Goal: Task Accomplishment & Management: Manage account settings

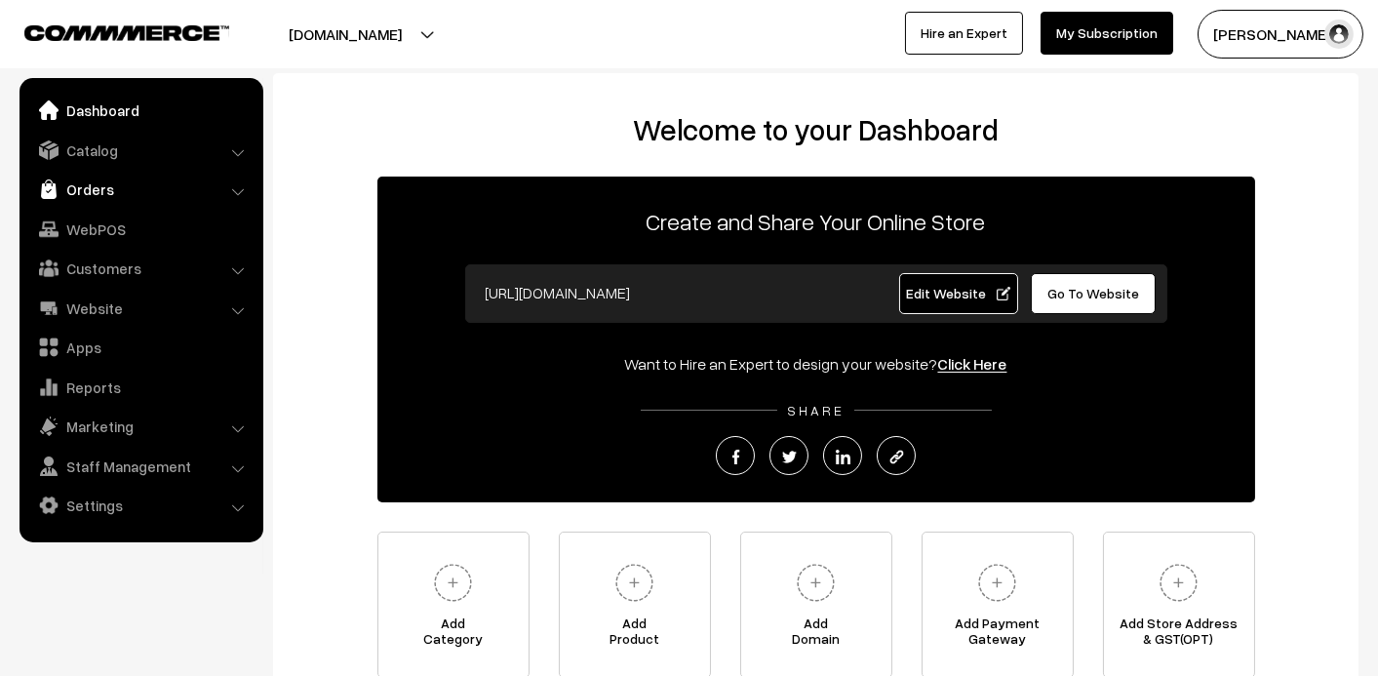
click at [92, 184] on link "Orders" at bounding box center [140, 189] width 232 height 35
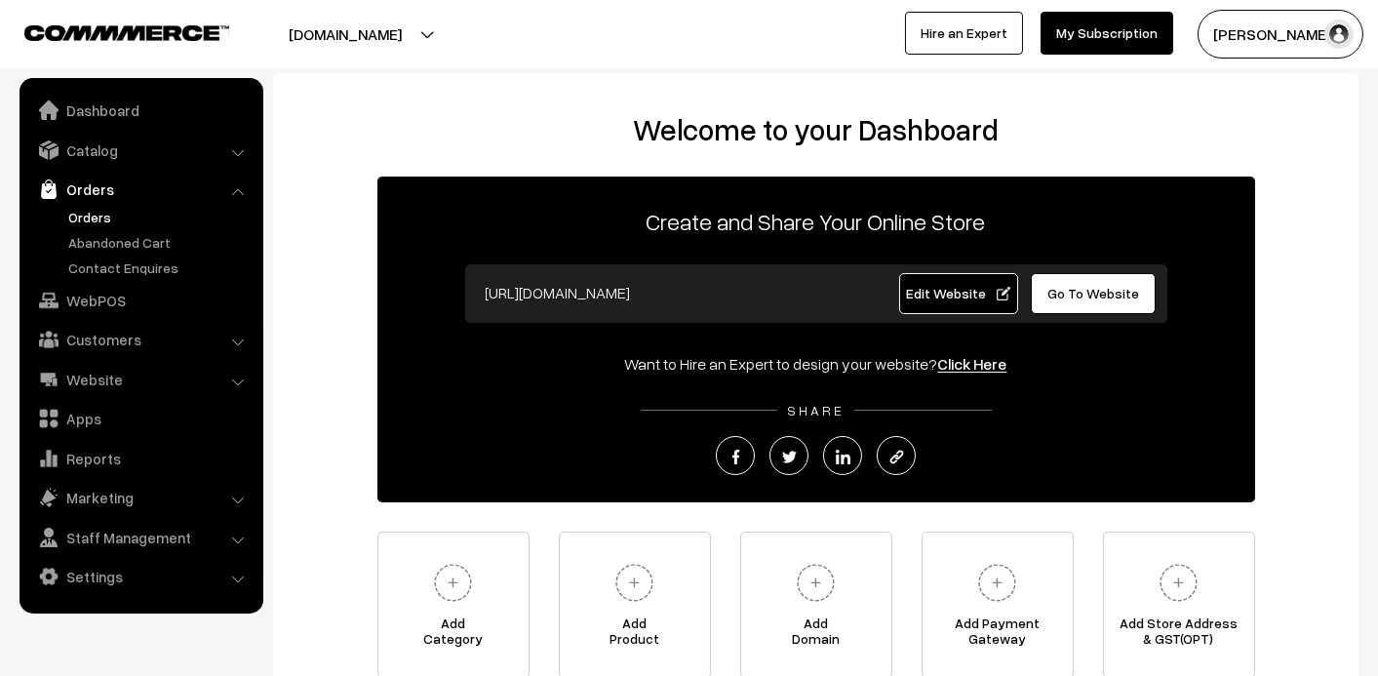
click at [88, 211] on link "Orders" at bounding box center [159, 217] width 193 height 20
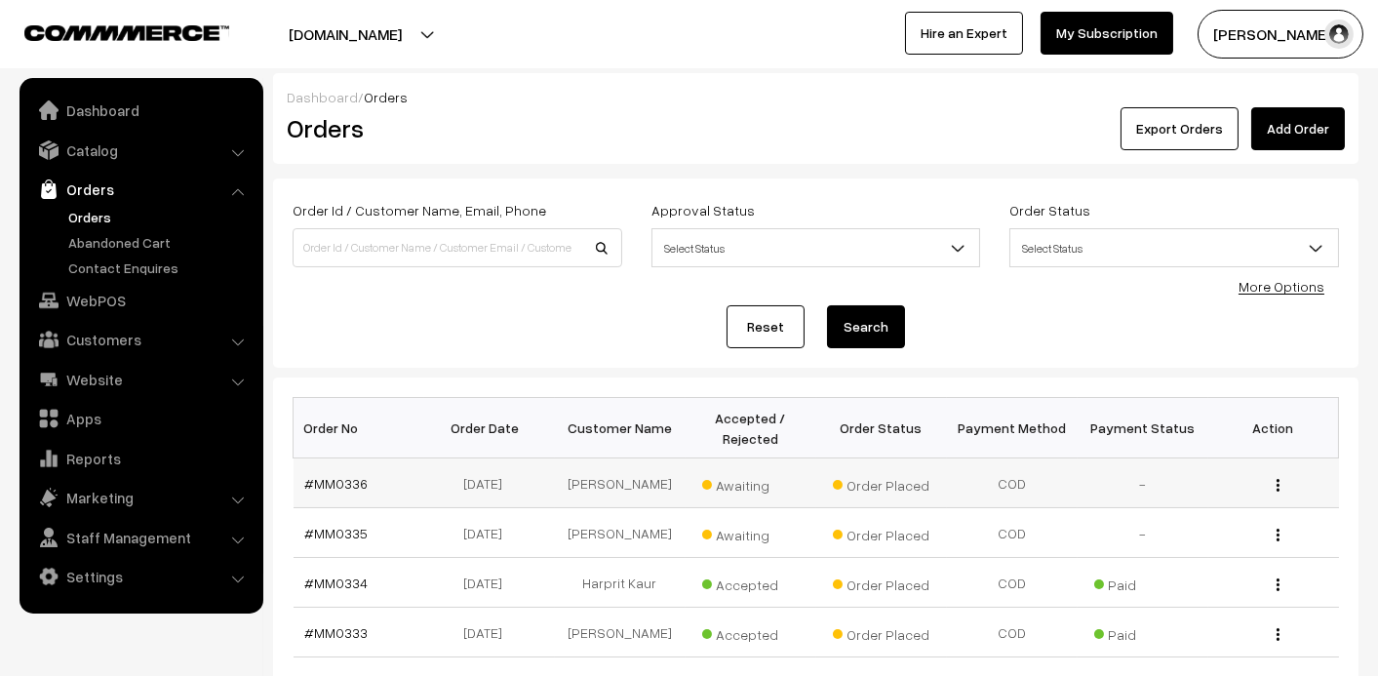
click at [725, 479] on span "Awaiting" at bounding box center [751, 482] width 98 height 25
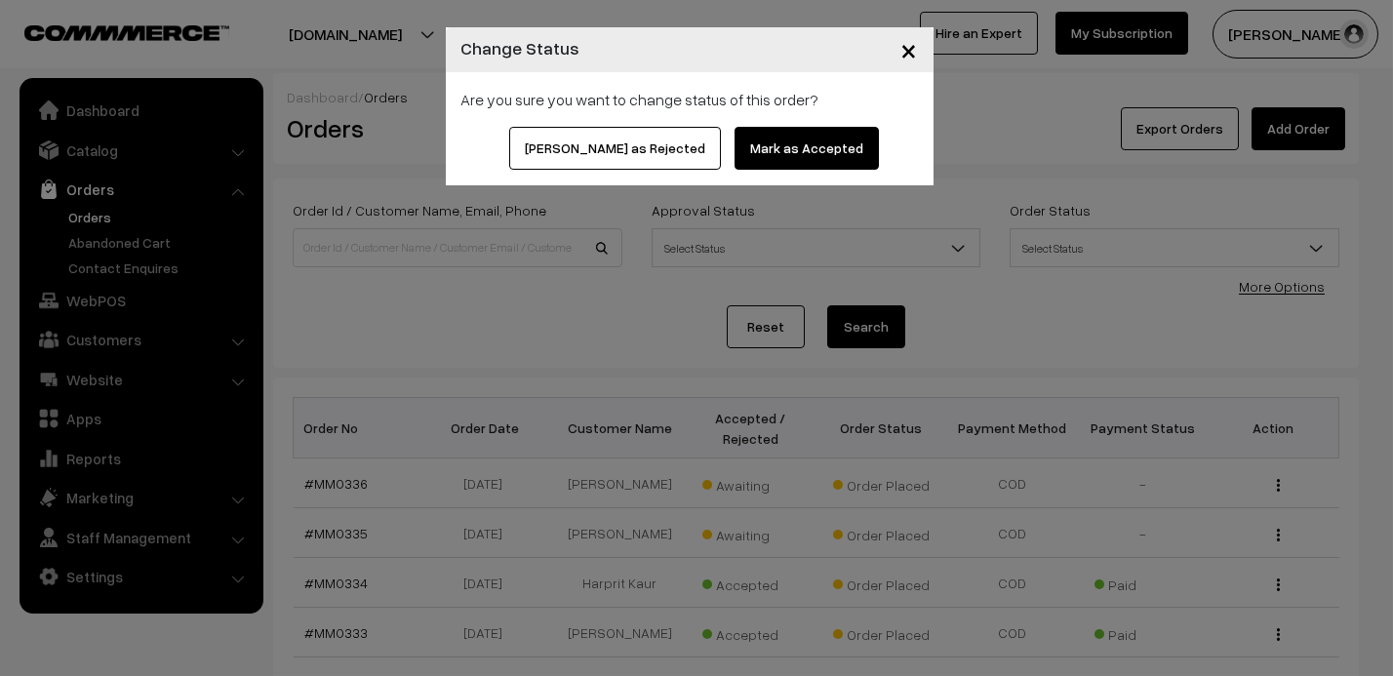
click at [805, 146] on button "Mark as Accepted" at bounding box center [806, 148] width 144 height 43
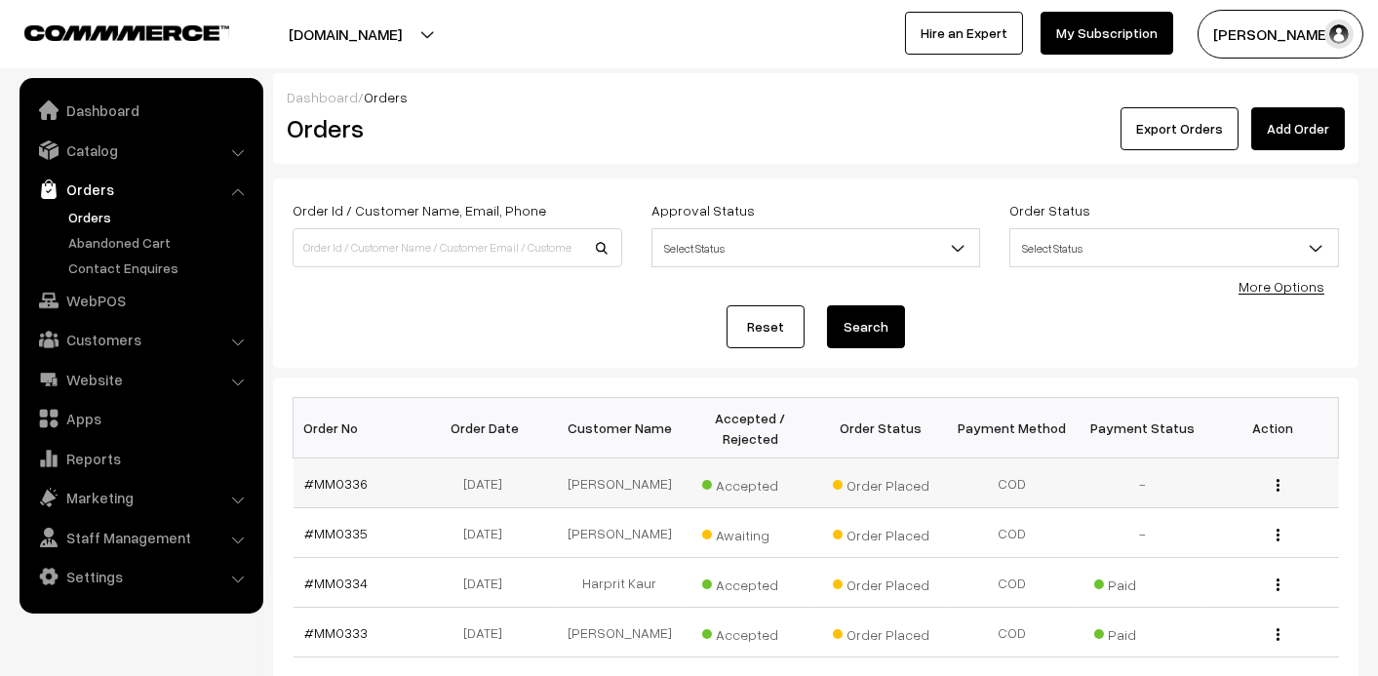
click at [590, 477] on td "[PERSON_NAME]" at bounding box center [620, 483] width 131 height 50
click at [312, 484] on link "#MM0336" at bounding box center [336, 483] width 63 height 17
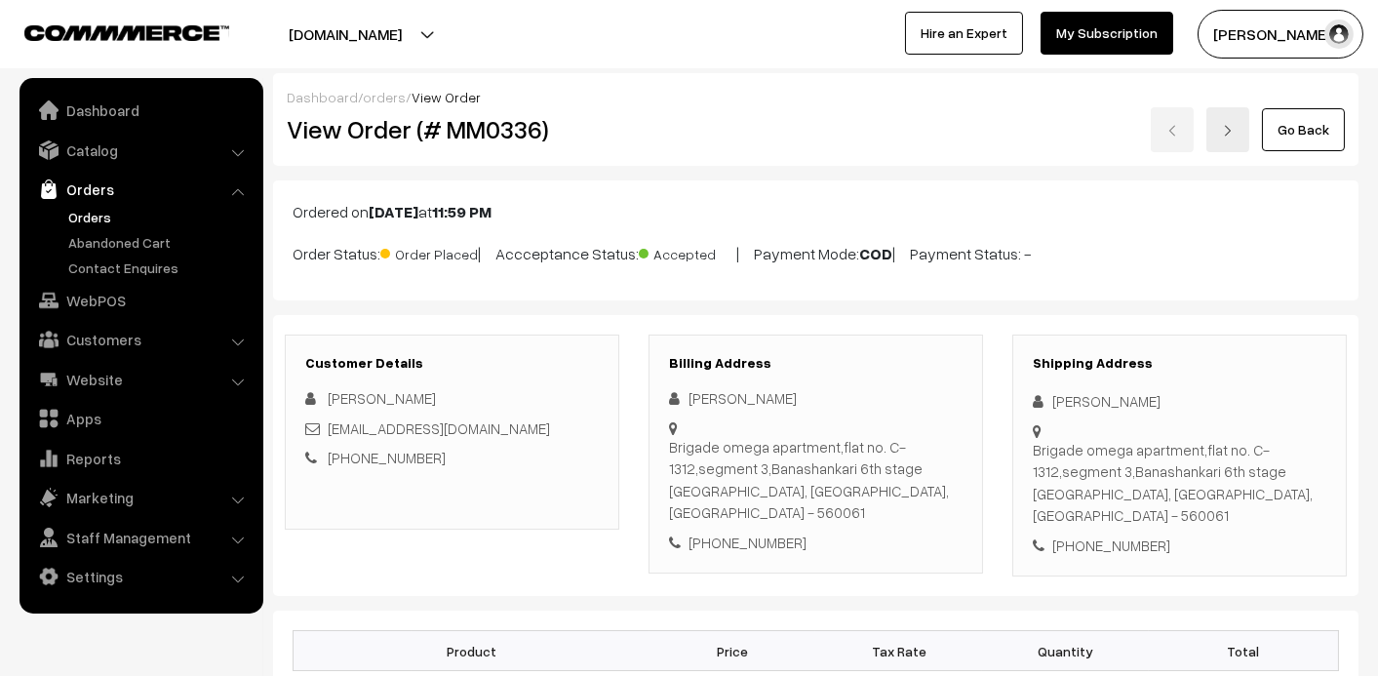
scroll to position [98, 0]
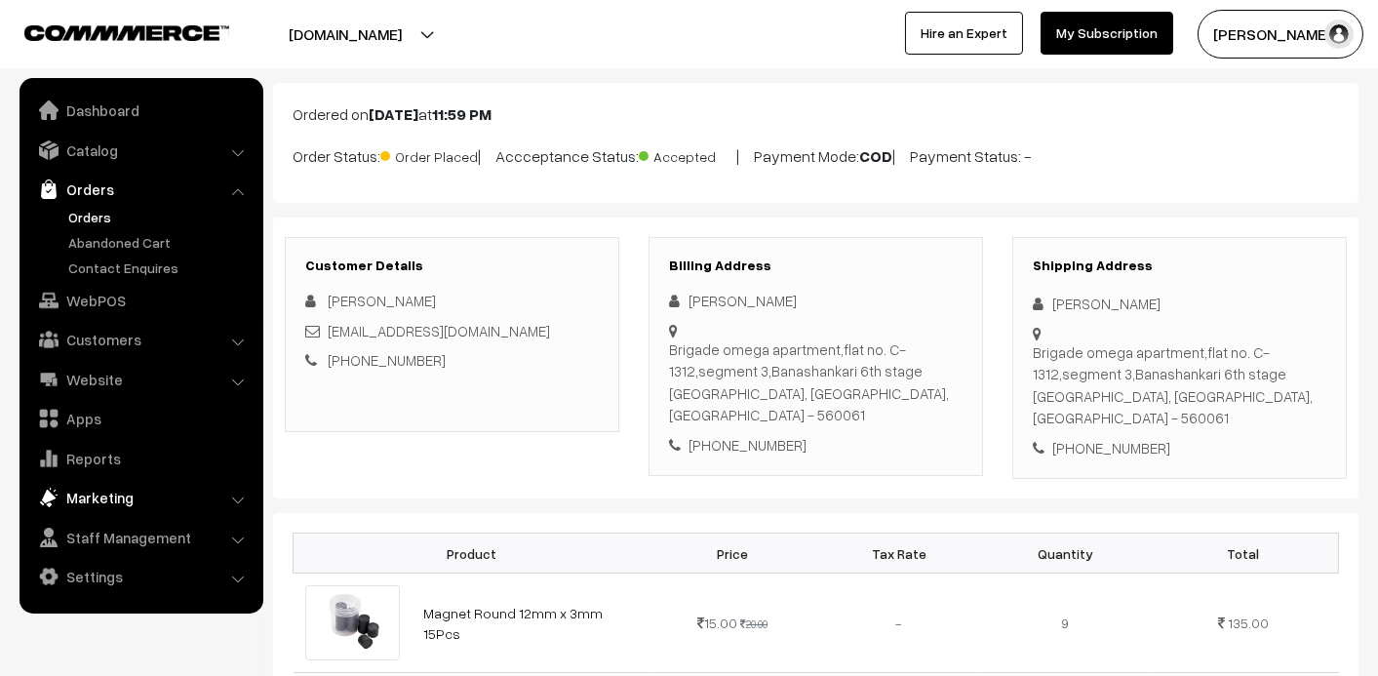
click at [71, 505] on link "Marketing" at bounding box center [140, 497] width 232 height 35
click at [71, 520] on link "Staff Management" at bounding box center [140, 537] width 232 height 35
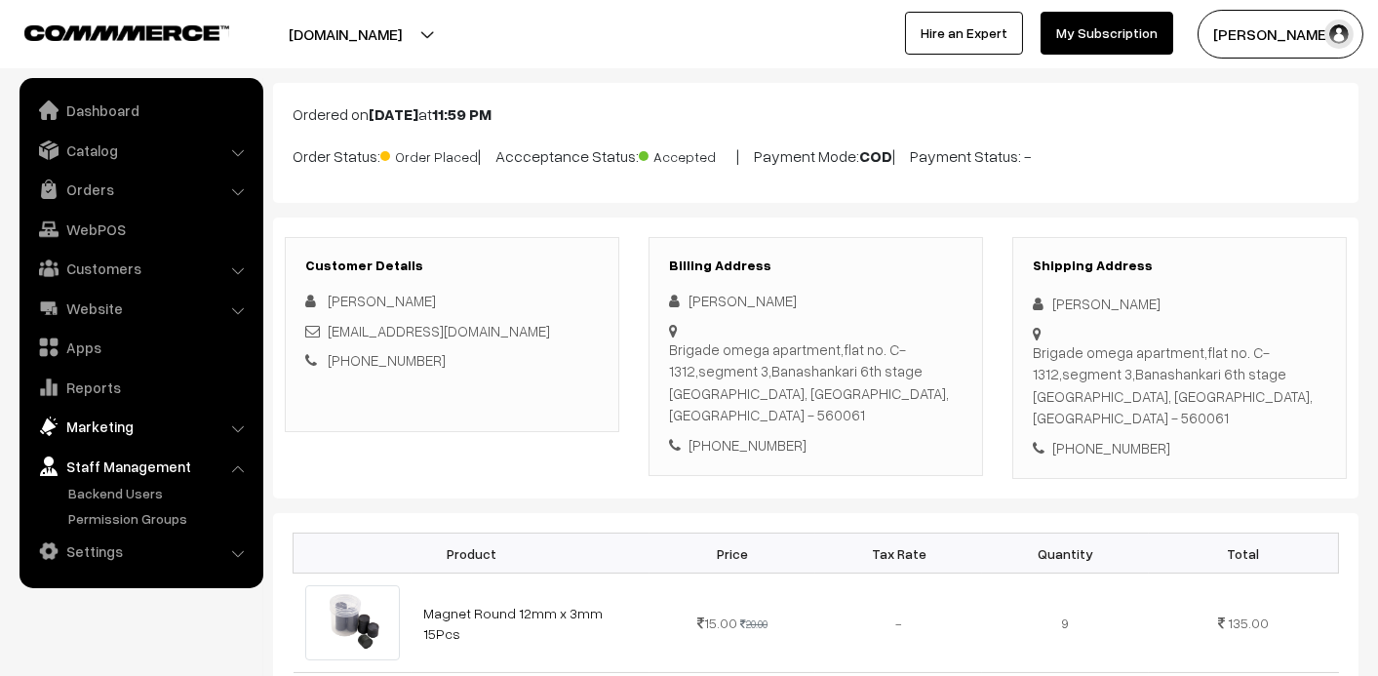
click at [109, 426] on link "Marketing" at bounding box center [140, 426] width 232 height 35
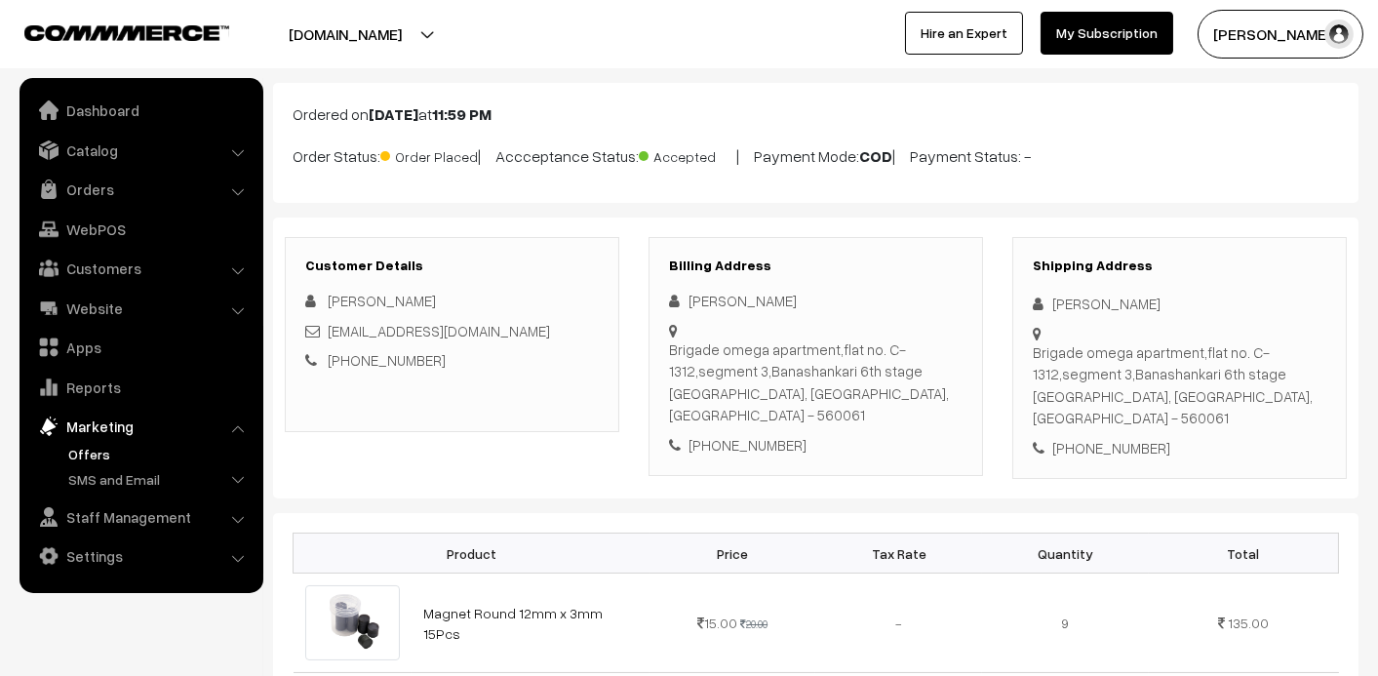
click at [105, 454] on link "Offers" at bounding box center [159, 454] width 193 height 20
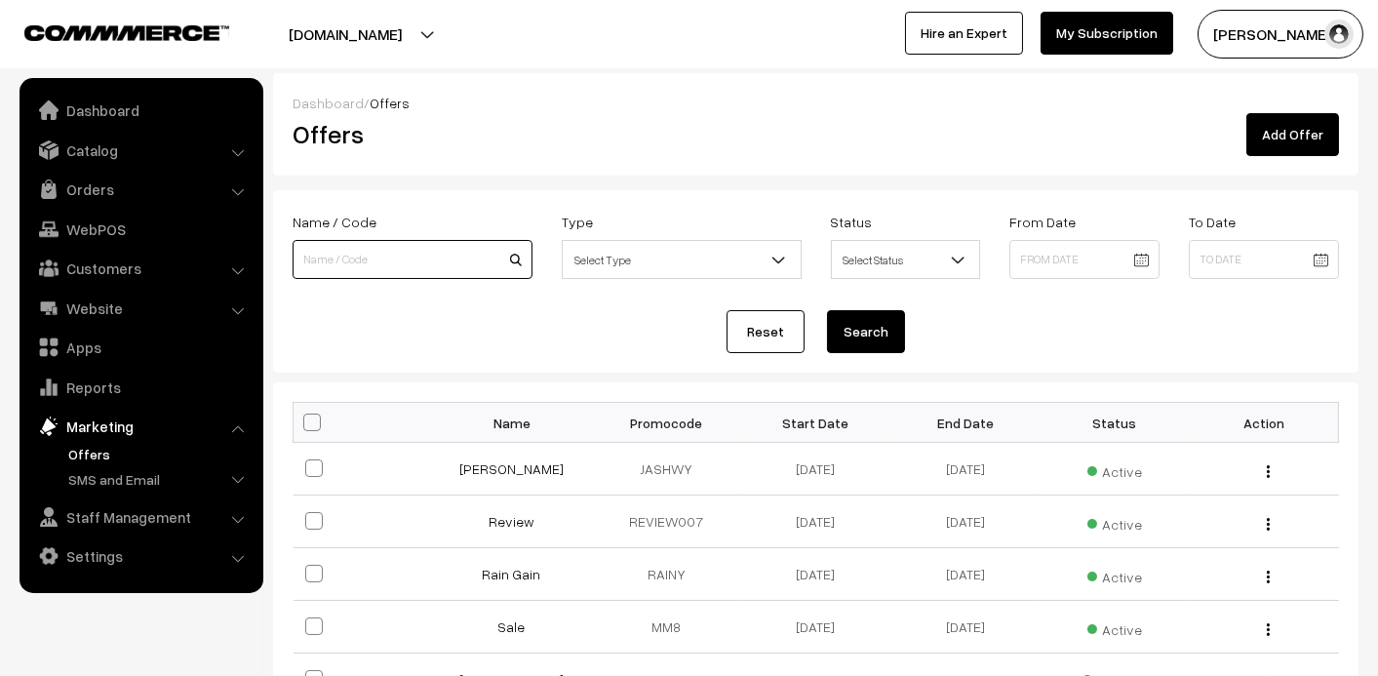
click at [348, 254] on input at bounding box center [413, 259] width 240 height 39
click at [557, 479] on td "Yadlapalli Ashwini" at bounding box center [517, 469] width 149 height 53
drag, startPoint x: 566, startPoint y: 471, endPoint x: 345, endPoint y: 449, distance: 221.6
click at [345, 449] on tr "Yadlapalli Ashwini JASHWY 20-09-2025 30-09-2031 Active Edit" at bounding box center [817, 469] width 1046 height 53
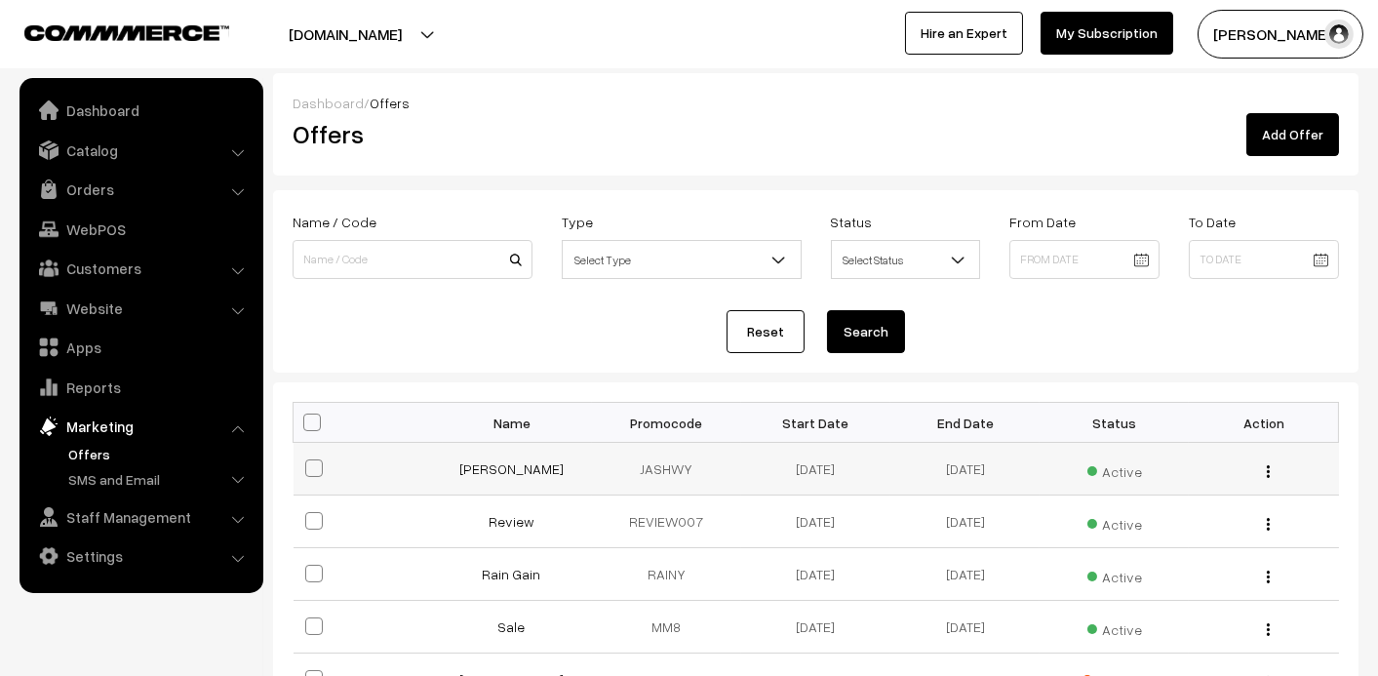
copy tr "Yadlapalli Ashwini"
click at [1319, 128] on link "Add Offer" at bounding box center [1292, 134] width 93 height 43
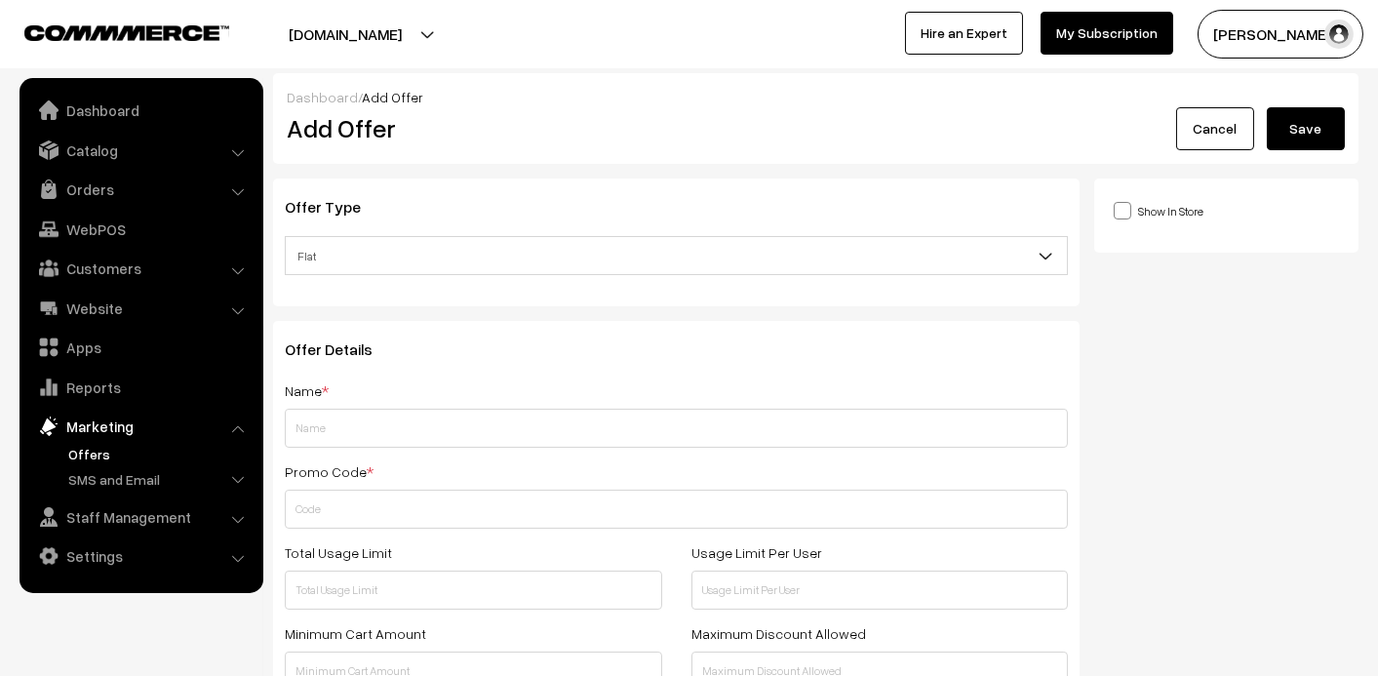
click at [365, 259] on span "Flat" at bounding box center [676, 256] width 781 height 34
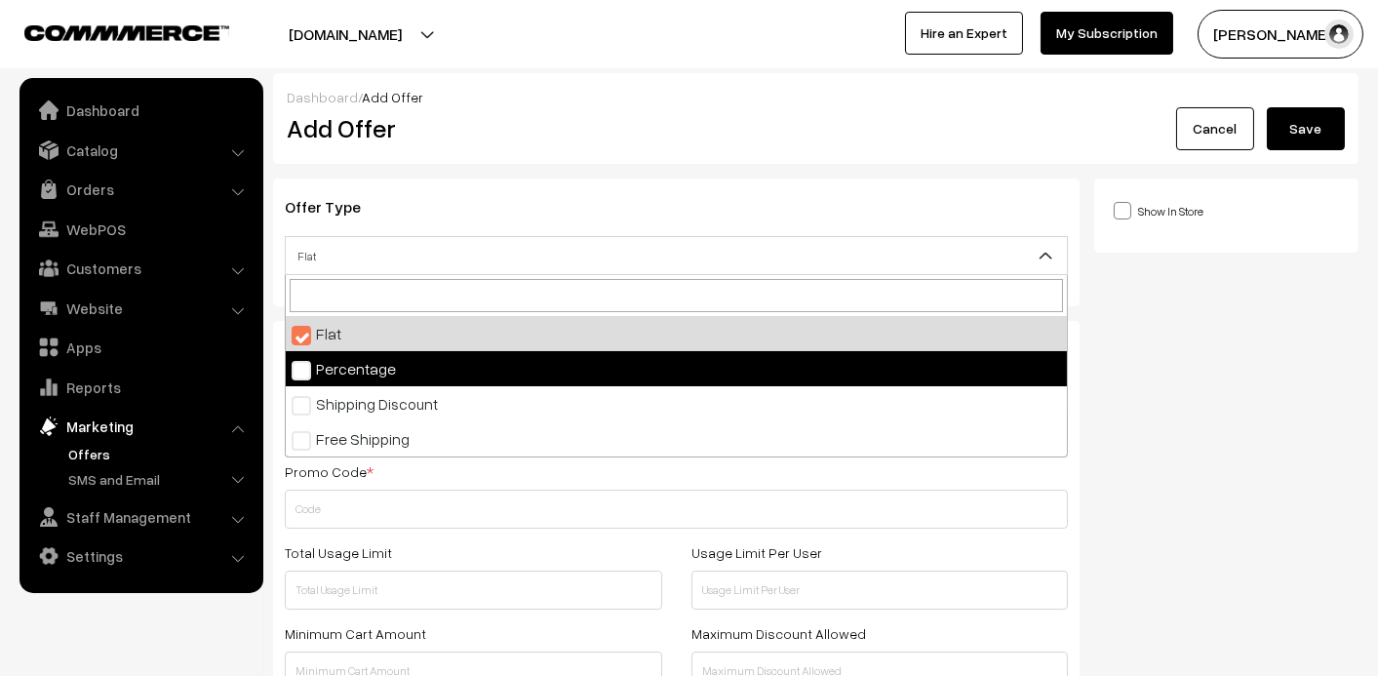
select select "2"
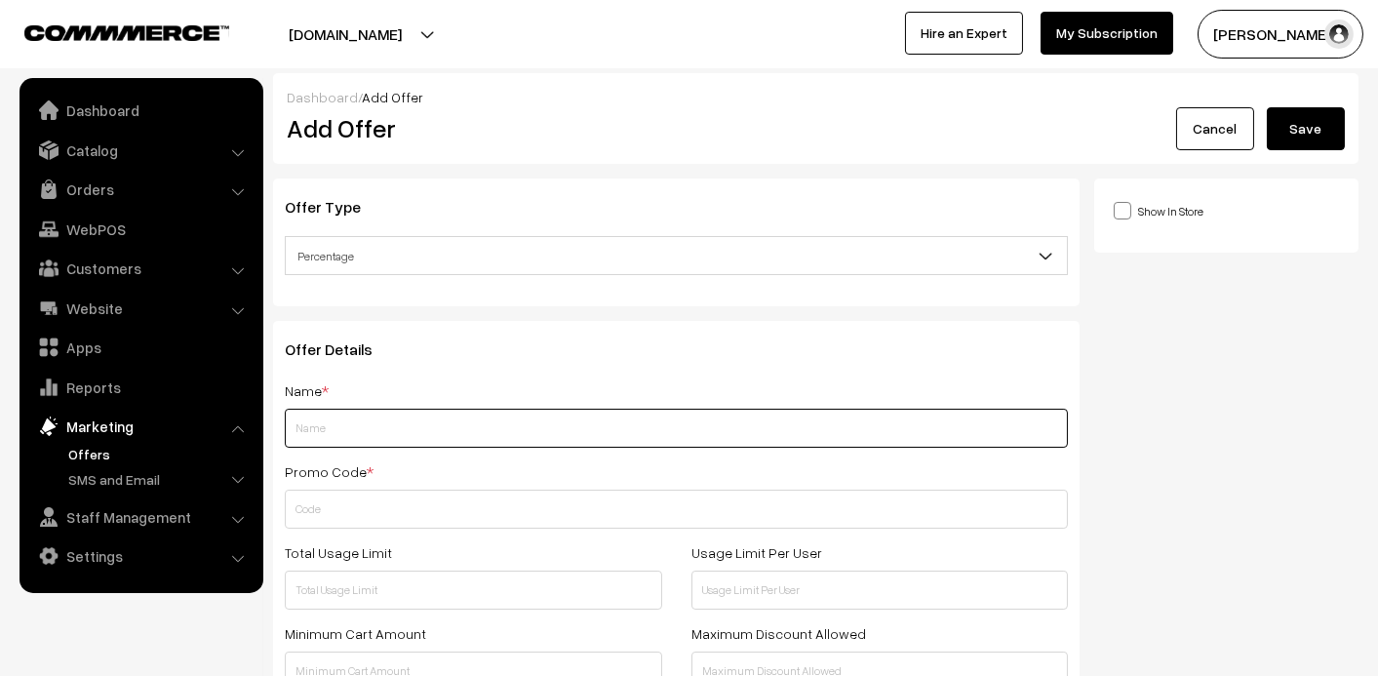
click at [348, 427] on input "text" at bounding box center [676, 428] width 783 height 39
paste input "Yadlapalli Ashwini"
type input "j"
type input "JASWYARTNCRAFT"
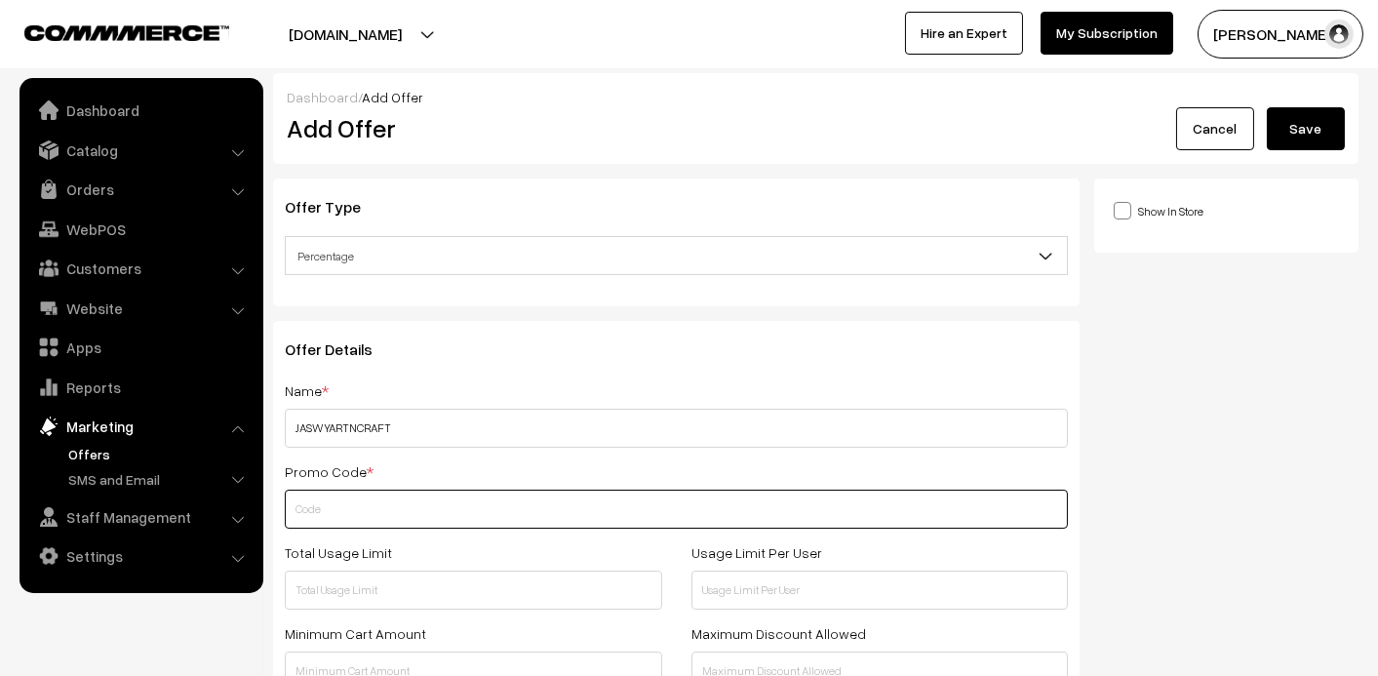
type input "K"
type input "JASHWY3"
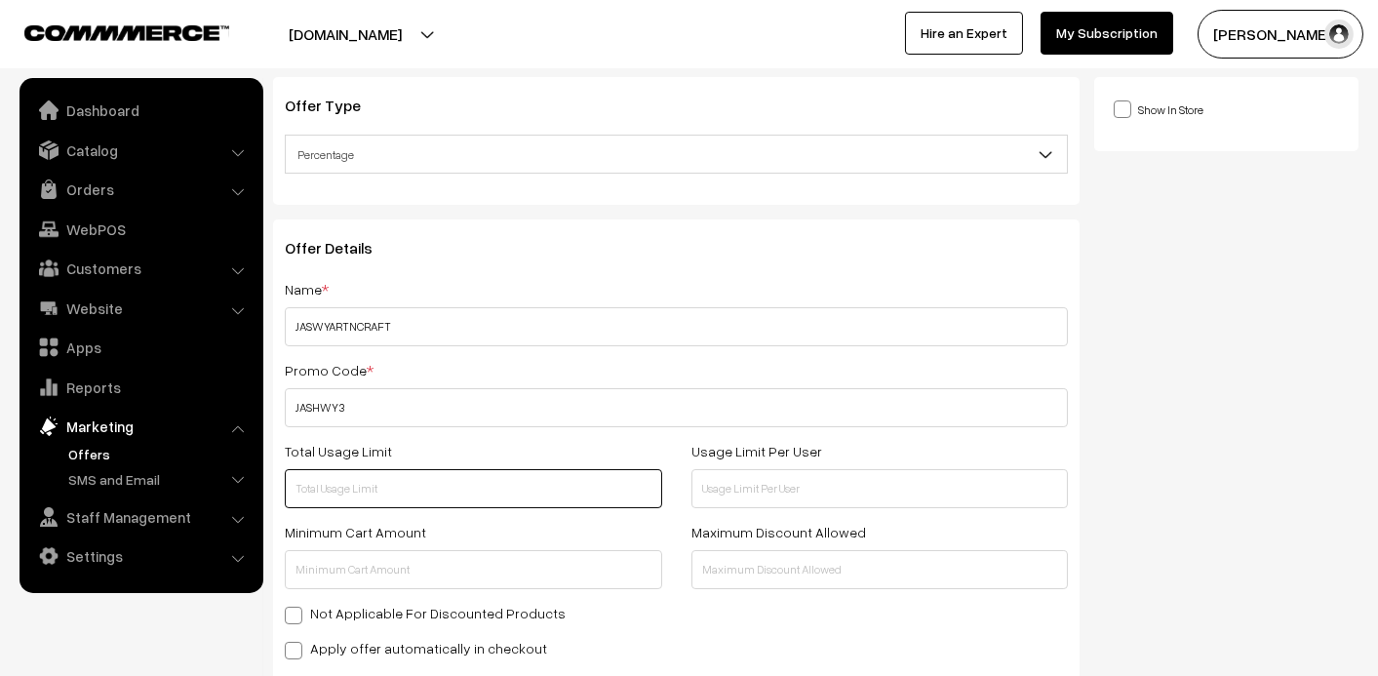
scroll to position [195, 0]
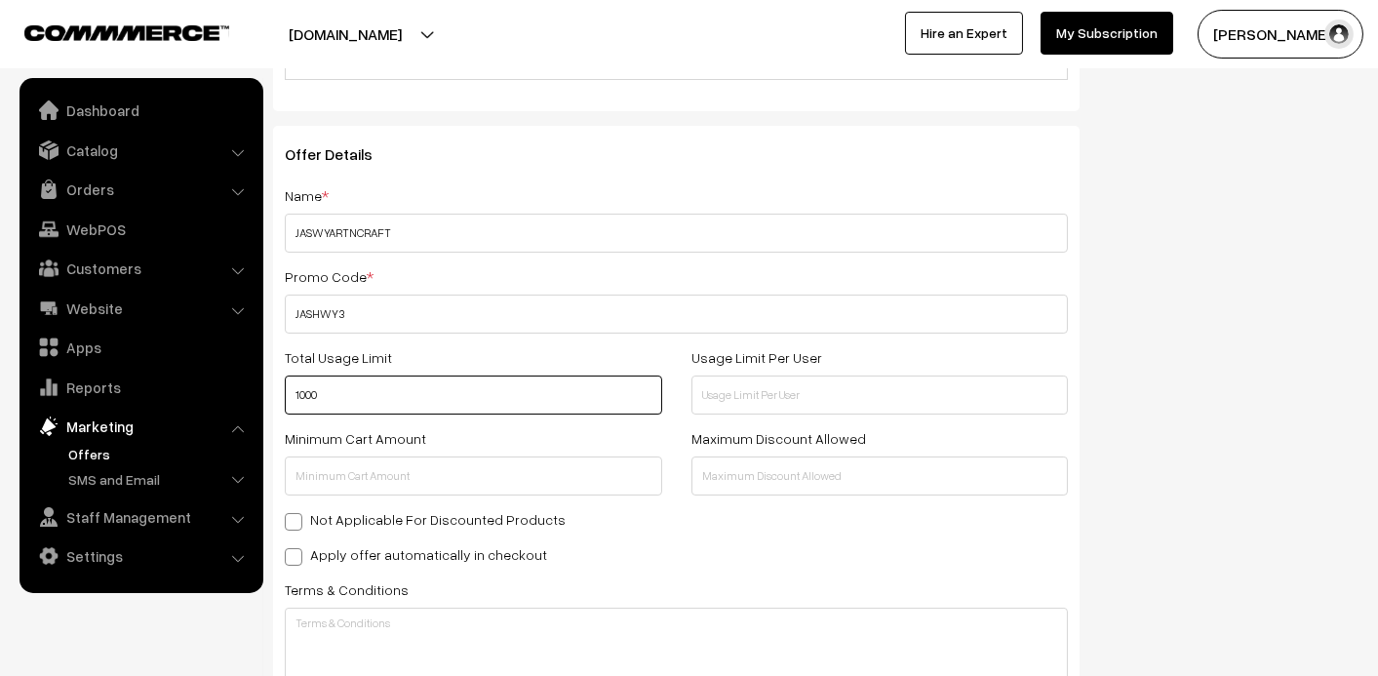
type input "1000"
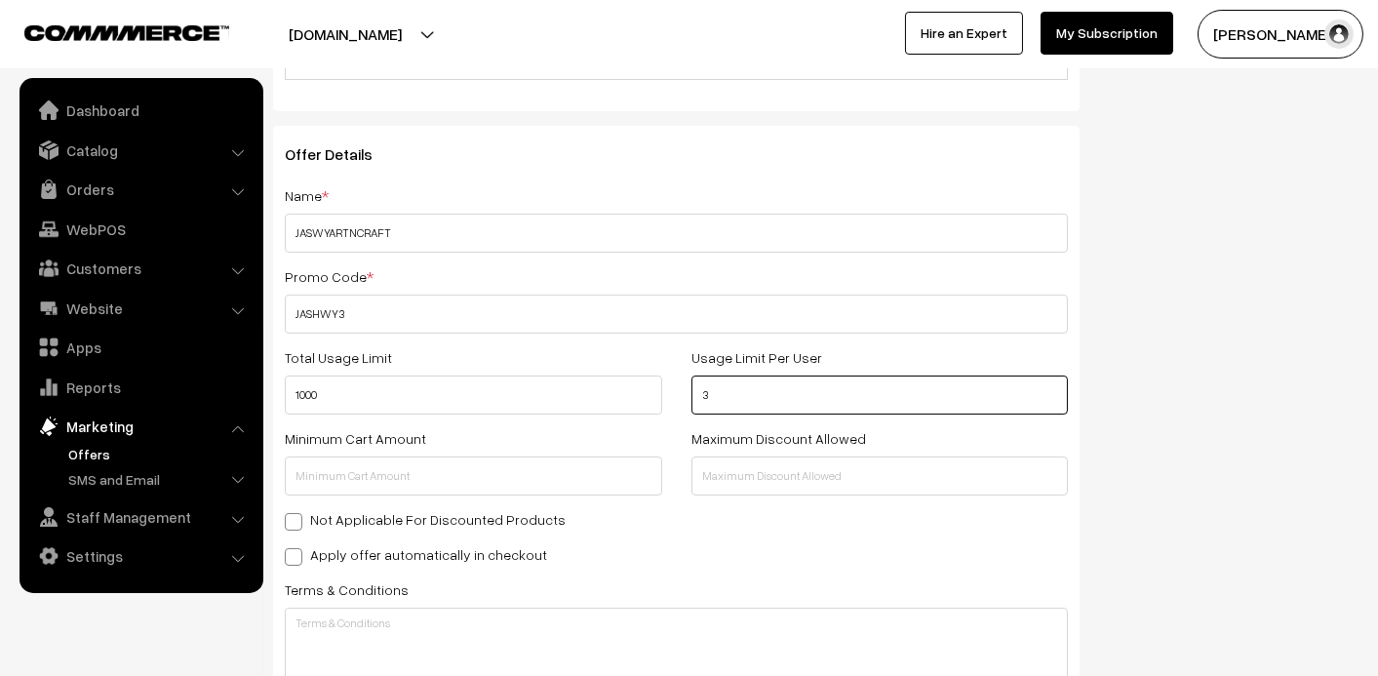
type input "3"
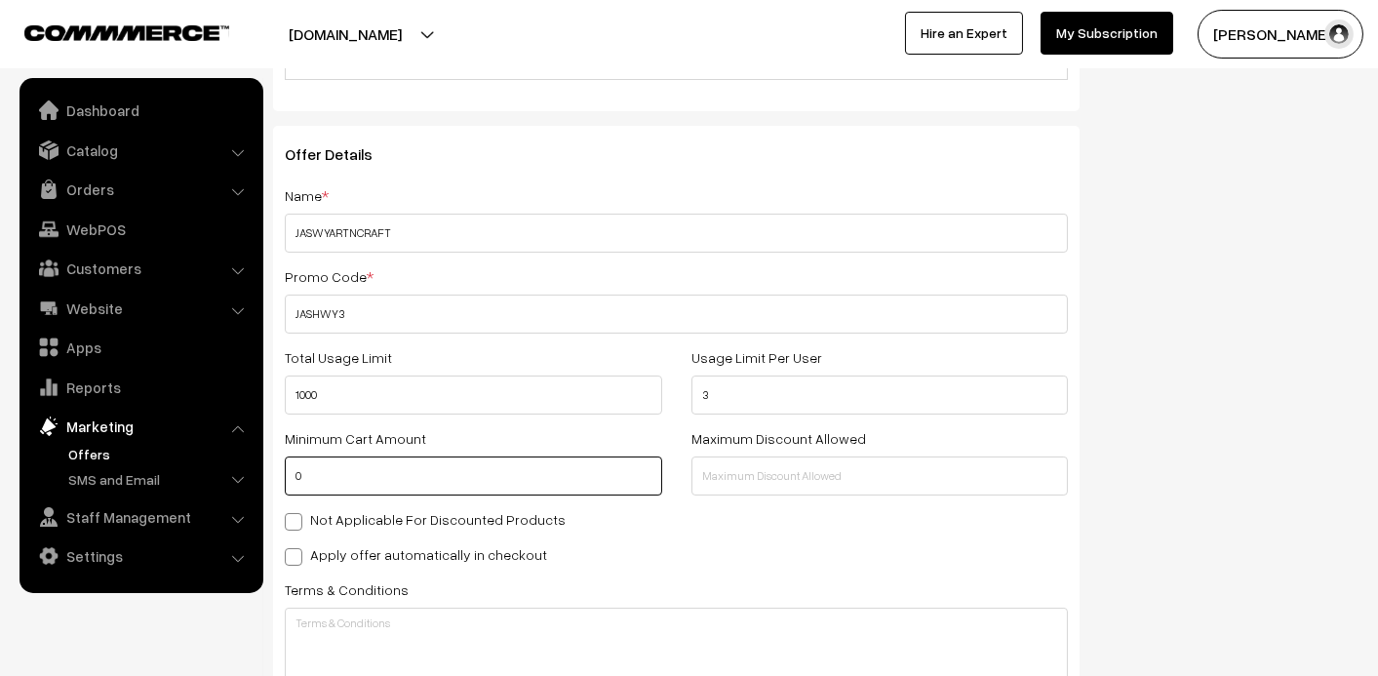
type input "0"
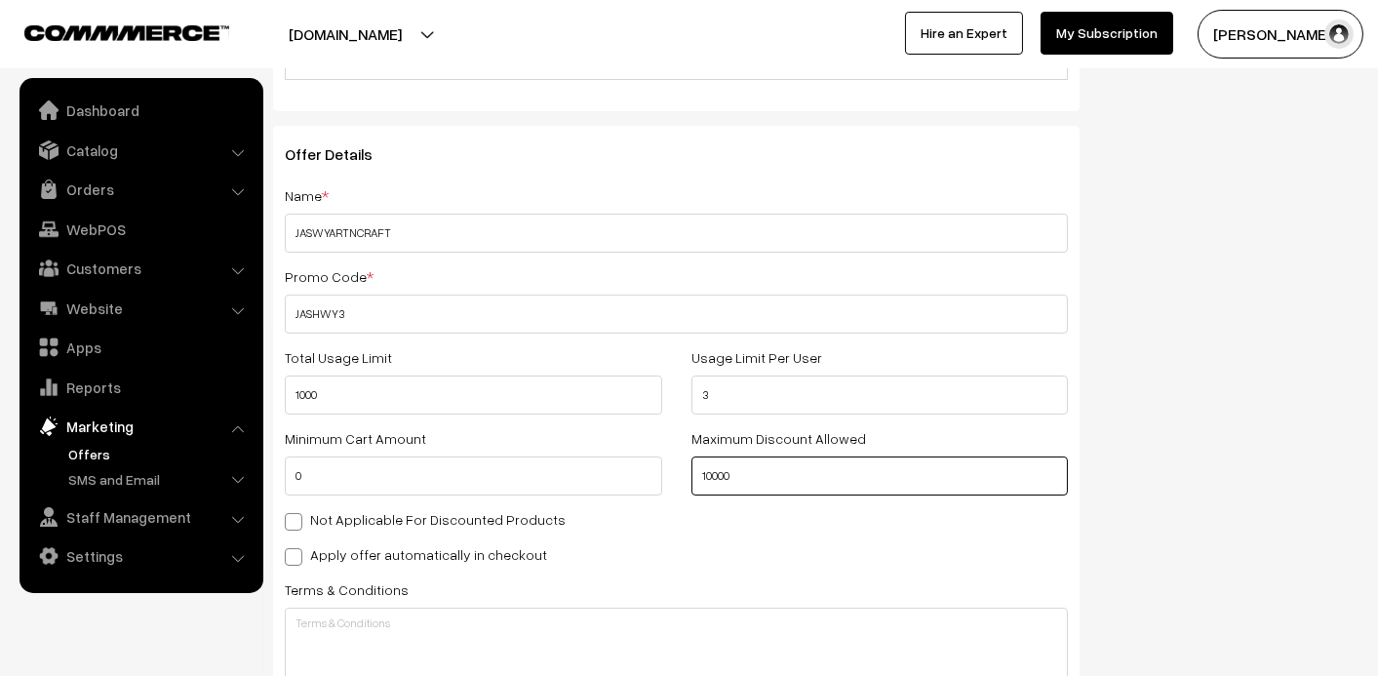
type input "10000"
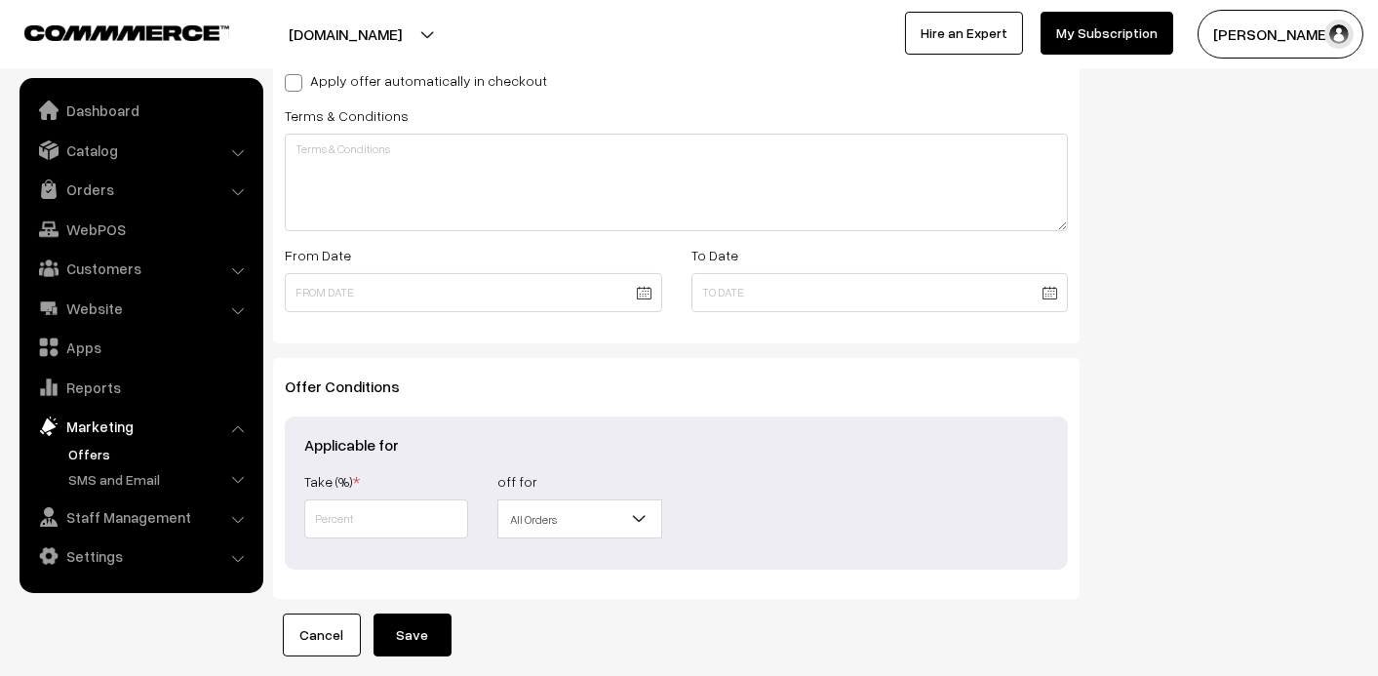
scroll to position [762, 0]
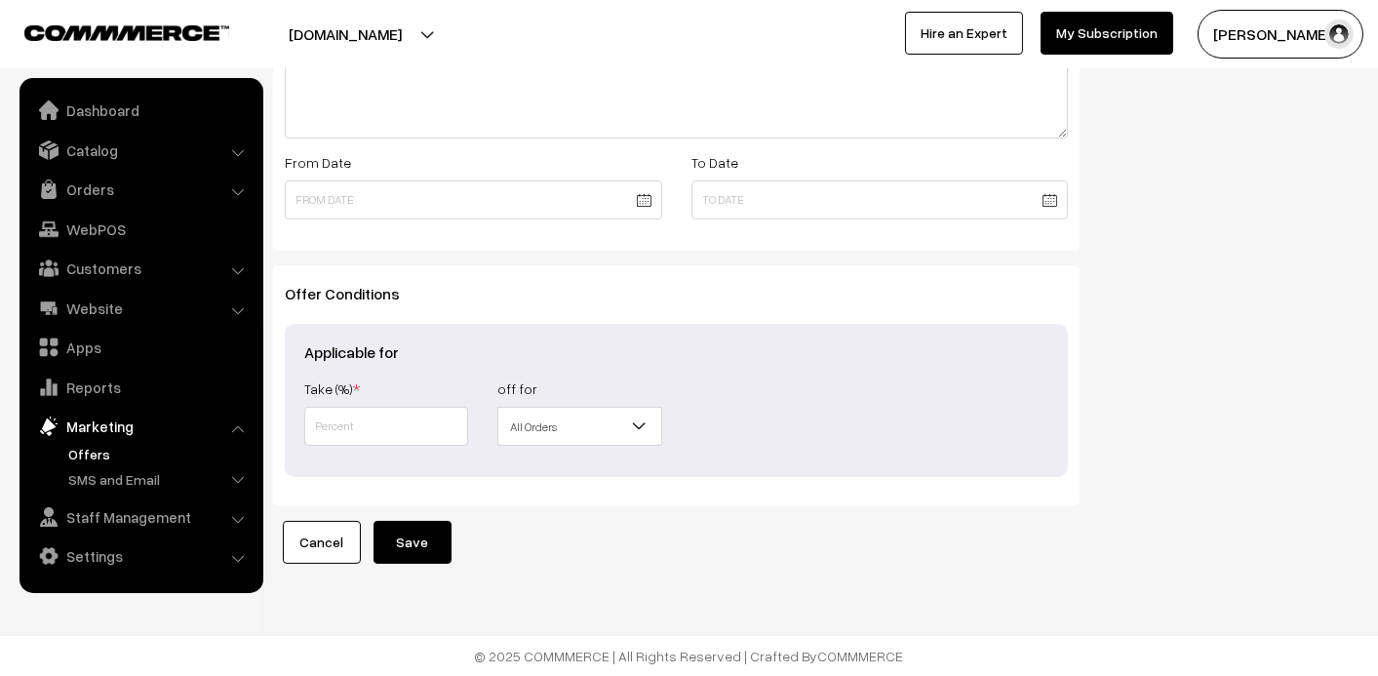
click at [409, 405] on div "Take (%) *" at bounding box center [386, 410] width 193 height 69
click at [400, 430] on input "text" at bounding box center [386, 426] width 164 height 39
type input "3"
click at [412, 549] on button "Save" at bounding box center [413, 542] width 78 height 43
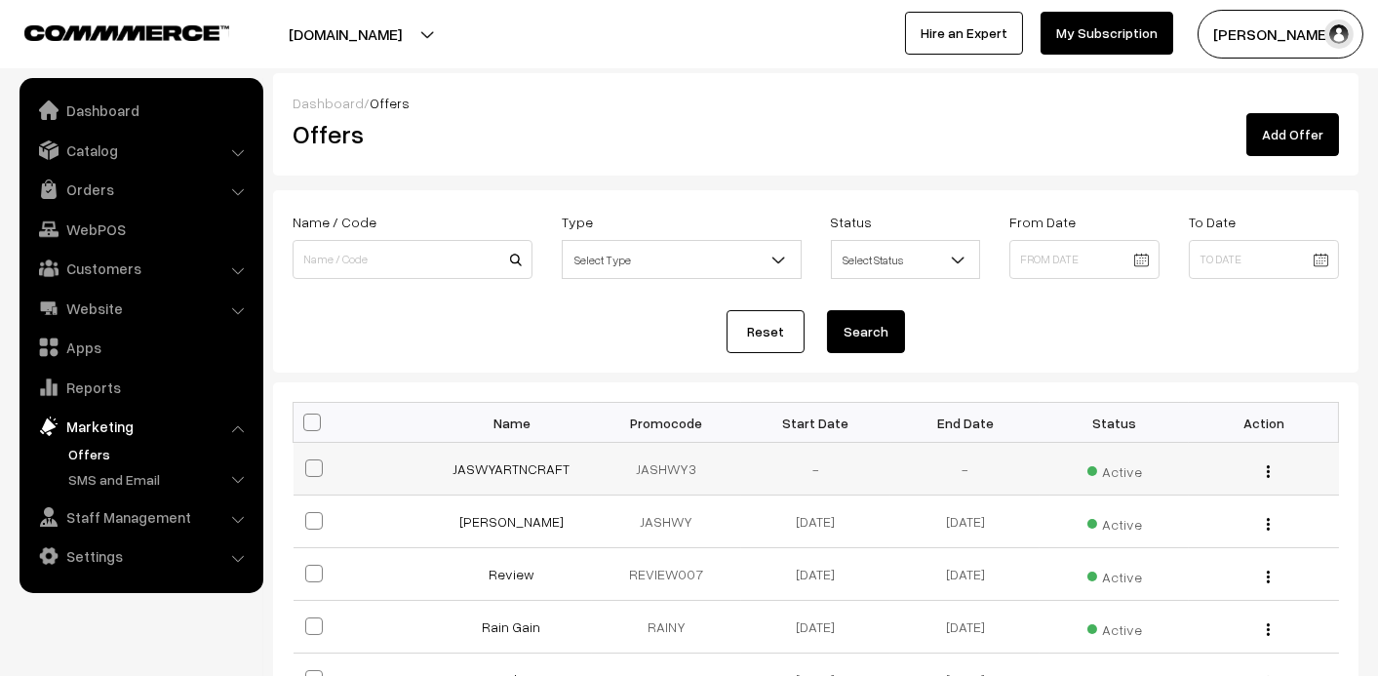
click at [827, 467] on td "-" at bounding box center [815, 469] width 149 height 53
click at [1277, 473] on div "Edit" at bounding box center [1264, 468] width 126 height 20
click at [1266, 473] on button "button" at bounding box center [1268, 471] width 5 height 16
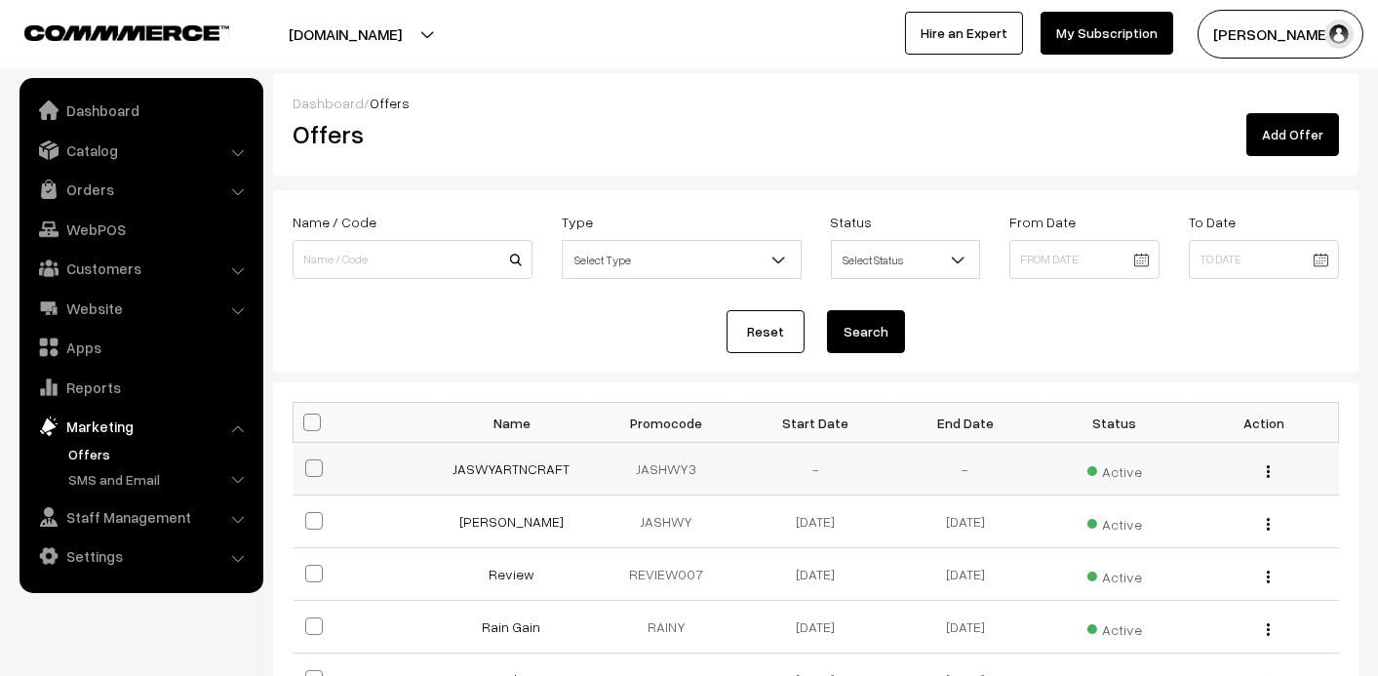
click at [1266, 473] on button "button" at bounding box center [1268, 471] width 5 height 16
click at [1267, 471] on img "button" at bounding box center [1268, 471] width 3 height 13
click at [1220, 499] on link "Edit" at bounding box center [1181, 498] width 166 height 43
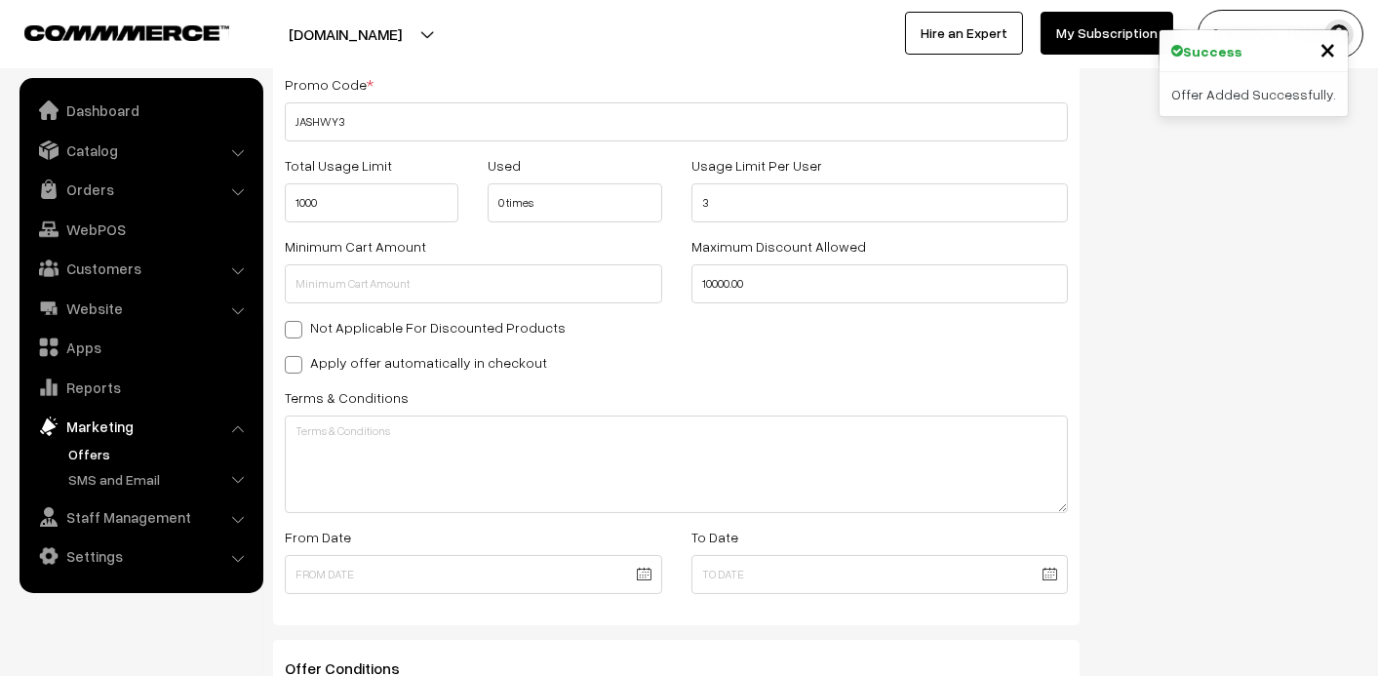
scroll to position [682, 0]
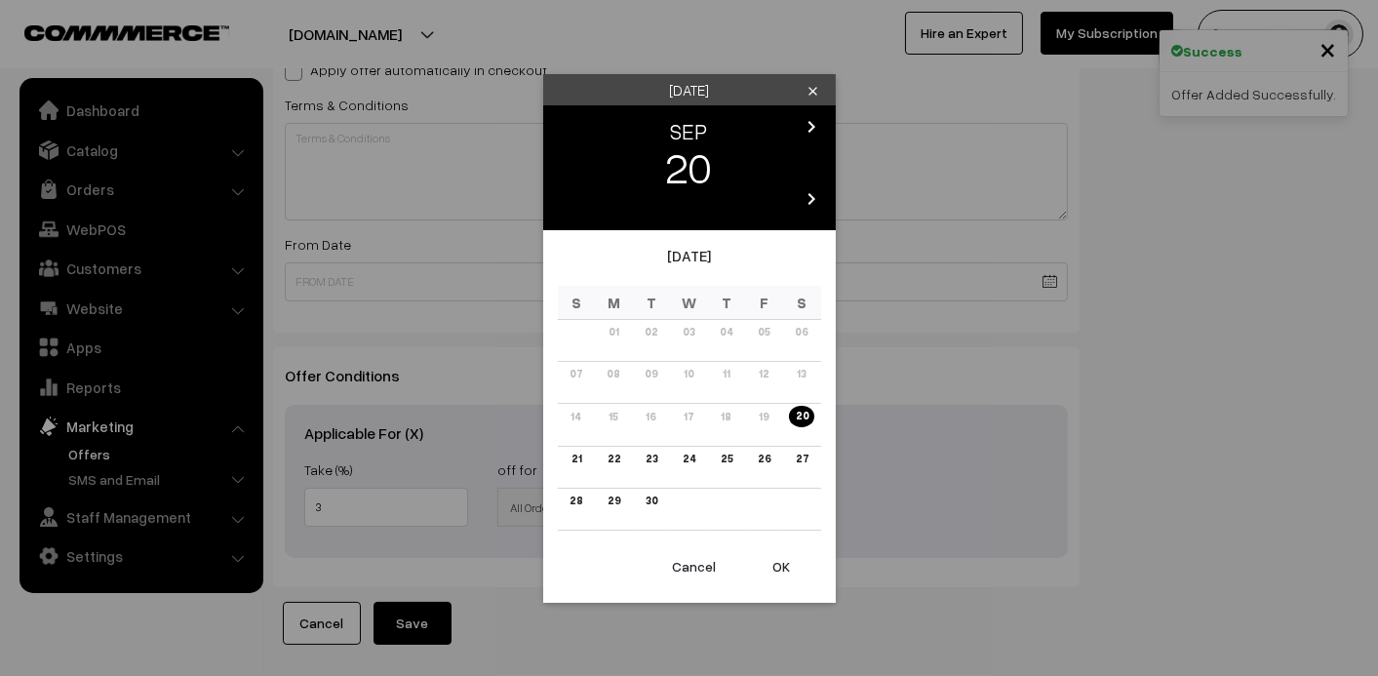
click at [556, 268] on body "Thank you for showing interest. Our team will call you shortly. Close [DOMAIN_N…" at bounding box center [689, 37] width 1378 height 1439
click at [558, 268] on div "[DATE]" at bounding box center [689, 266] width 263 height 42
click at [803, 410] on link "20" at bounding box center [801, 416] width 24 height 20
click at [787, 566] on button "OK" at bounding box center [782, 566] width 78 height 43
type input "[DATE]"
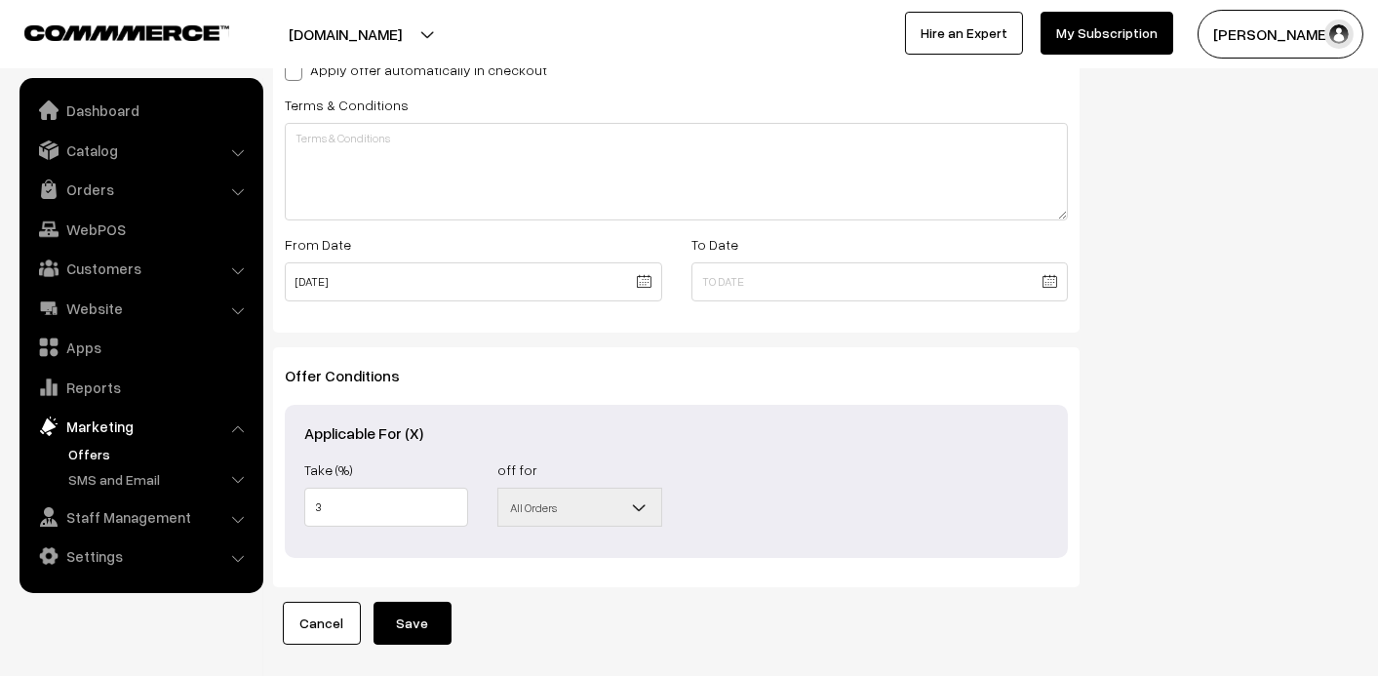
click at [926, 289] on body "Thank you for showing interest. Our team will call you shortly. Close [DOMAIN_N…" at bounding box center [689, 37] width 1378 height 1439
click at [0, 0] on div "Lundi clear chevron_left MAR chevron_right 13 chevron_left 2014 chevron_right 2…" at bounding box center [0, 0] width 0 height 0
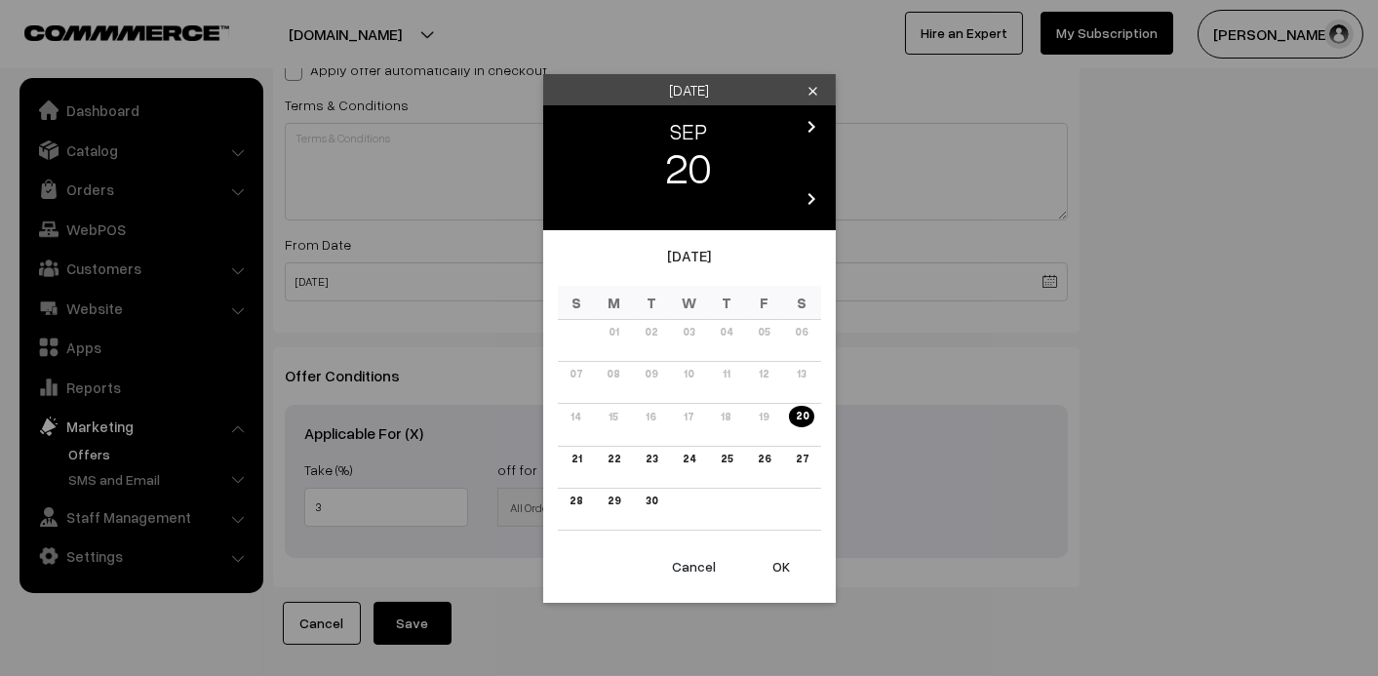
click at [924, 297] on body "Thank you for showing interest. Our team will call you shortly. Close [DOMAIN_N…" at bounding box center [689, 37] width 1378 height 1439
click at [814, 196] on icon "chevron_right" at bounding box center [812, 198] width 23 height 23
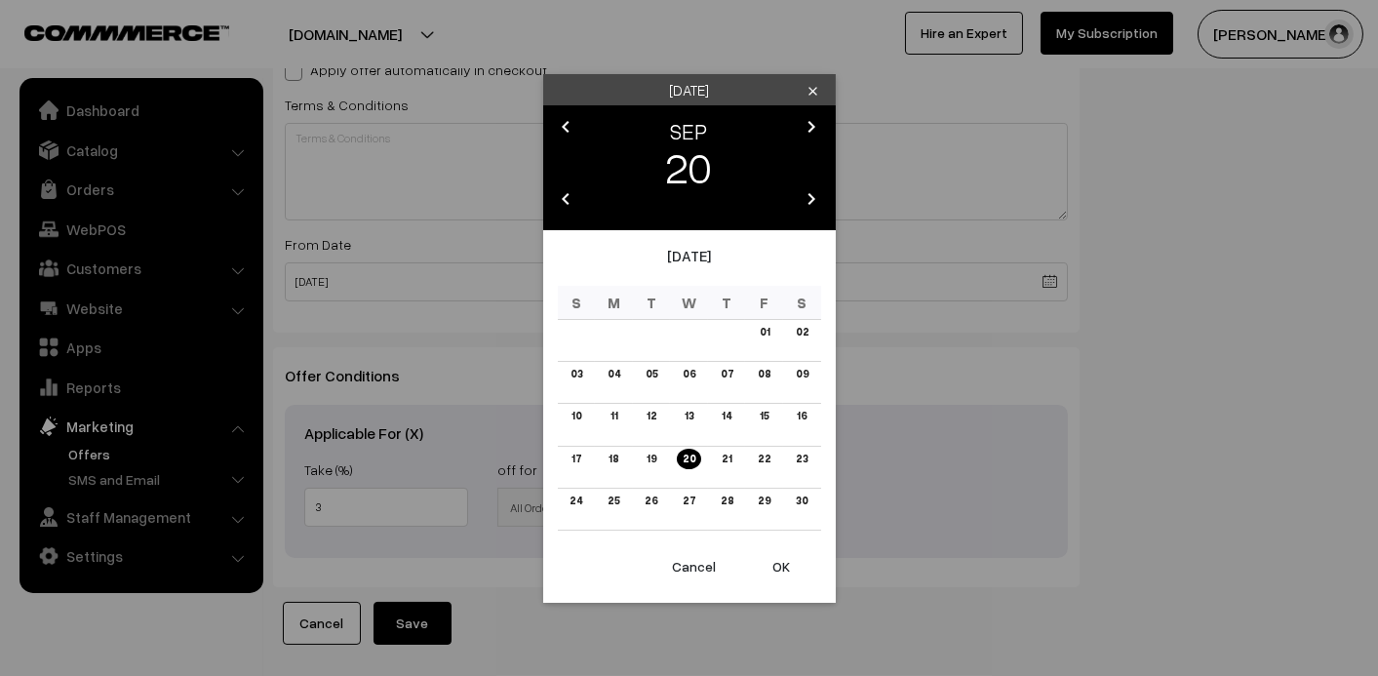
click at [814, 196] on icon "chevron_right" at bounding box center [812, 198] width 23 height 23
click at [662, 496] on td "30" at bounding box center [652, 509] width 38 height 42
click at [651, 504] on link "30" at bounding box center [651, 501] width 23 height 20
click at [778, 572] on button "OK" at bounding box center [782, 566] width 78 height 43
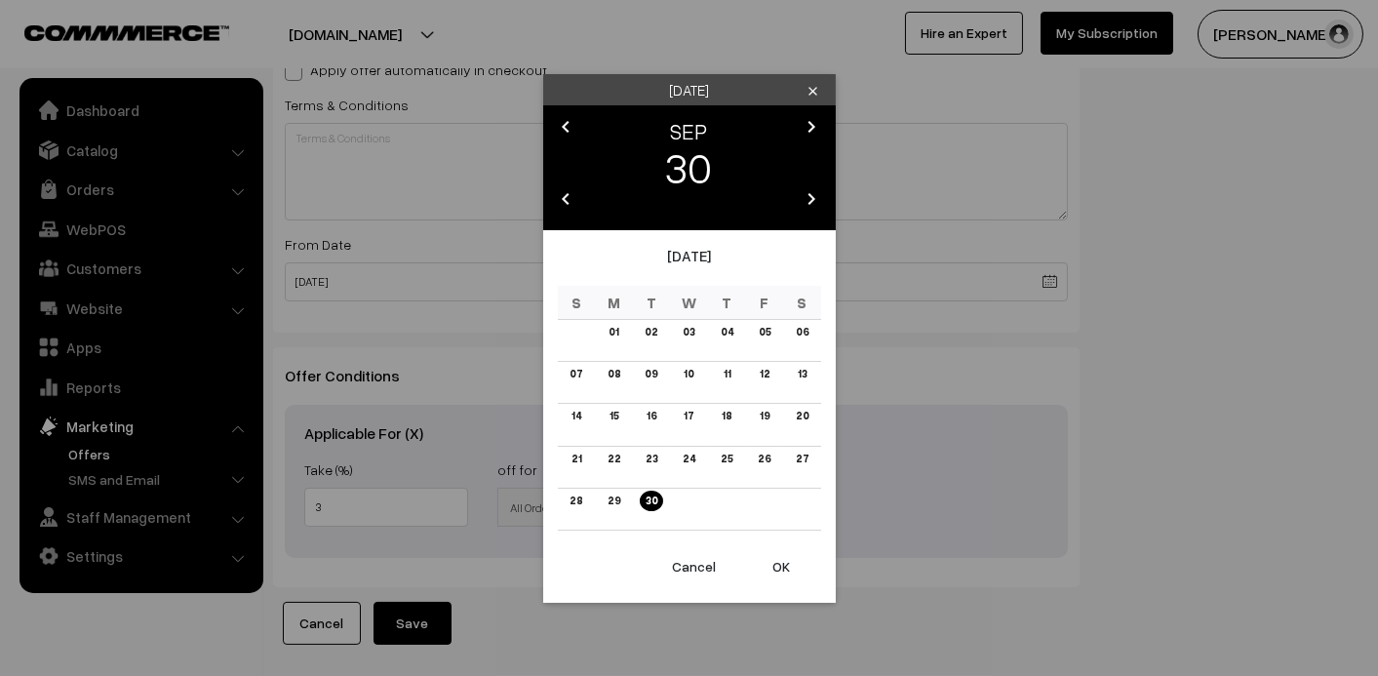
type input "[DATE]"
click at [778, 572] on div "Offer Conditions Applicable For (X) Take (%) 3 off for All Orders Orders Over C…" at bounding box center [676, 467] width 807 height 240
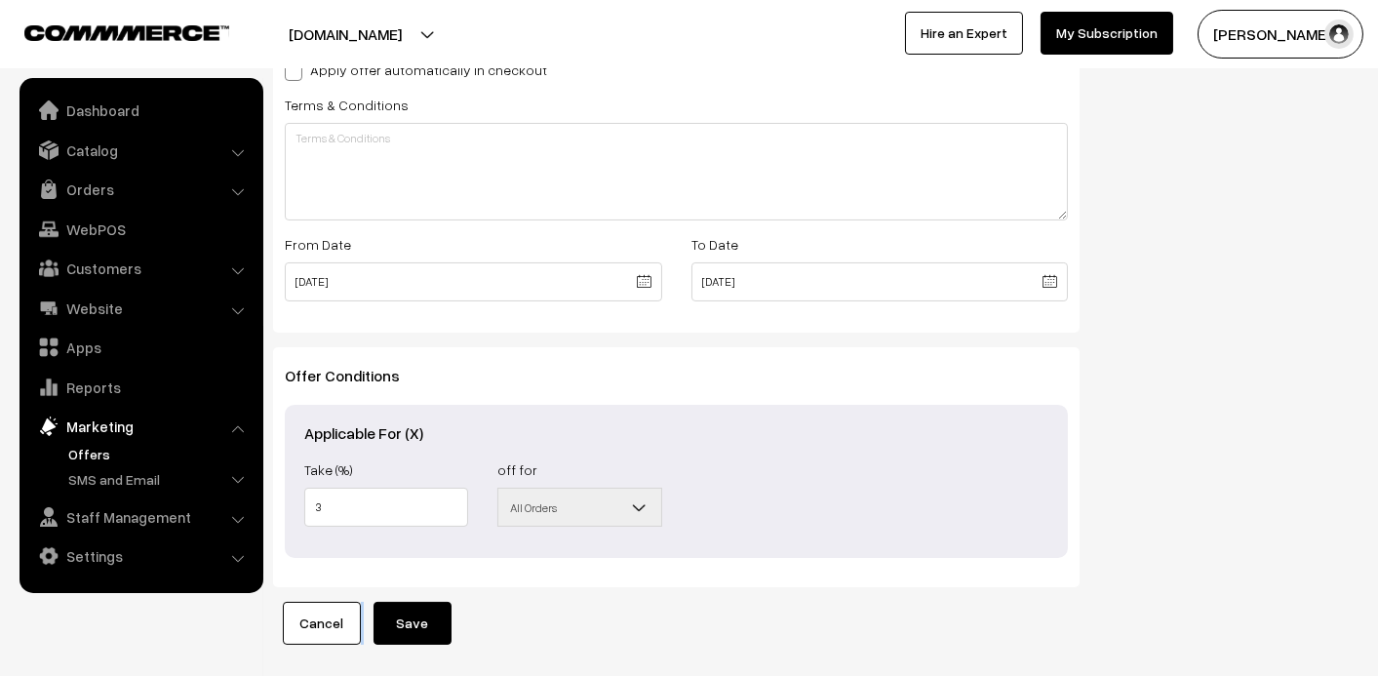
click at [400, 617] on button "Save" at bounding box center [413, 623] width 78 height 43
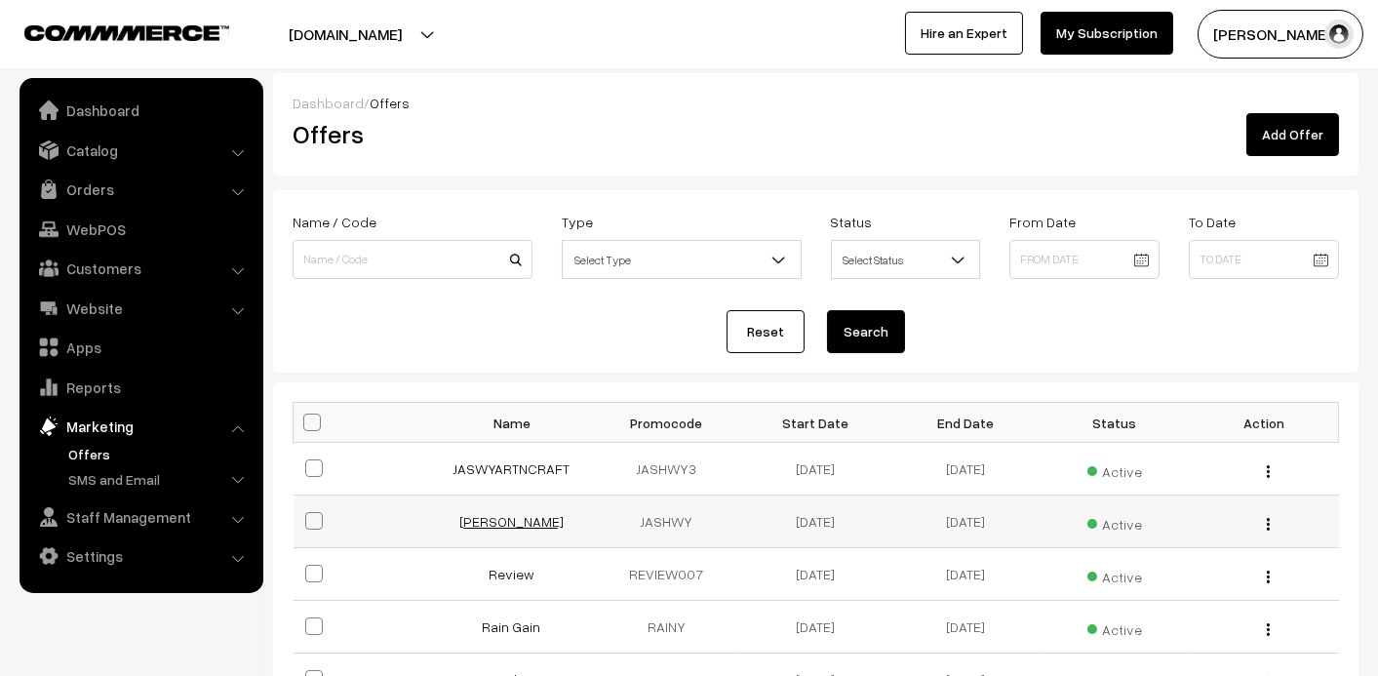
click at [484, 523] on link "[PERSON_NAME]" at bounding box center [511, 521] width 104 height 17
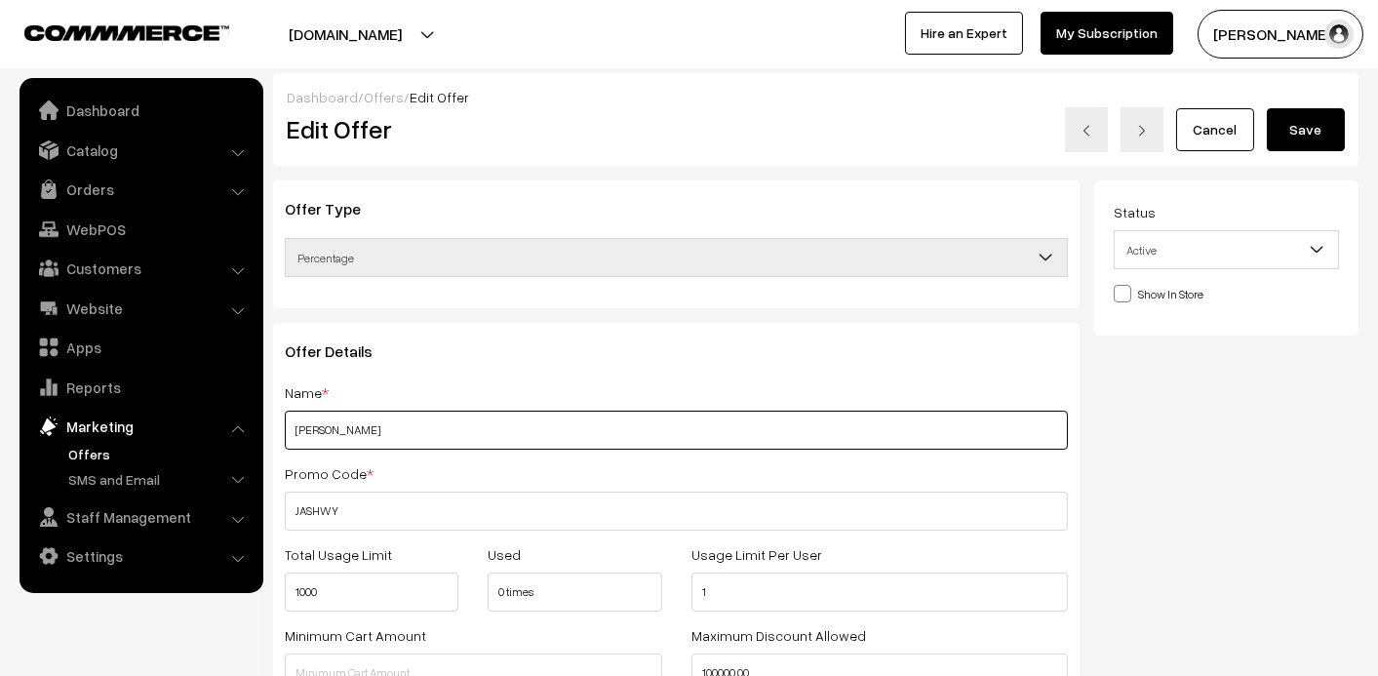
drag, startPoint x: 458, startPoint y: 428, endPoint x: 159, endPoint y: 413, distance: 299.8
click at [500, 425] on input "JASWYARTNCRAFT" at bounding box center [676, 430] width 783 height 39
type input "JASWYARTNCRAFT New"
click at [1281, 122] on button "Save" at bounding box center [1306, 129] width 78 height 43
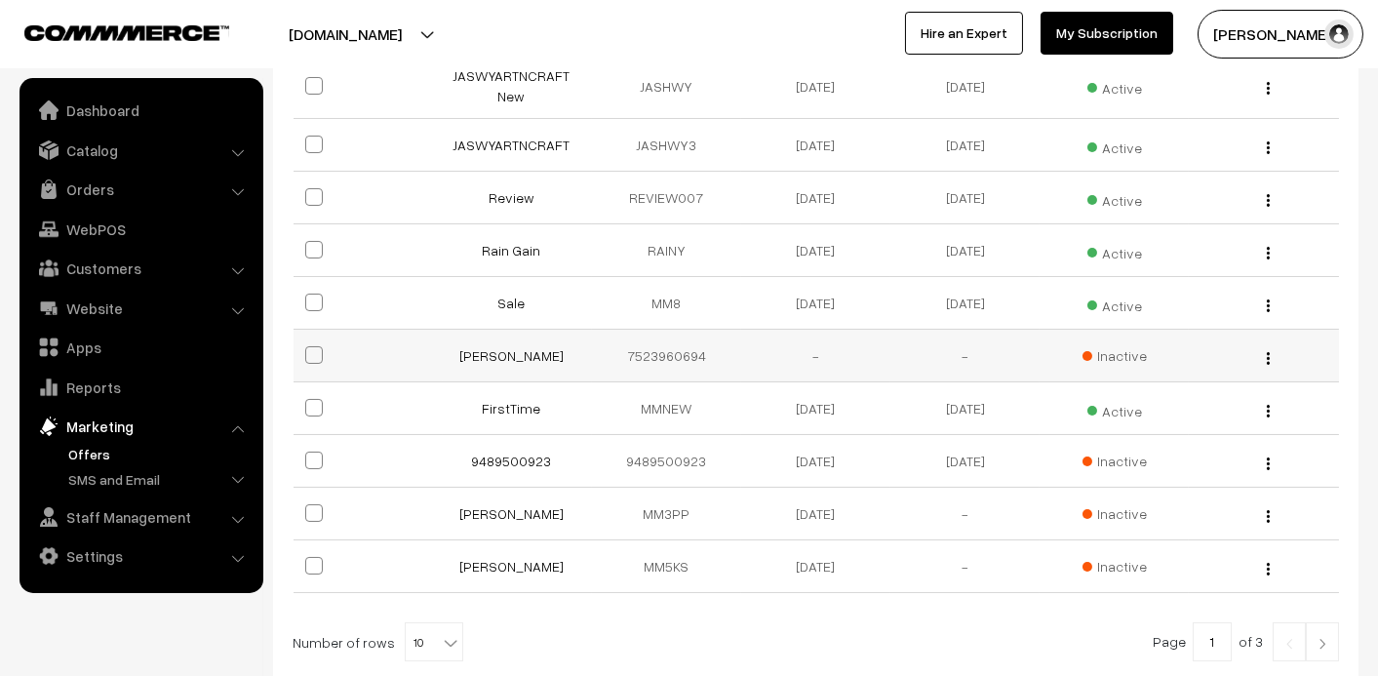
scroll to position [549, 0]
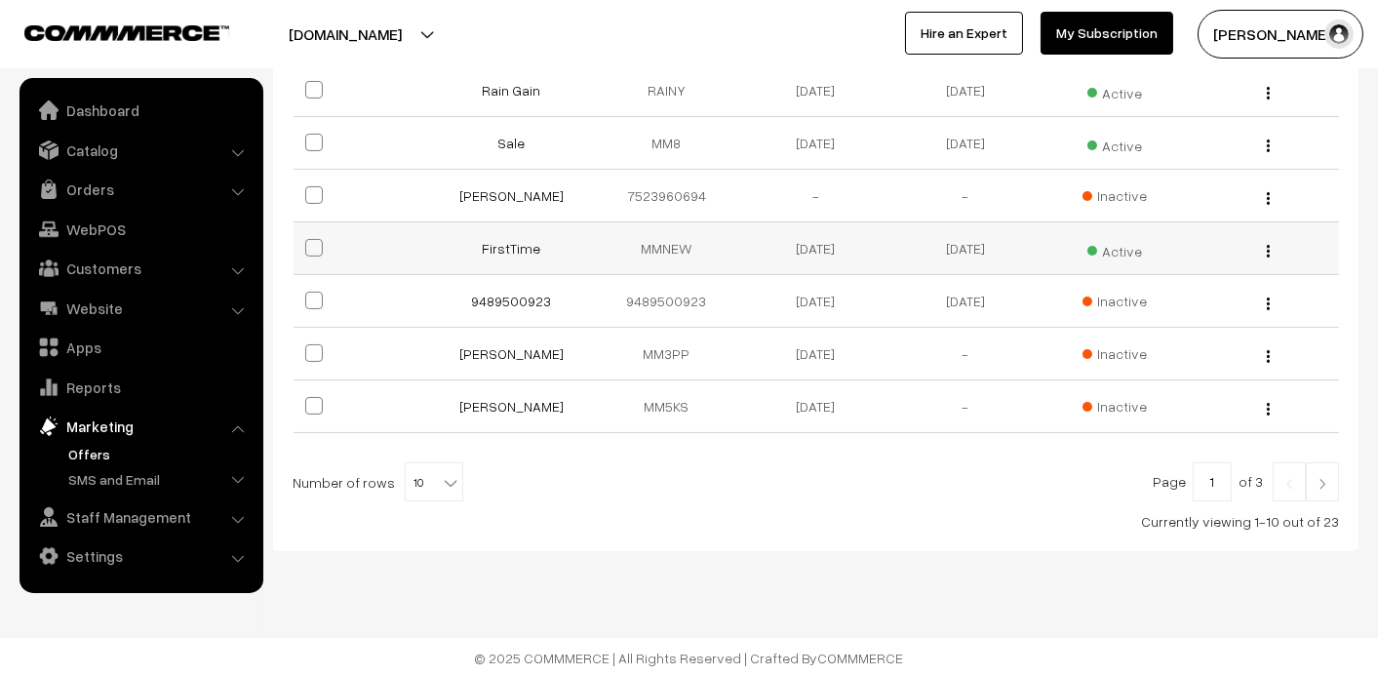
click at [679, 243] on td "MMNEW" at bounding box center [666, 248] width 149 height 53
click at [504, 246] on link "FirstTime" at bounding box center [511, 248] width 59 height 17
click at [514, 251] on link "FirstTime" at bounding box center [511, 248] width 59 height 17
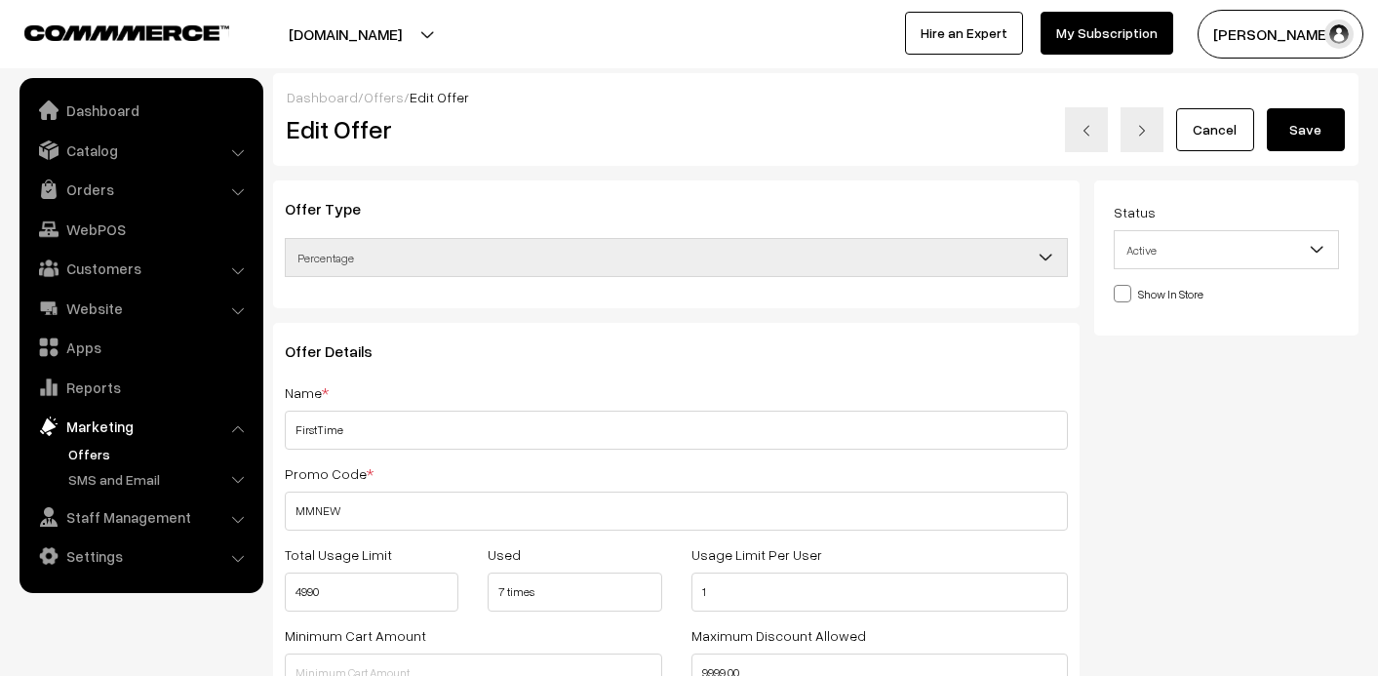
scroll to position [777, 0]
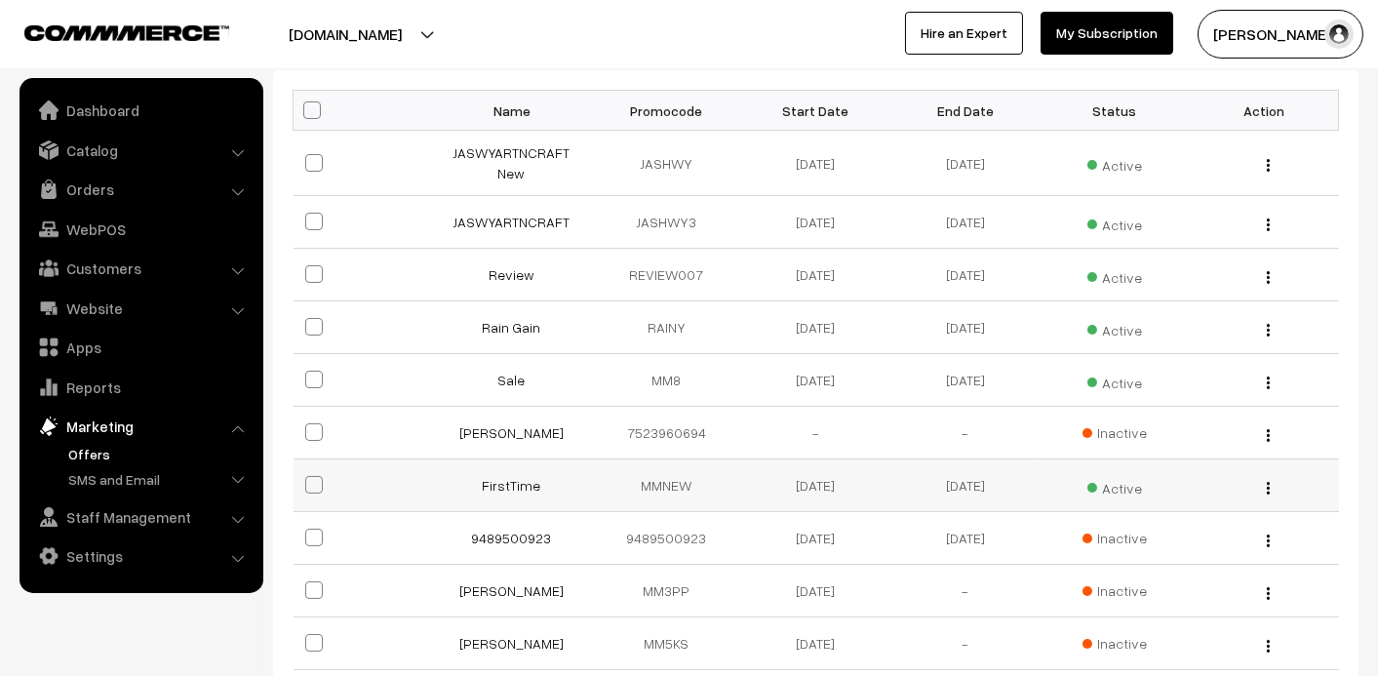
scroll to position [549, 0]
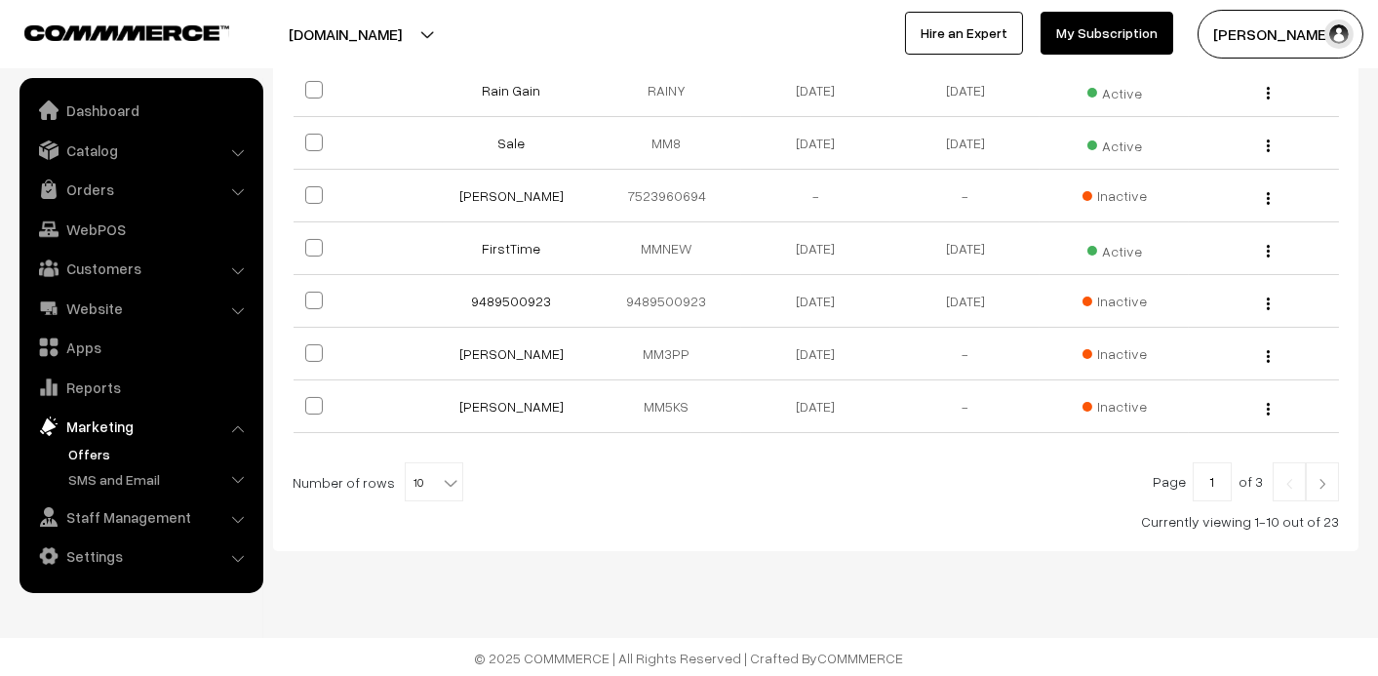
click at [1326, 486] on img at bounding box center [1323, 484] width 18 height 12
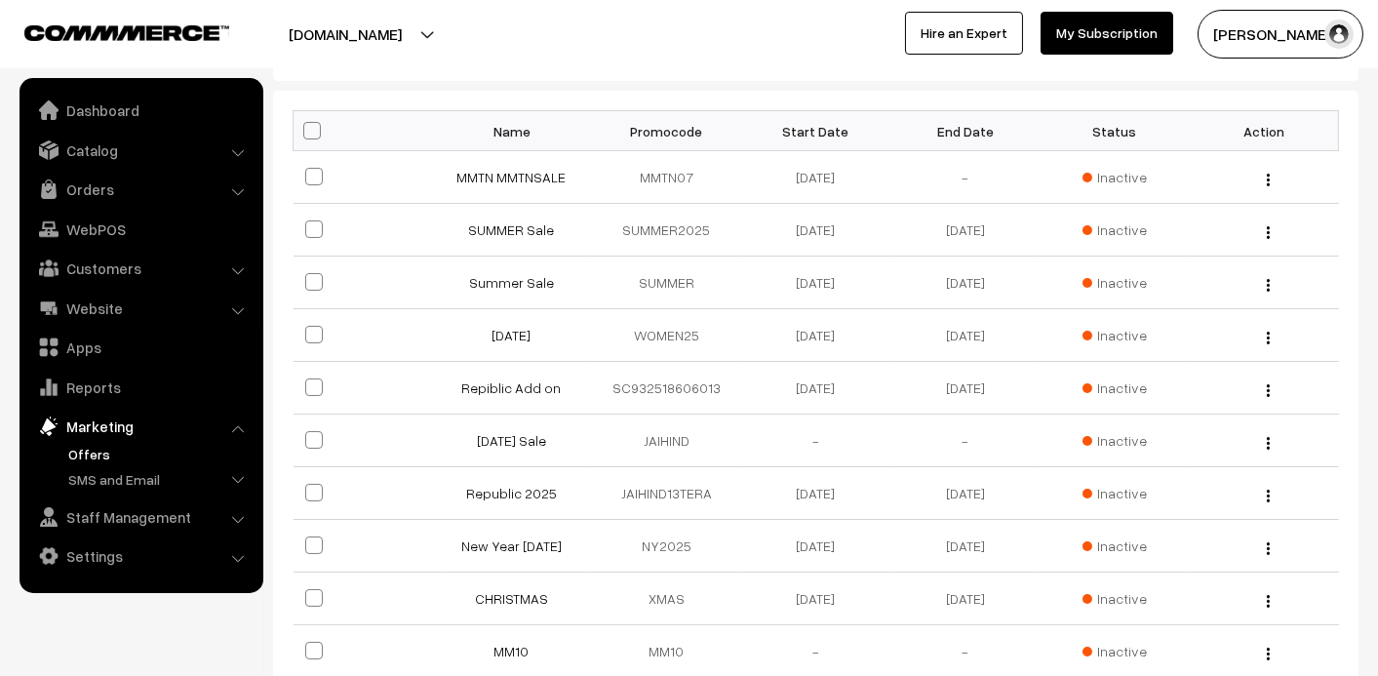
scroll to position [537, 0]
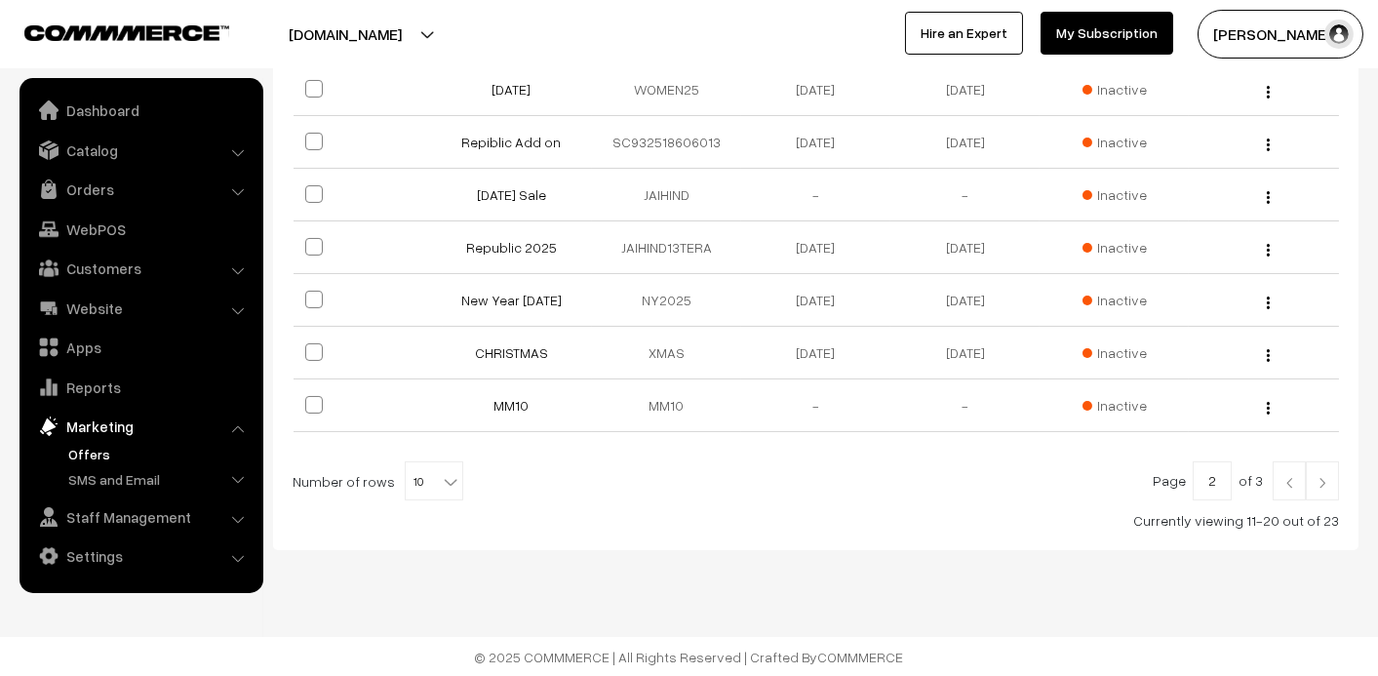
click at [1326, 486] on img at bounding box center [1323, 483] width 18 height 12
drag, startPoint x: 0, startPoint y: 0, endPoint x: 1325, endPoint y: 486, distance: 1410.8
click at [1326, 486] on img at bounding box center [1323, 483] width 18 height 12
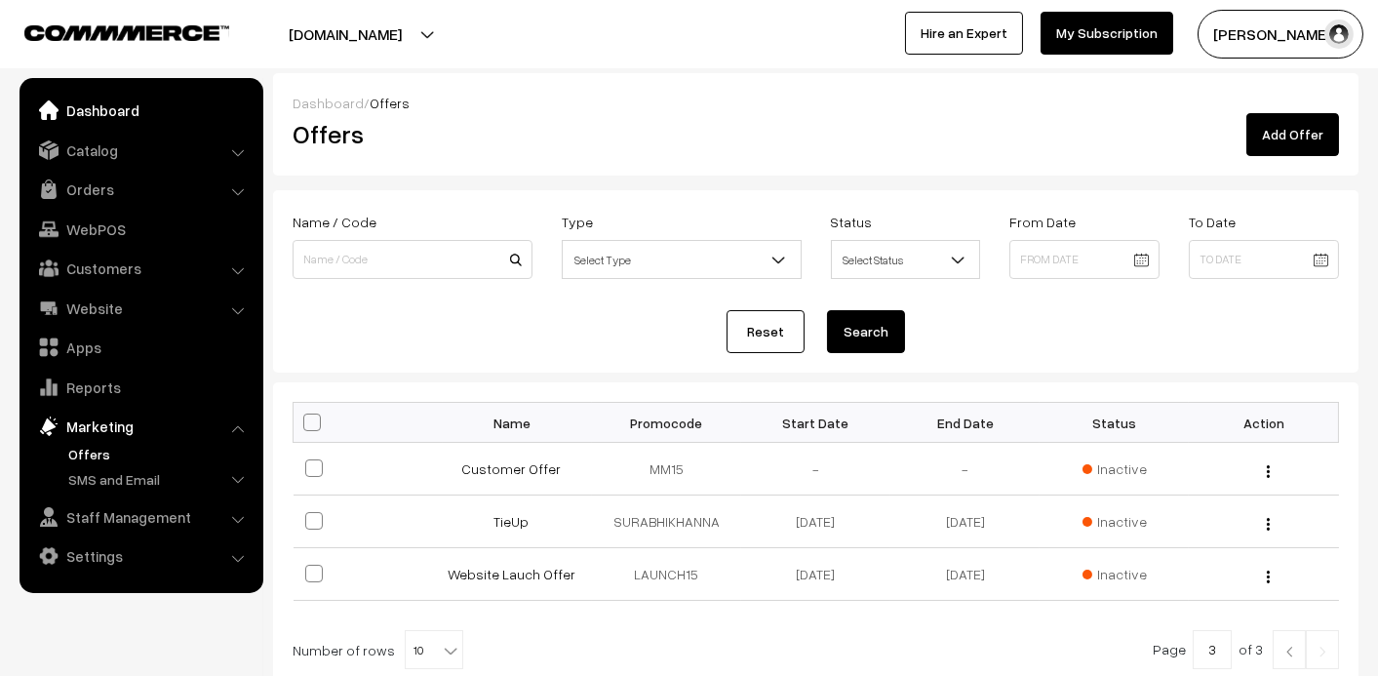
click at [127, 114] on link "Dashboard" at bounding box center [140, 110] width 232 height 35
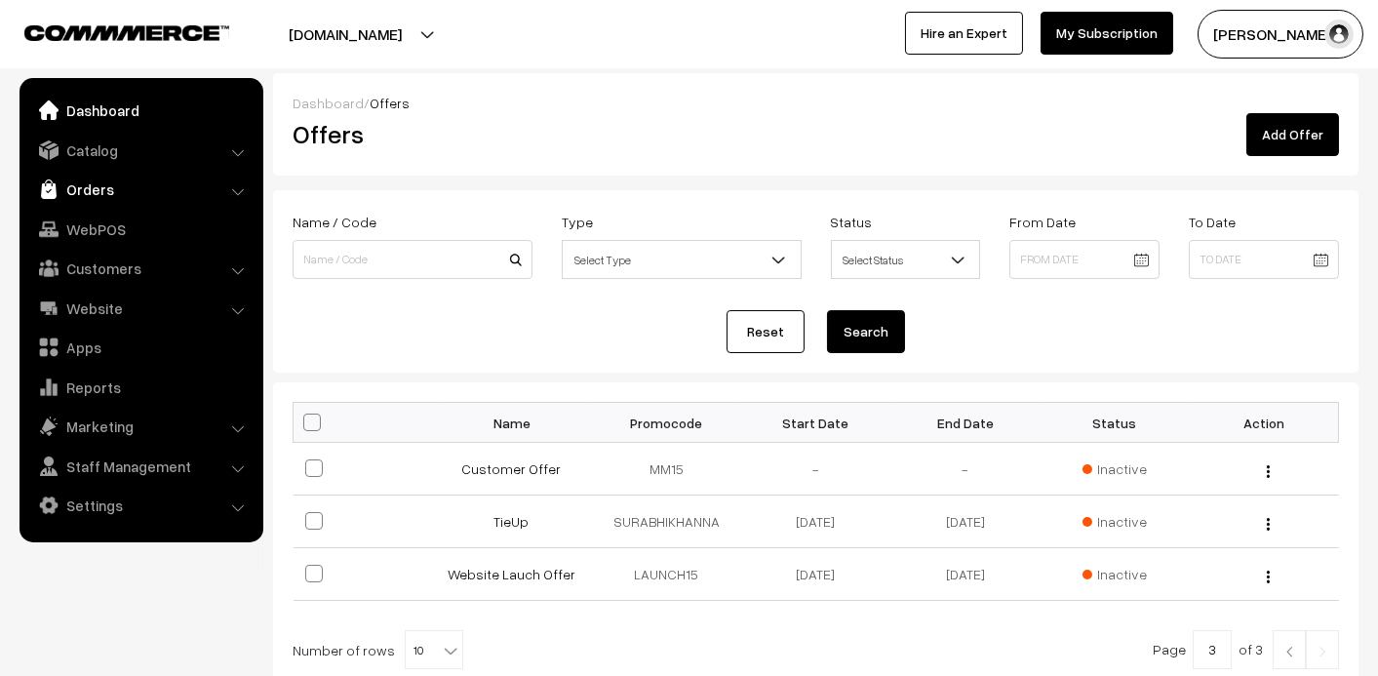
click at [85, 173] on link "Orders" at bounding box center [140, 189] width 232 height 35
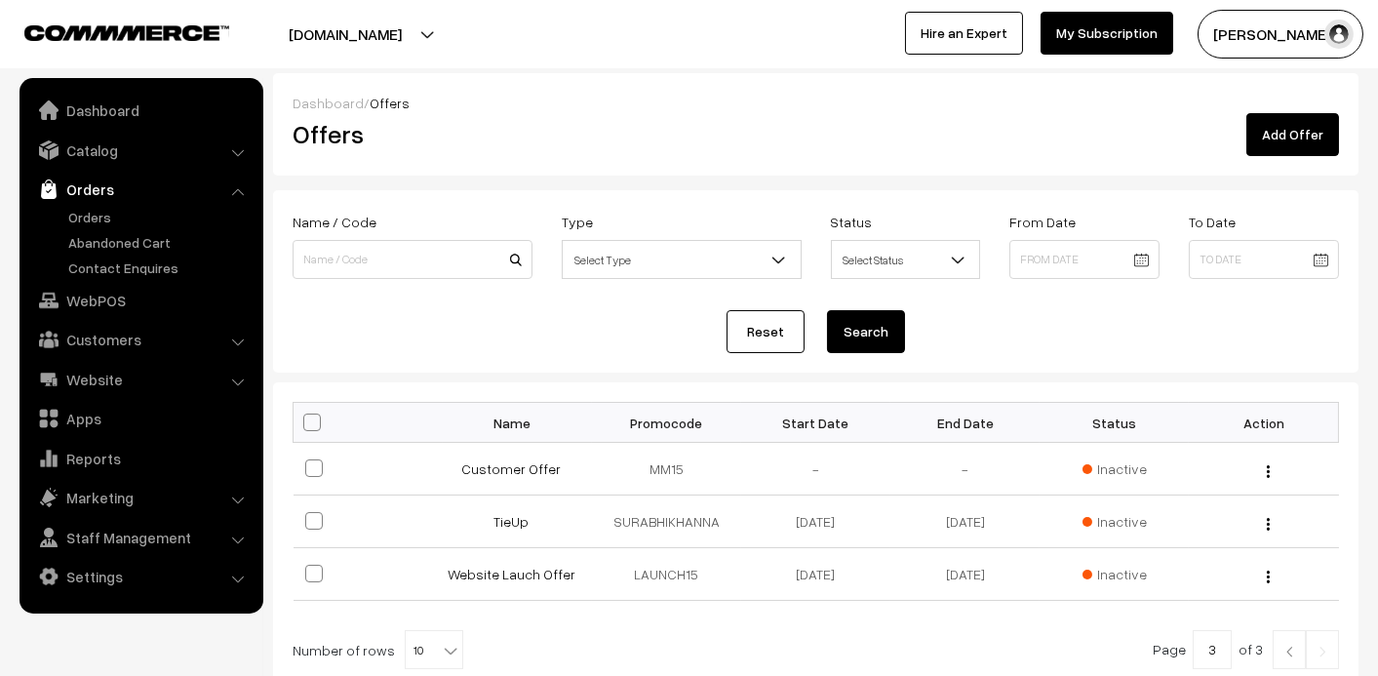
click at [80, 187] on link "Orders" at bounding box center [140, 189] width 232 height 35
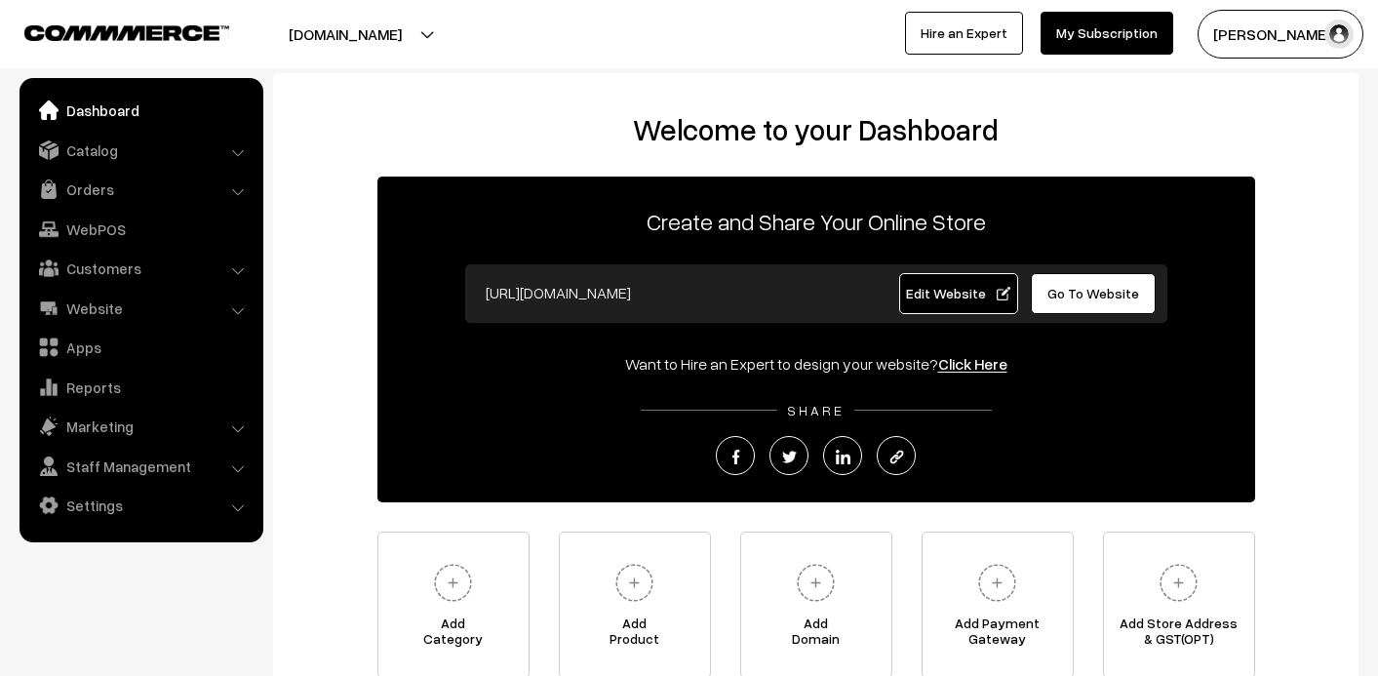
click at [79, 210] on ul "Dashboard Catalog" at bounding box center [142, 310] width 244 height 464
click at [80, 199] on link "Orders" at bounding box center [140, 189] width 232 height 35
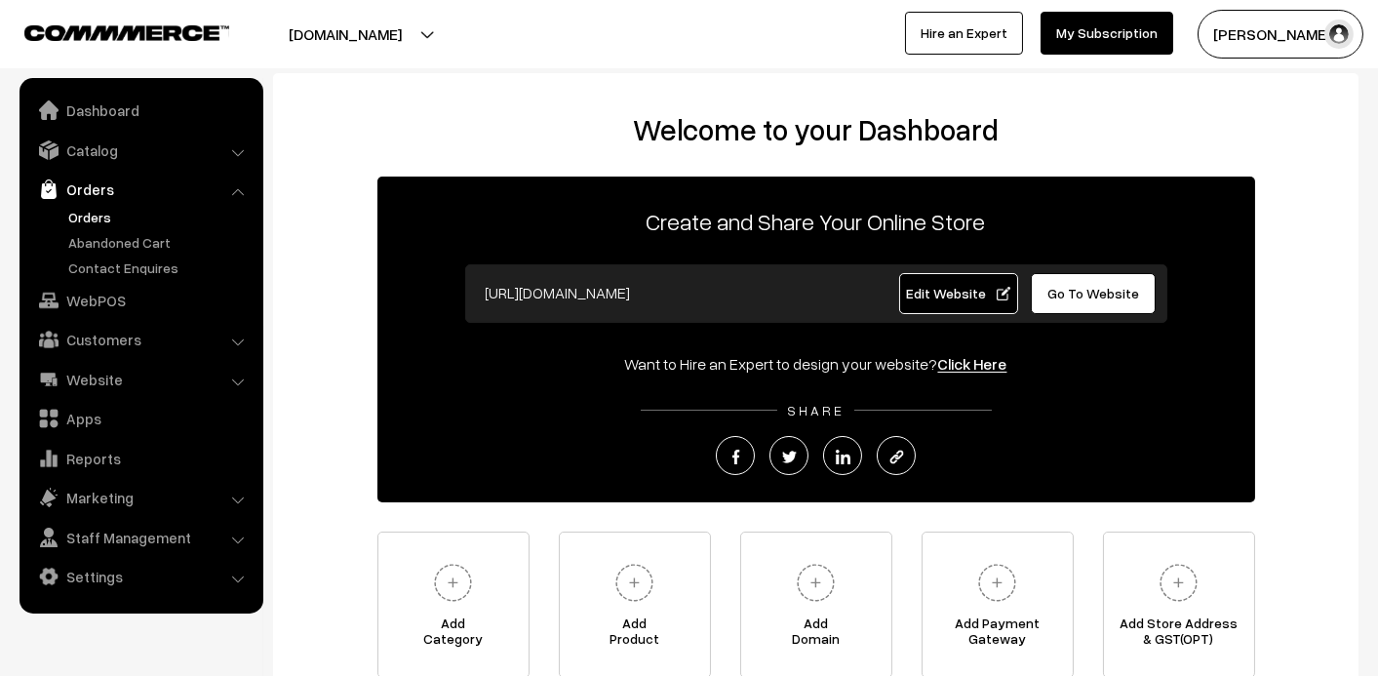
click at [78, 209] on link "Orders" at bounding box center [159, 217] width 193 height 20
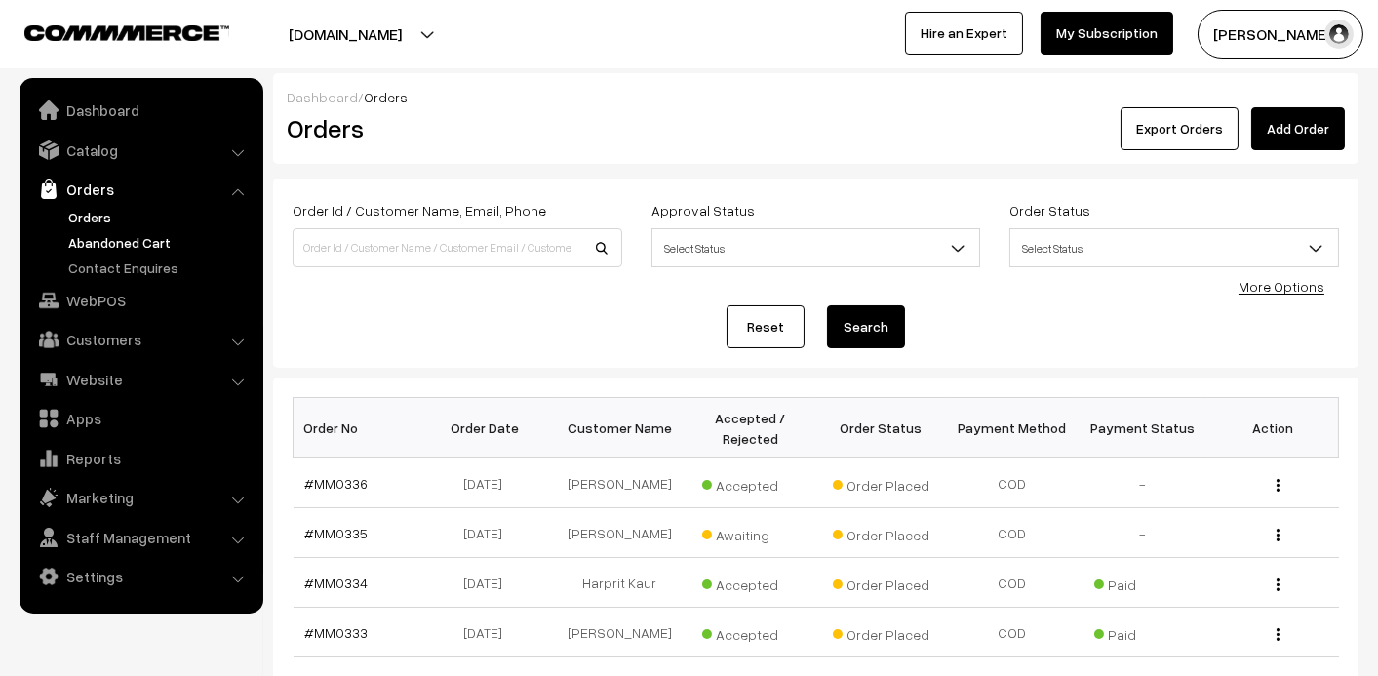
click at [83, 237] on link "Abandoned Cart" at bounding box center [159, 242] width 193 height 20
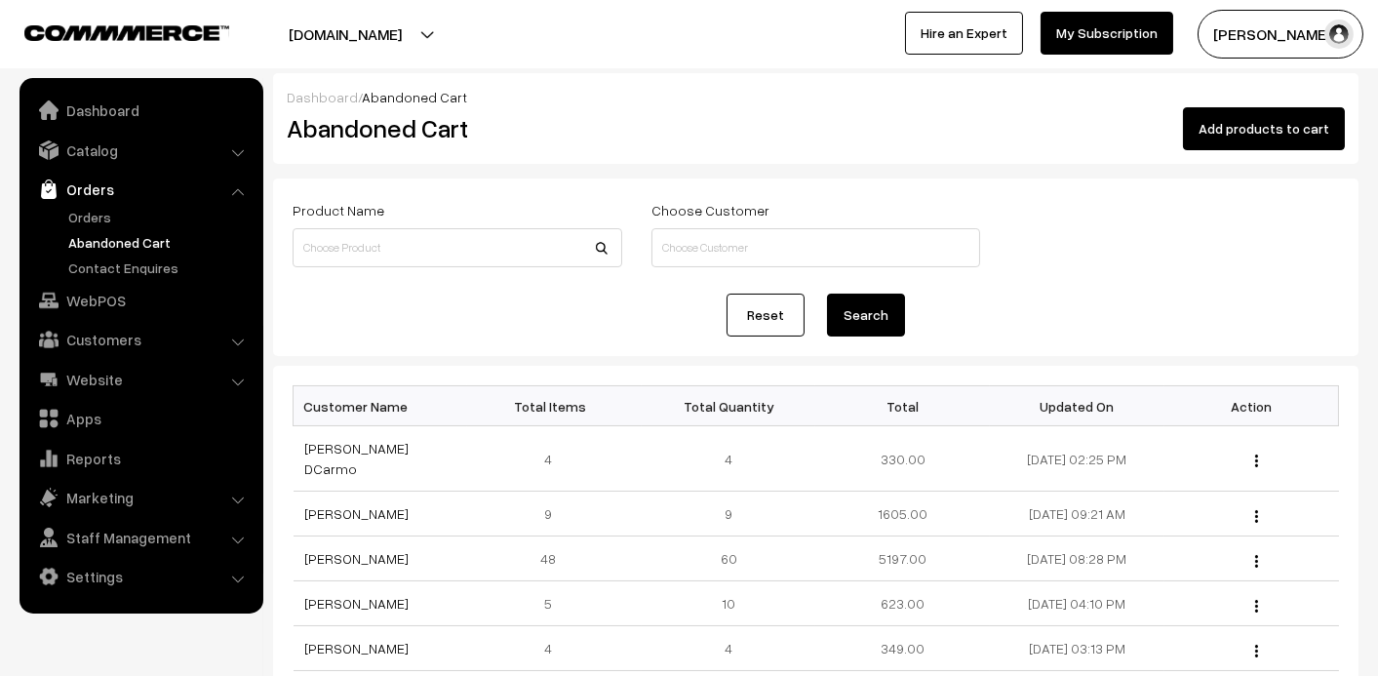
click at [99, 238] on link "Abandoned Cart" at bounding box center [159, 242] width 193 height 20
click at [324, 595] on link "[PERSON_NAME]" at bounding box center [357, 603] width 104 height 17
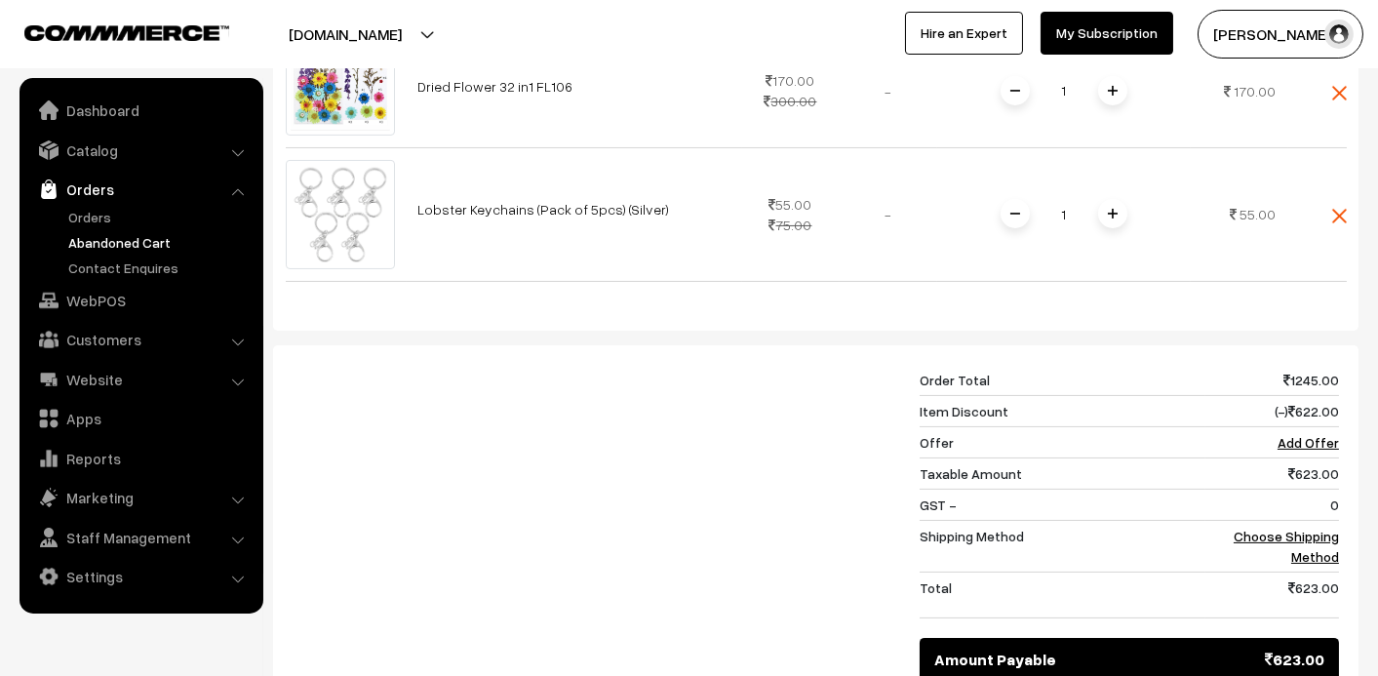
scroll to position [1072, 0]
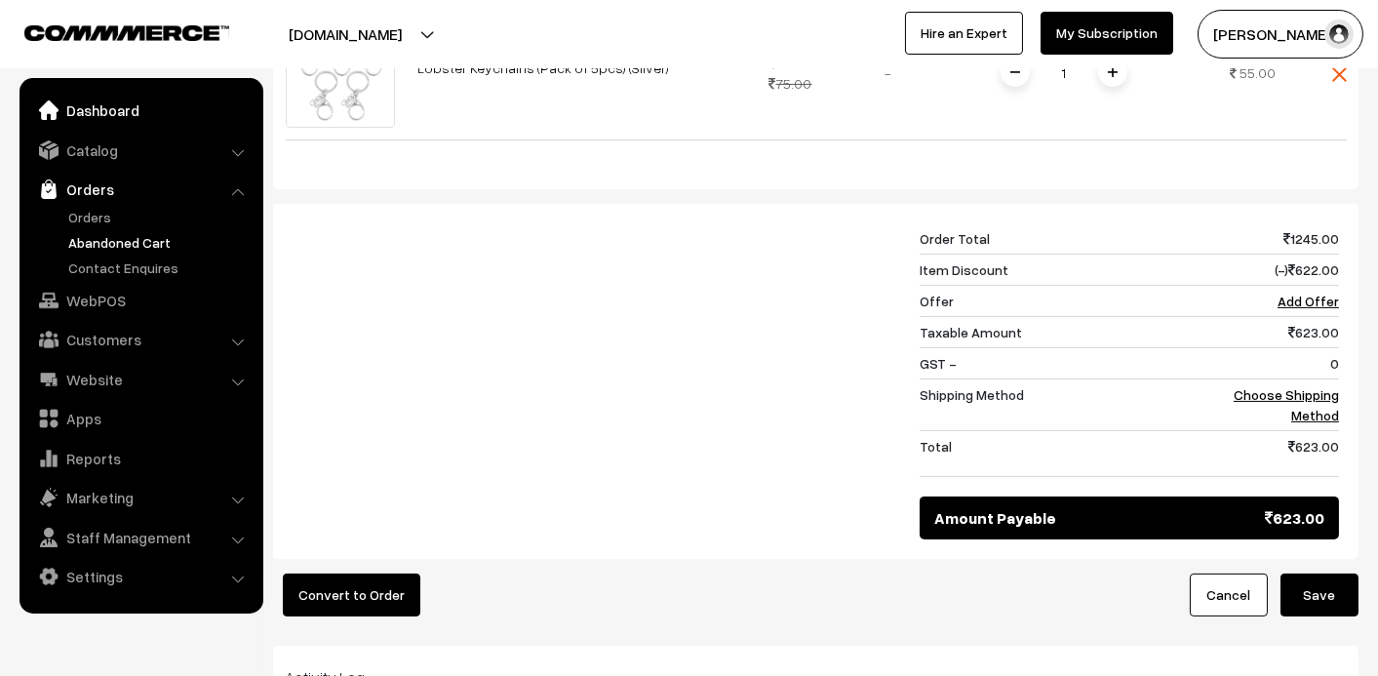
click at [106, 118] on link "Dashboard" at bounding box center [140, 110] width 232 height 35
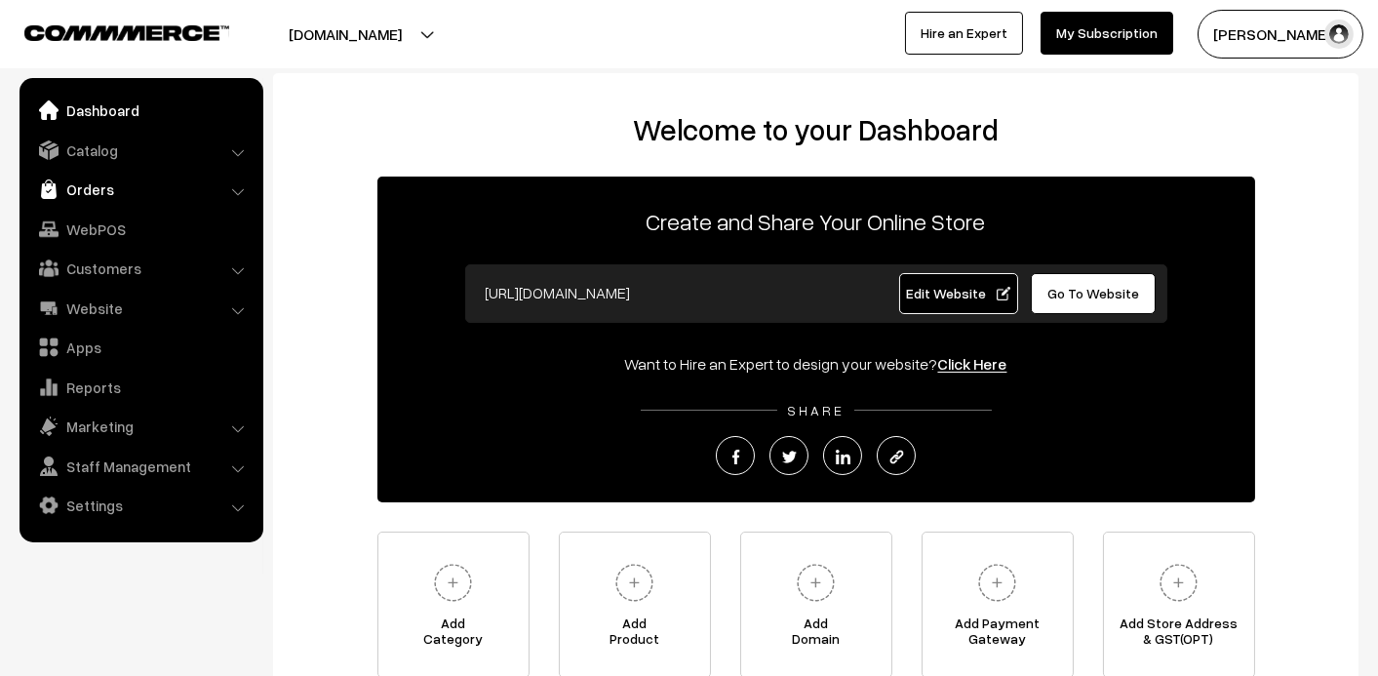
click at [96, 187] on link "Orders" at bounding box center [140, 189] width 232 height 35
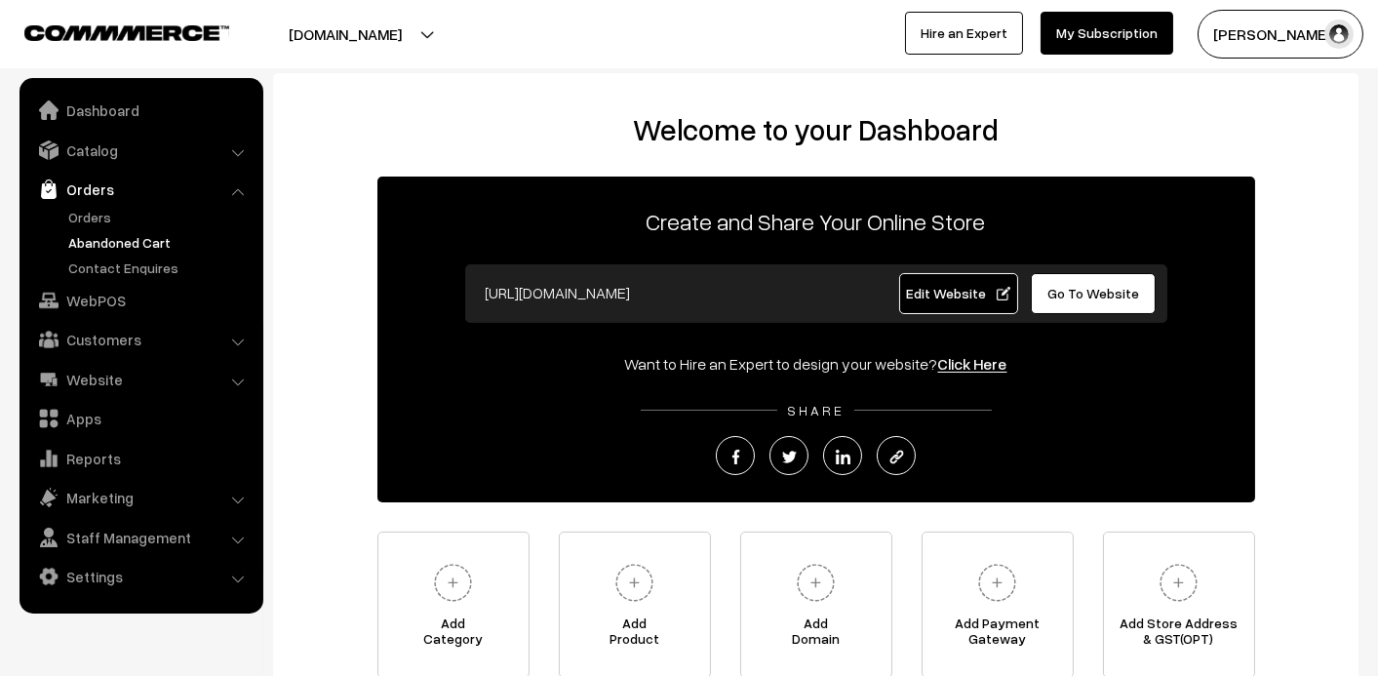
click at [94, 245] on link "Abandoned Cart" at bounding box center [159, 242] width 193 height 20
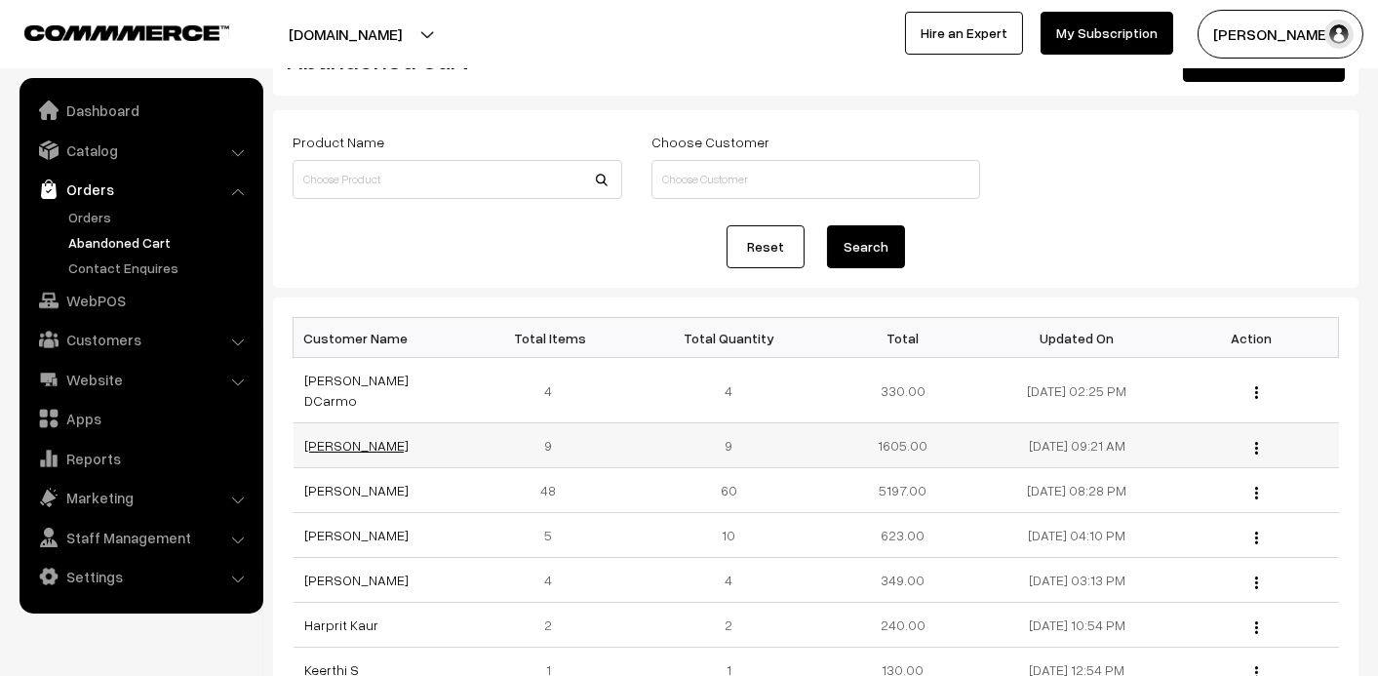
scroll to position [98, 0]
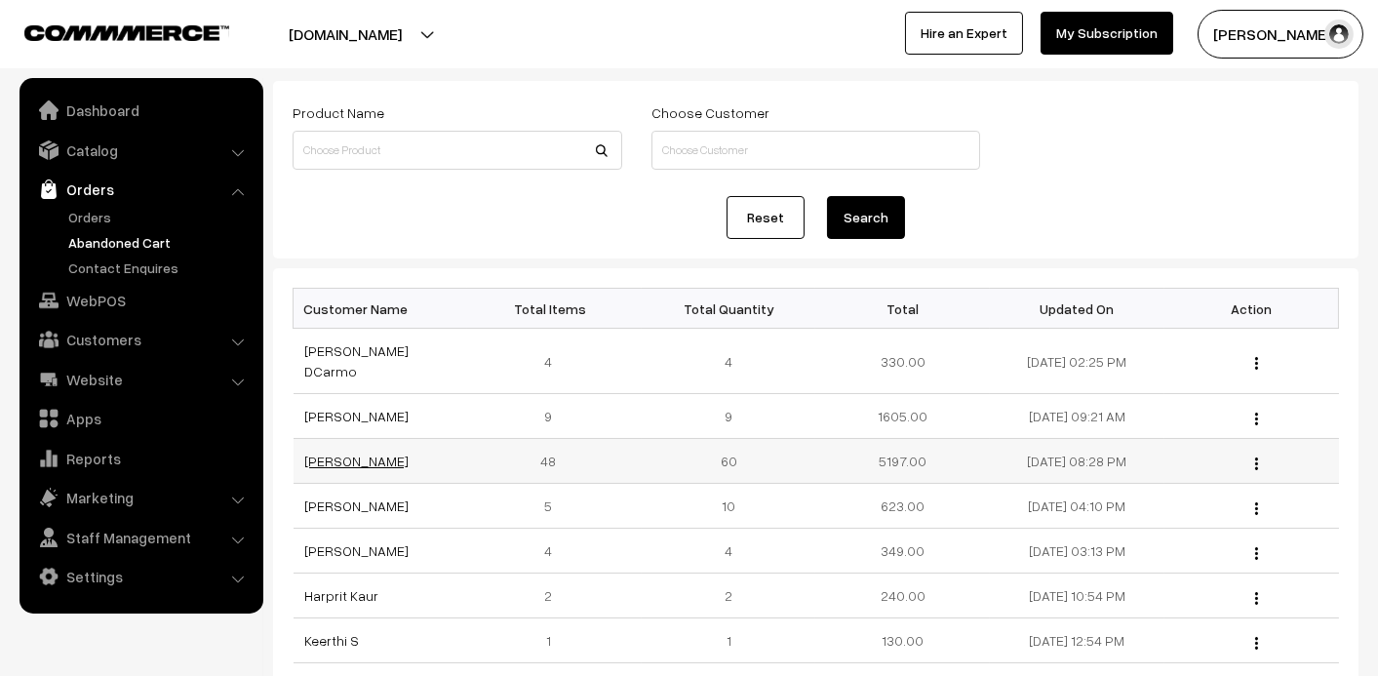
click at [344, 453] on link "Madhuri Atchyut" at bounding box center [357, 461] width 104 height 17
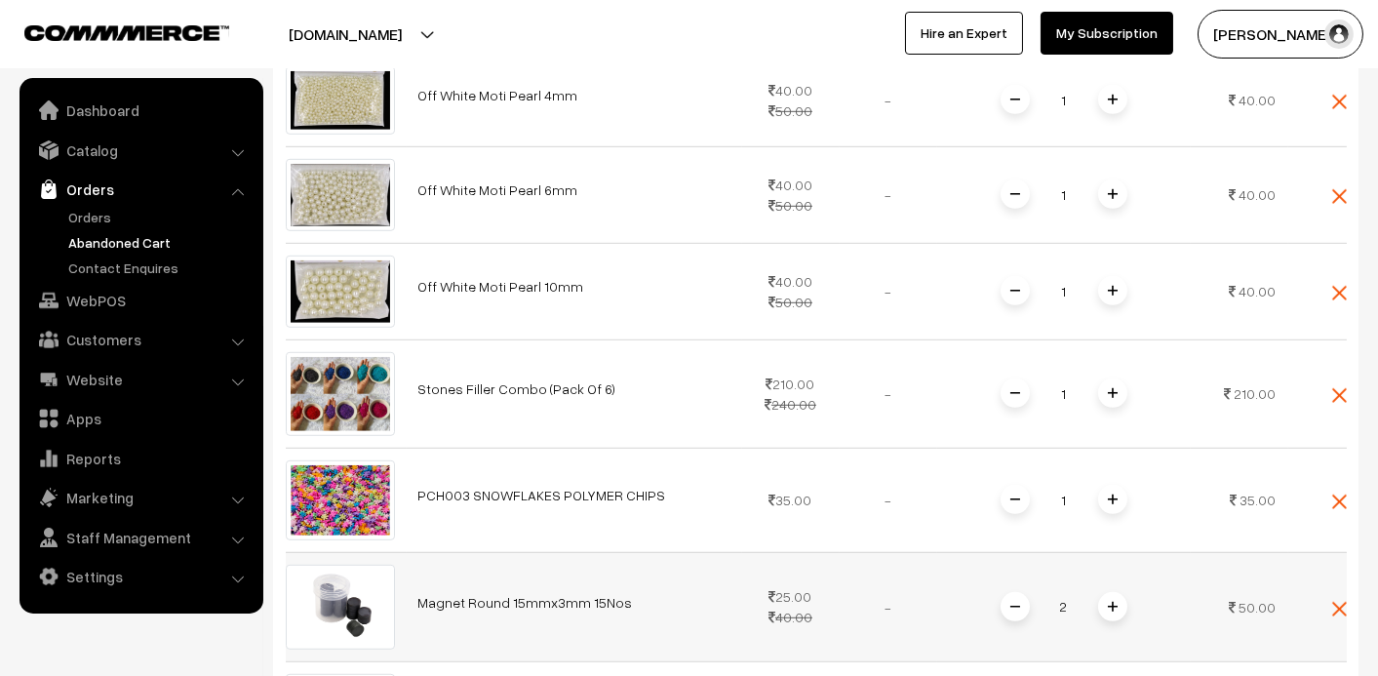
scroll to position [3016, 0]
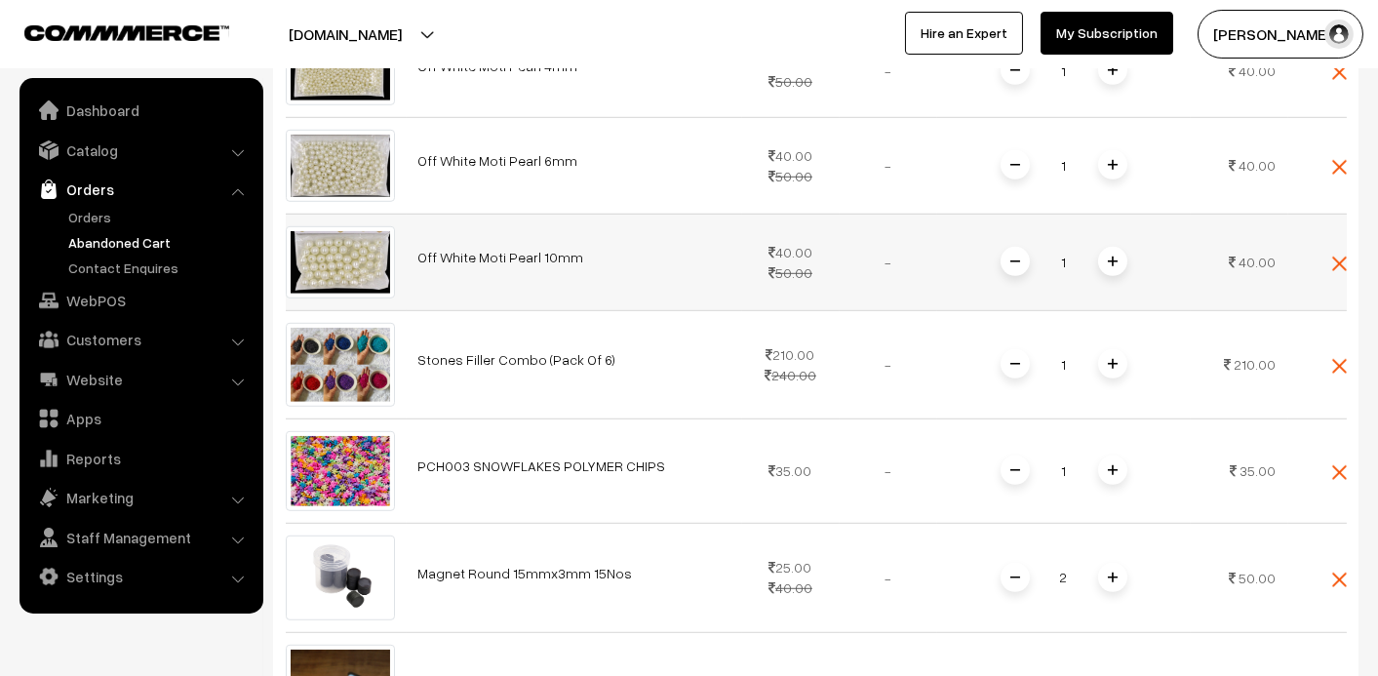
click at [527, 249] on link "Off White Moti Pearl 10mm" at bounding box center [501, 257] width 166 height 17
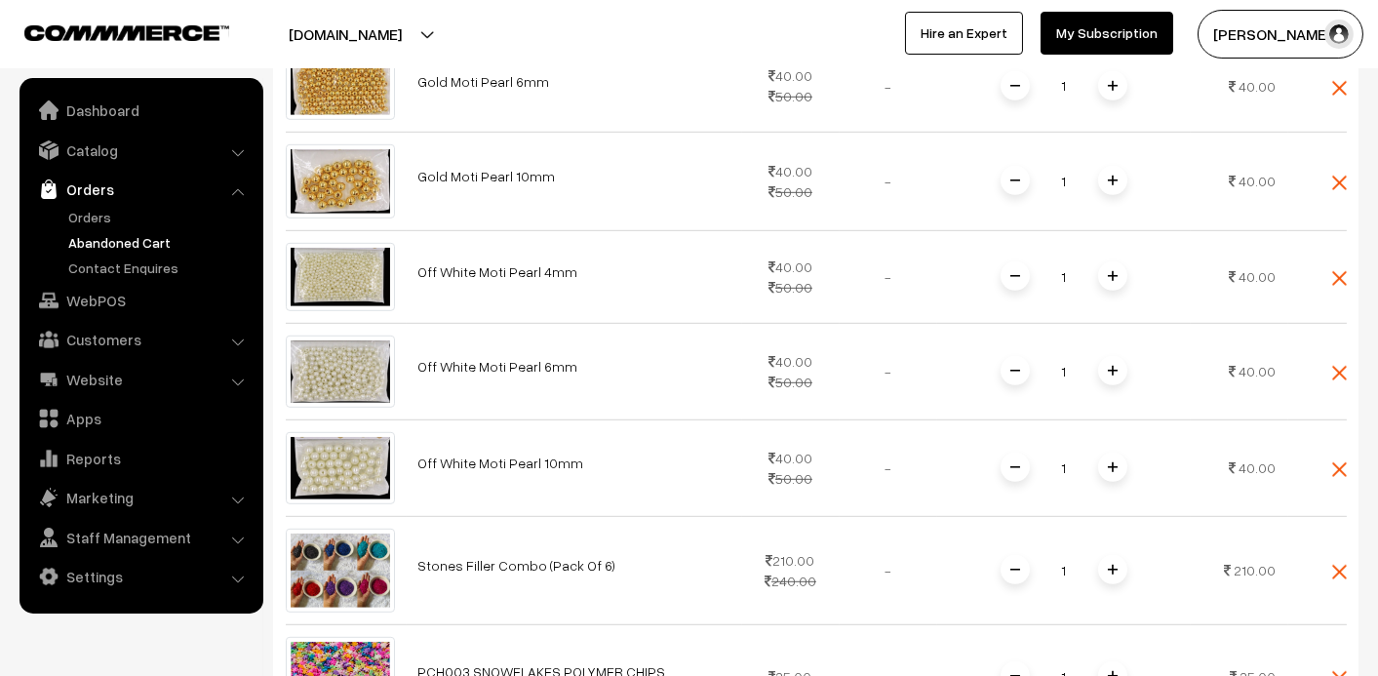
scroll to position [2626, 0]
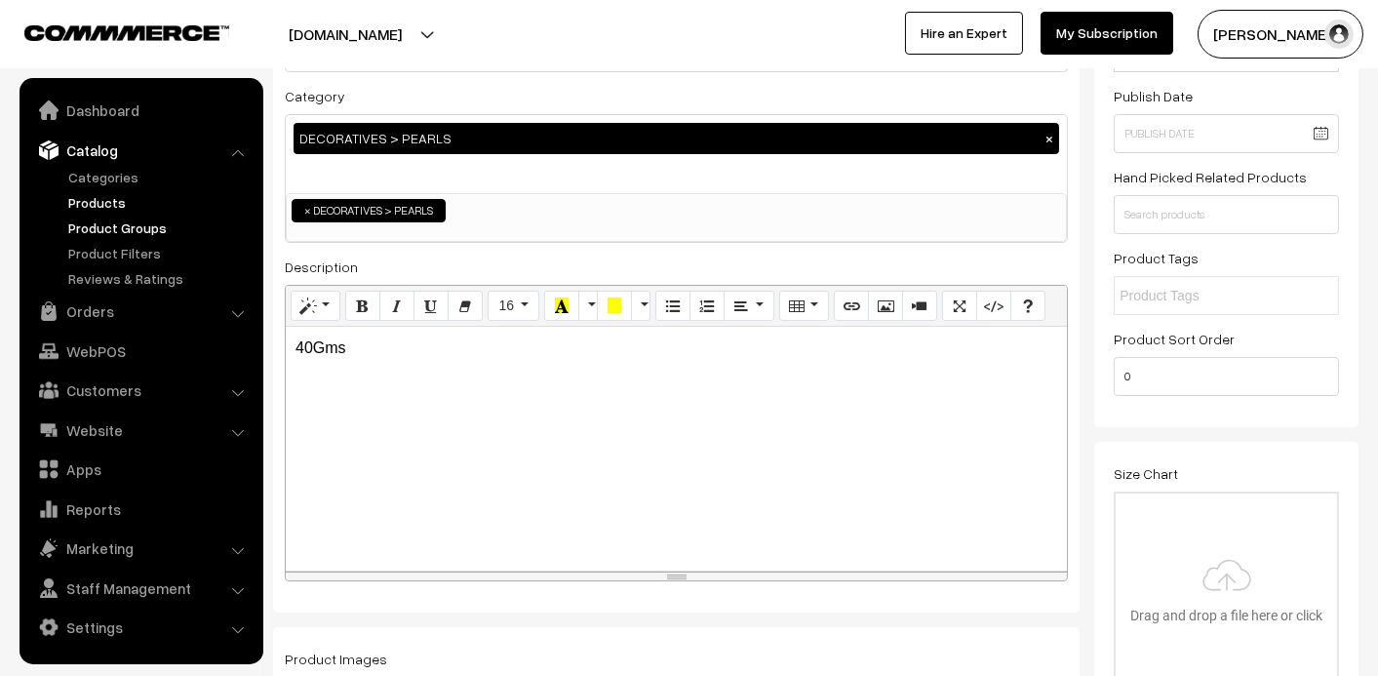
scroll to position [195, 0]
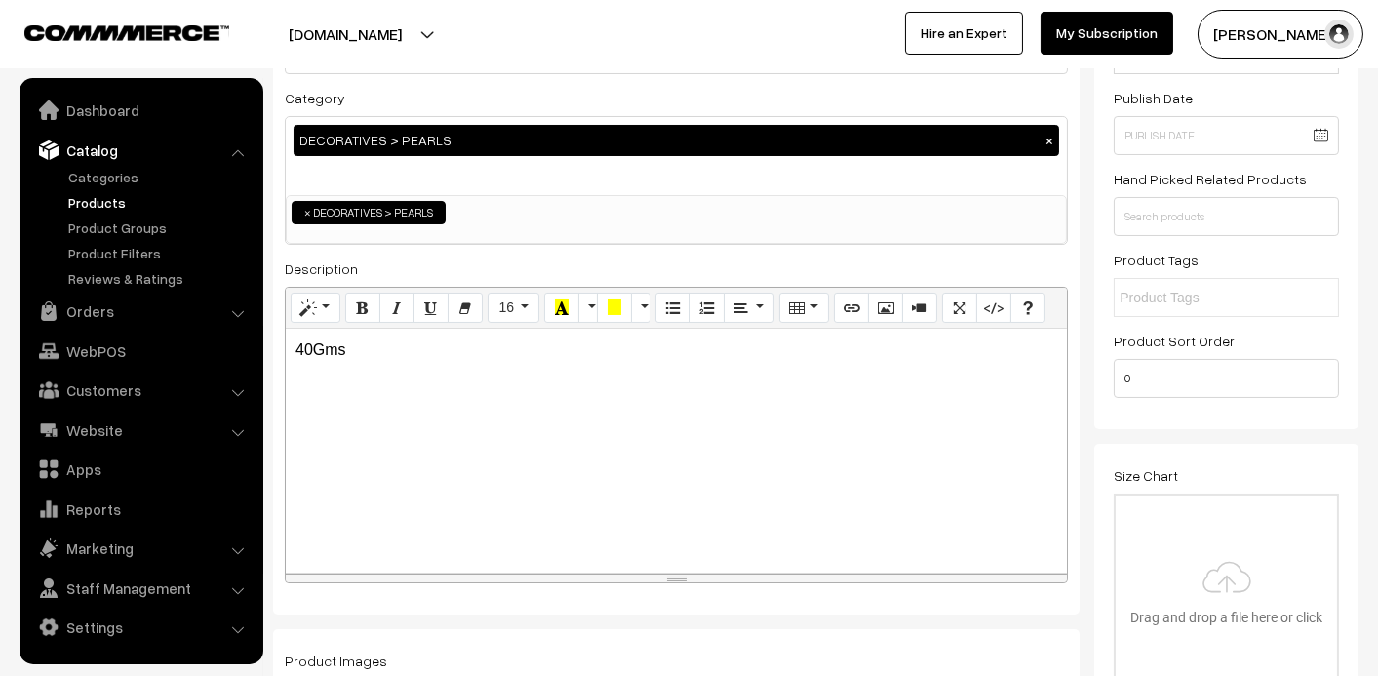
click at [108, 202] on link "Products" at bounding box center [159, 202] width 193 height 20
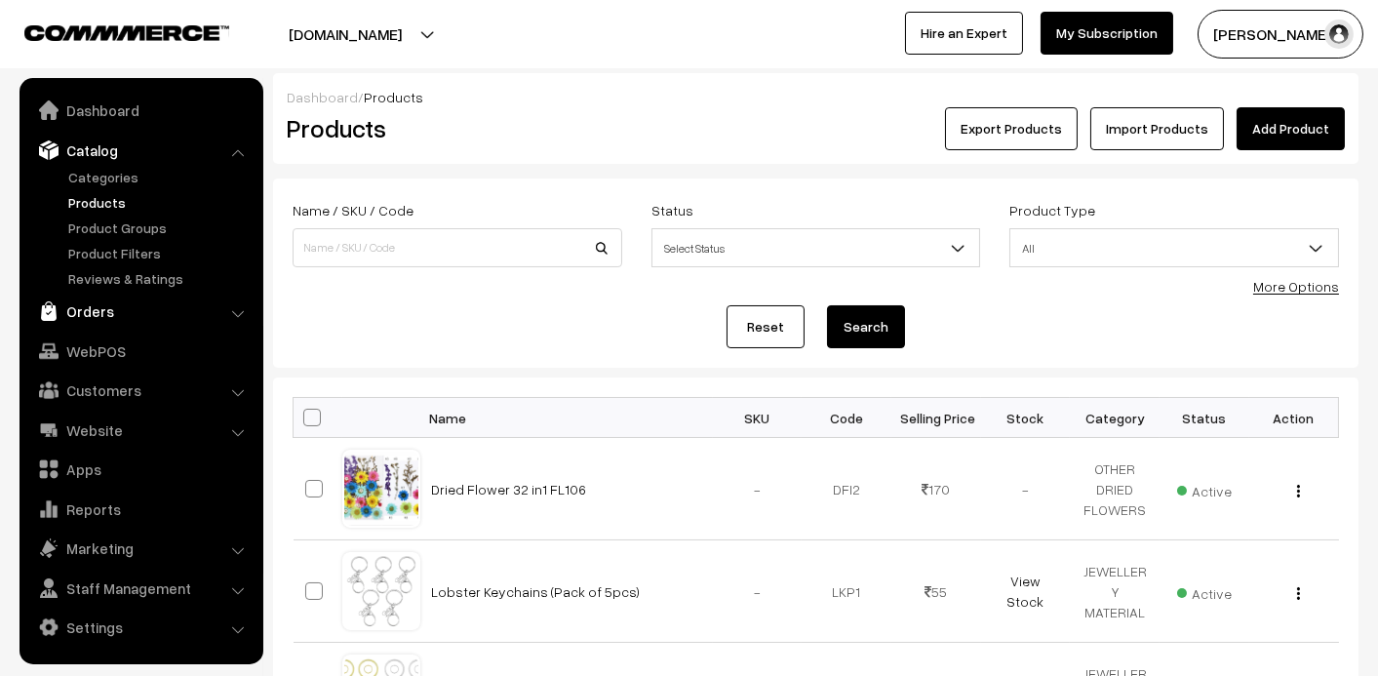
click at [98, 308] on link "Orders" at bounding box center [140, 311] width 232 height 35
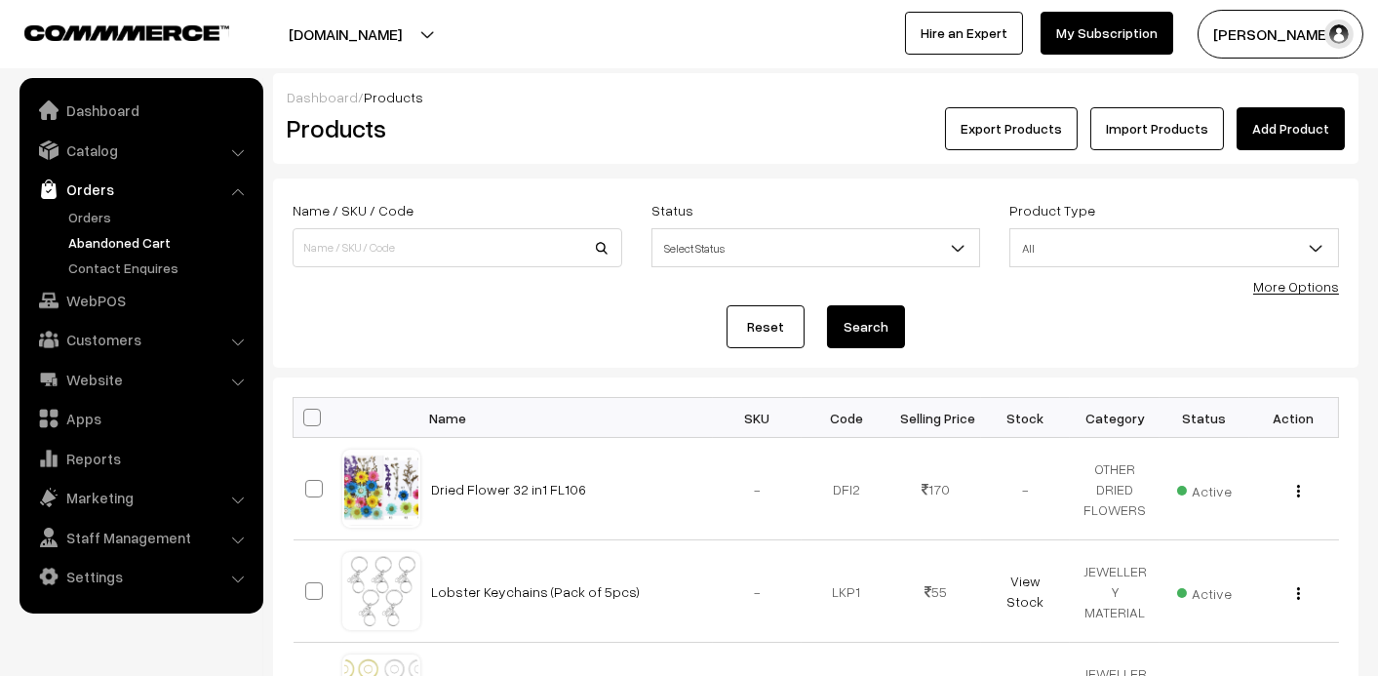
click at [99, 242] on link "Abandoned Cart" at bounding box center [159, 242] width 193 height 20
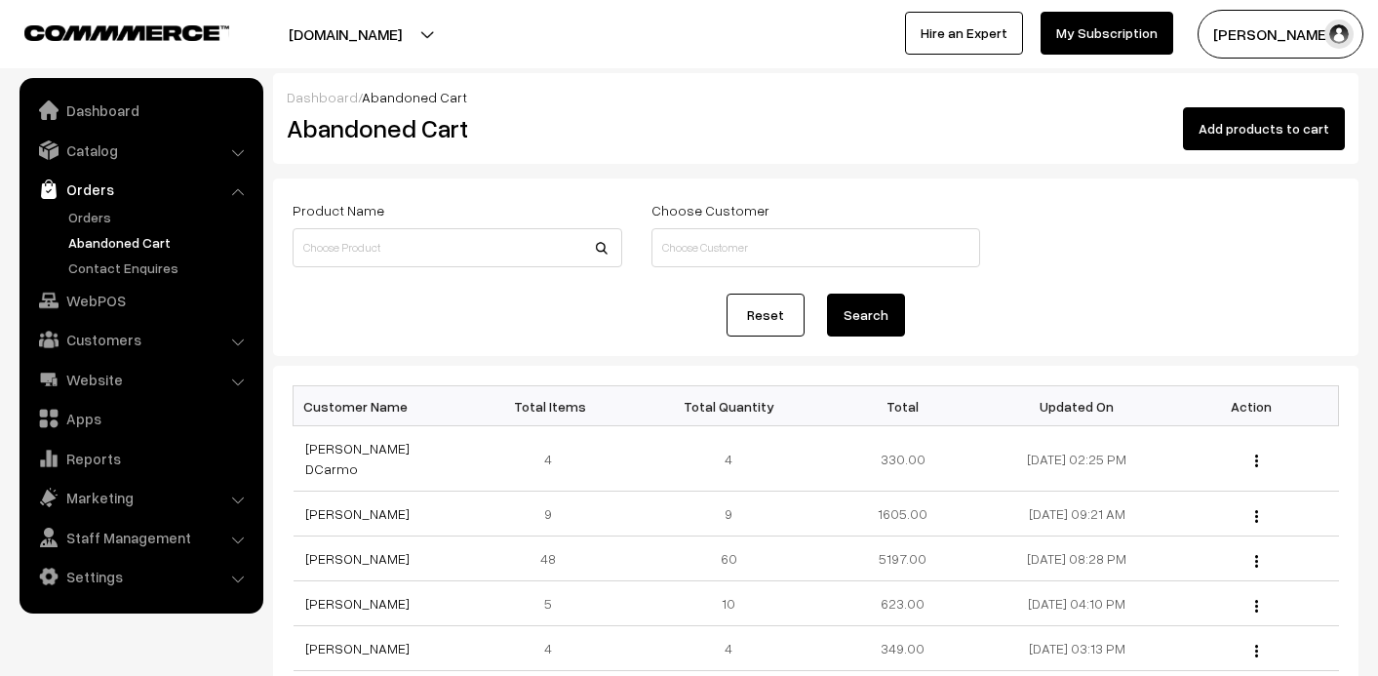
scroll to position [195, 0]
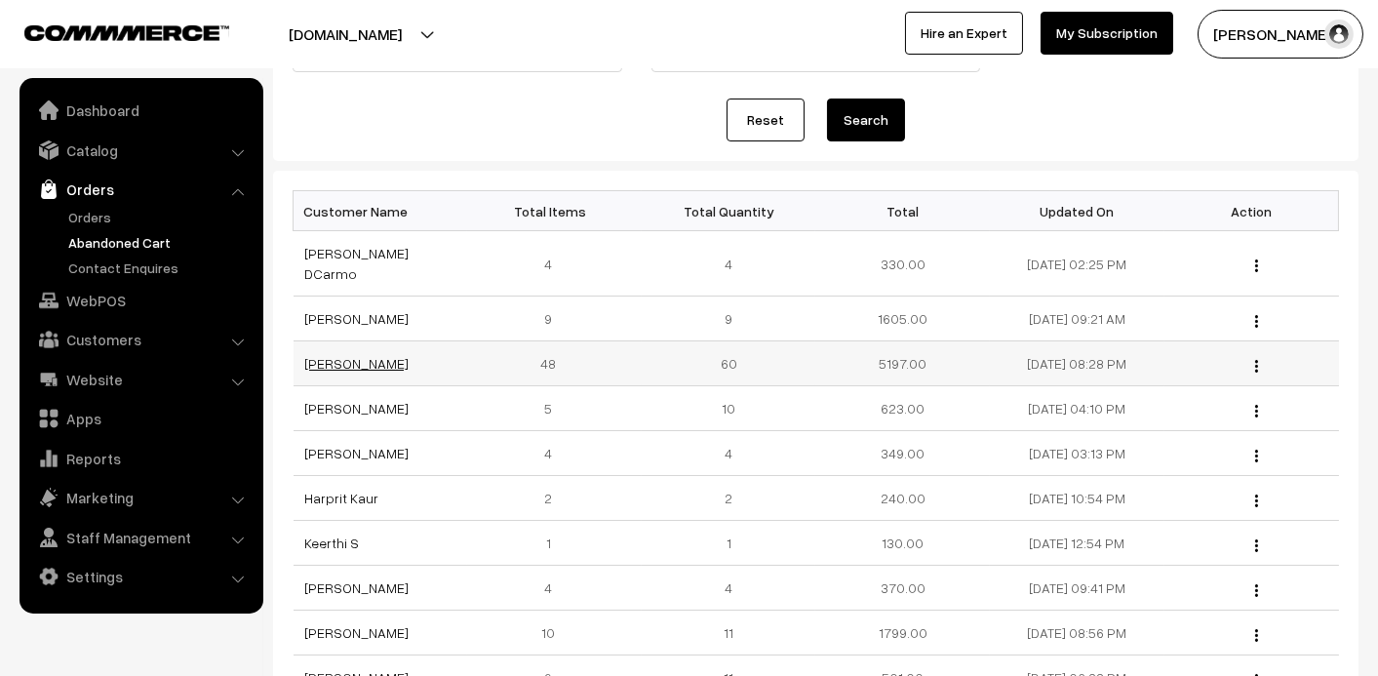
click at [361, 355] on link "[PERSON_NAME]" at bounding box center [357, 363] width 104 height 17
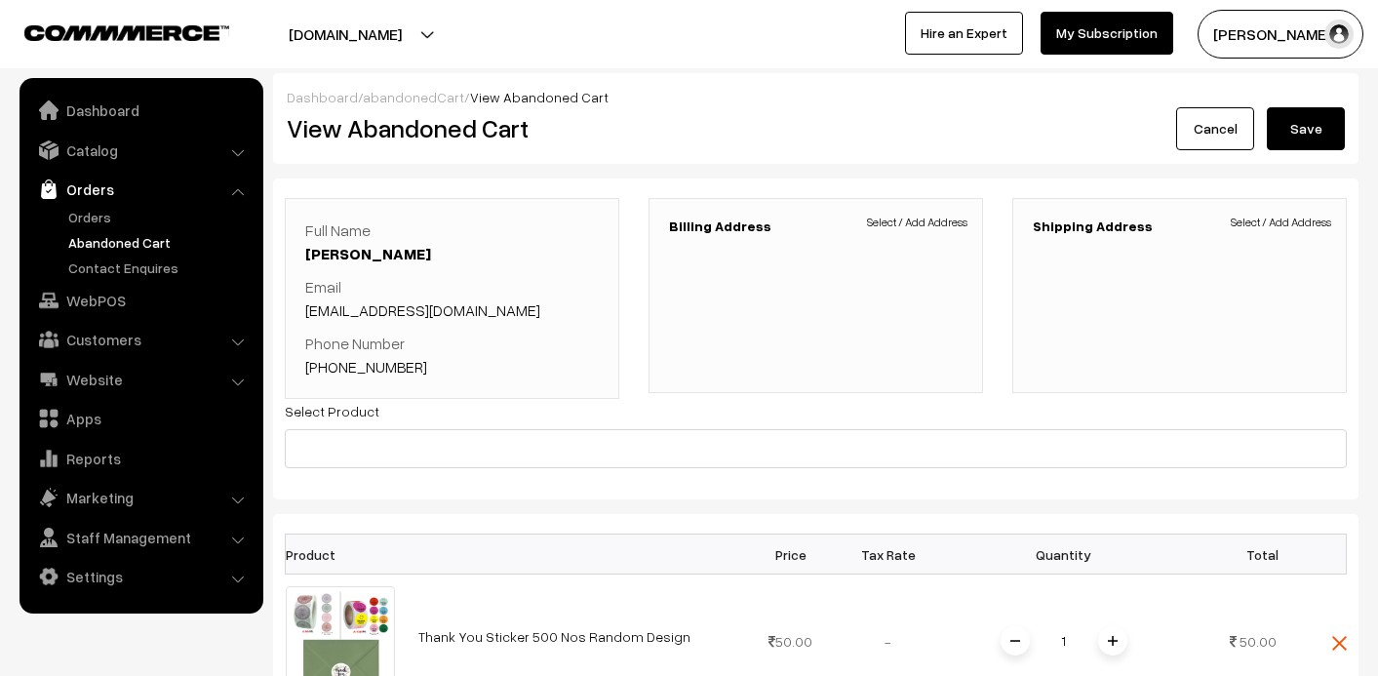
scroll to position [389, 0]
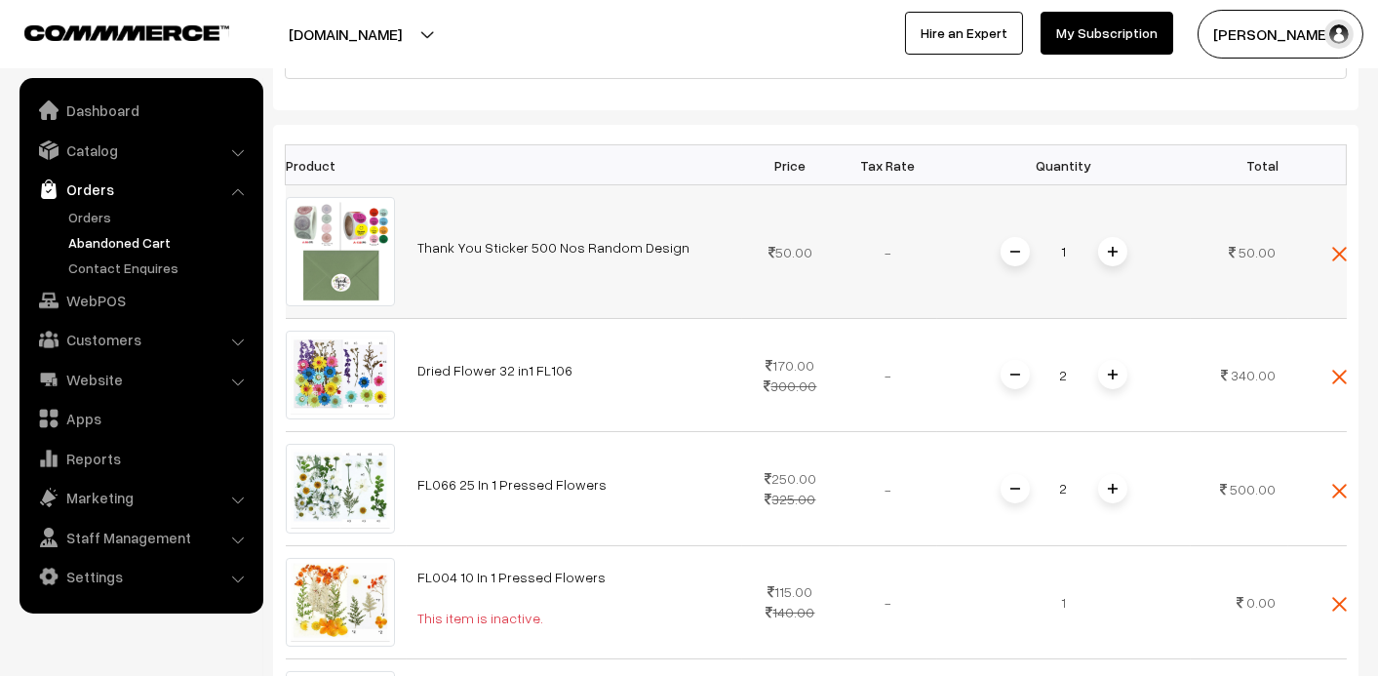
drag, startPoint x: 285, startPoint y: 161, endPoint x: 337, endPoint y: 203, distance: 67.3
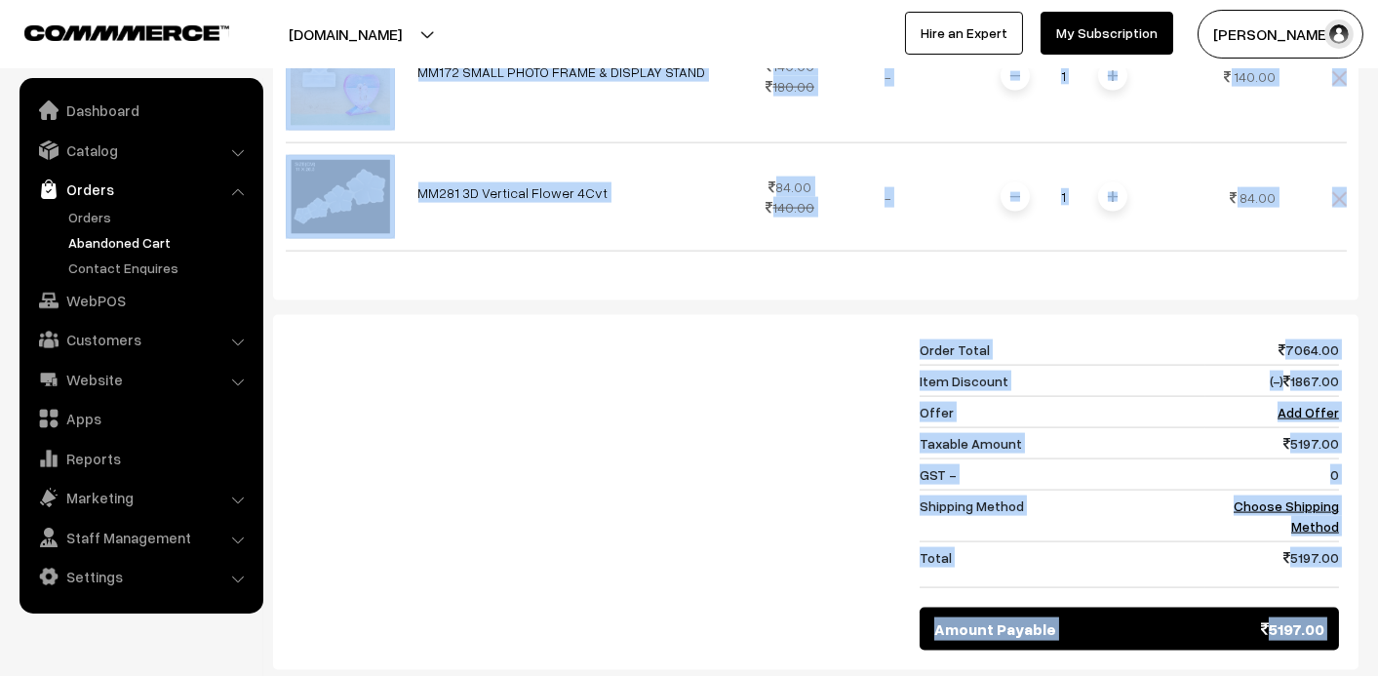
scroll to position [6375, 0]
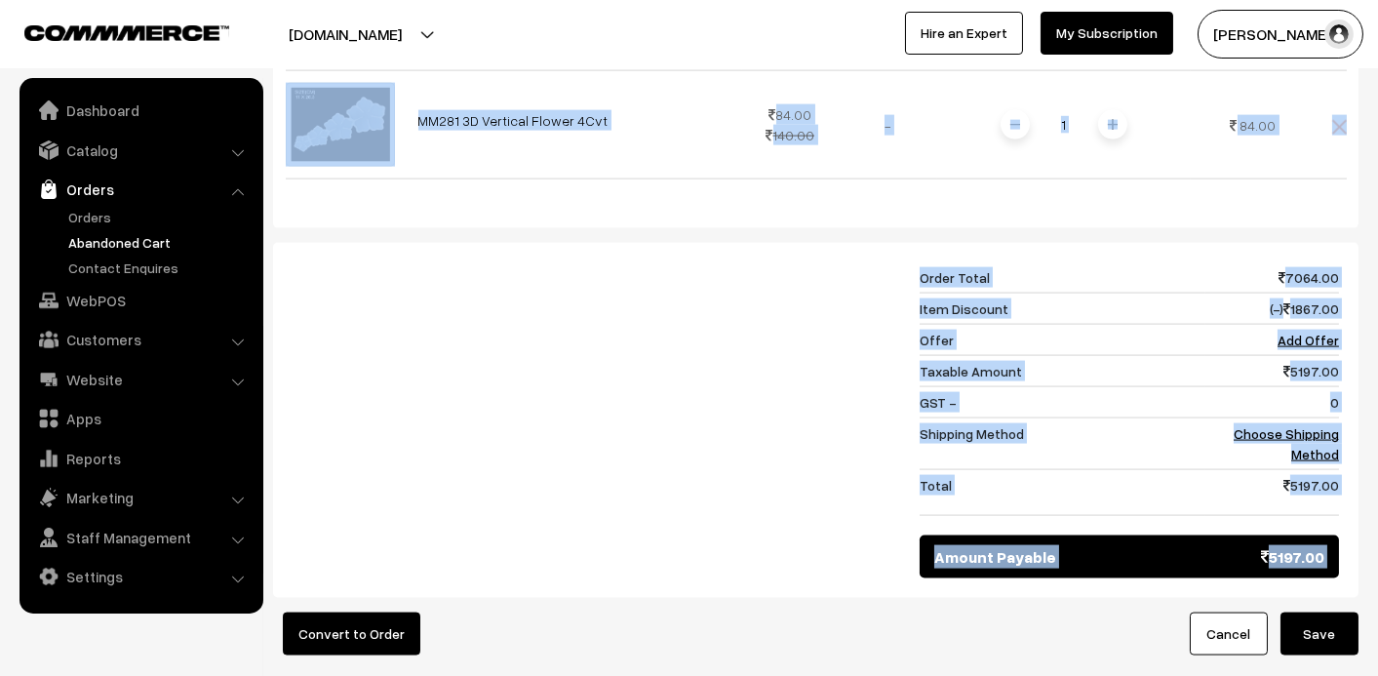
drag, startPoint x: 287, startPoint y: 157, endPoint x: 1375, endPoint y: 544, distance: 1155.3
copy div "Product Price Tax Rate Quantity Total Thank You Sticker 500 Nos Random Design 5…"
click at [553, 361] on div at bounding box center [591, 420] width 627 height 316
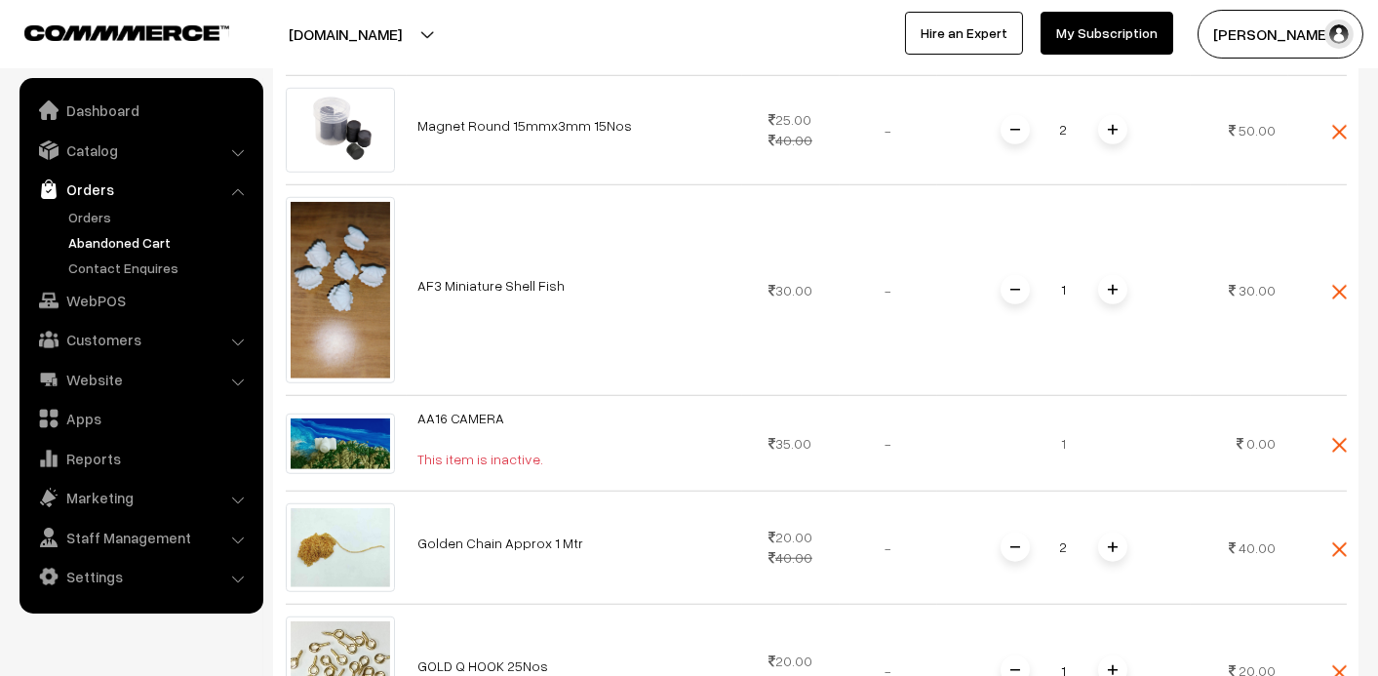
scroll to position [3450, 0]
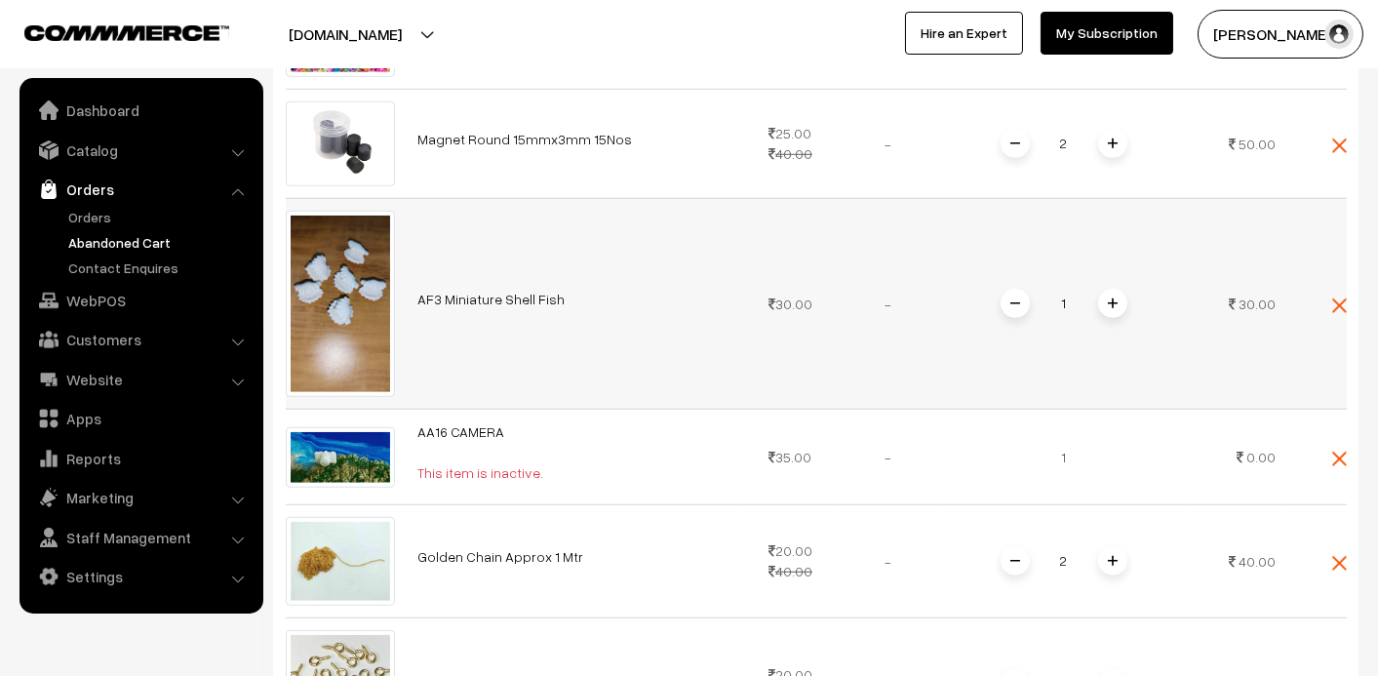
click at [470, 291] on link "AF3 Miniature Shell Fish" at bounding box center [491, 299] width 147 height 17
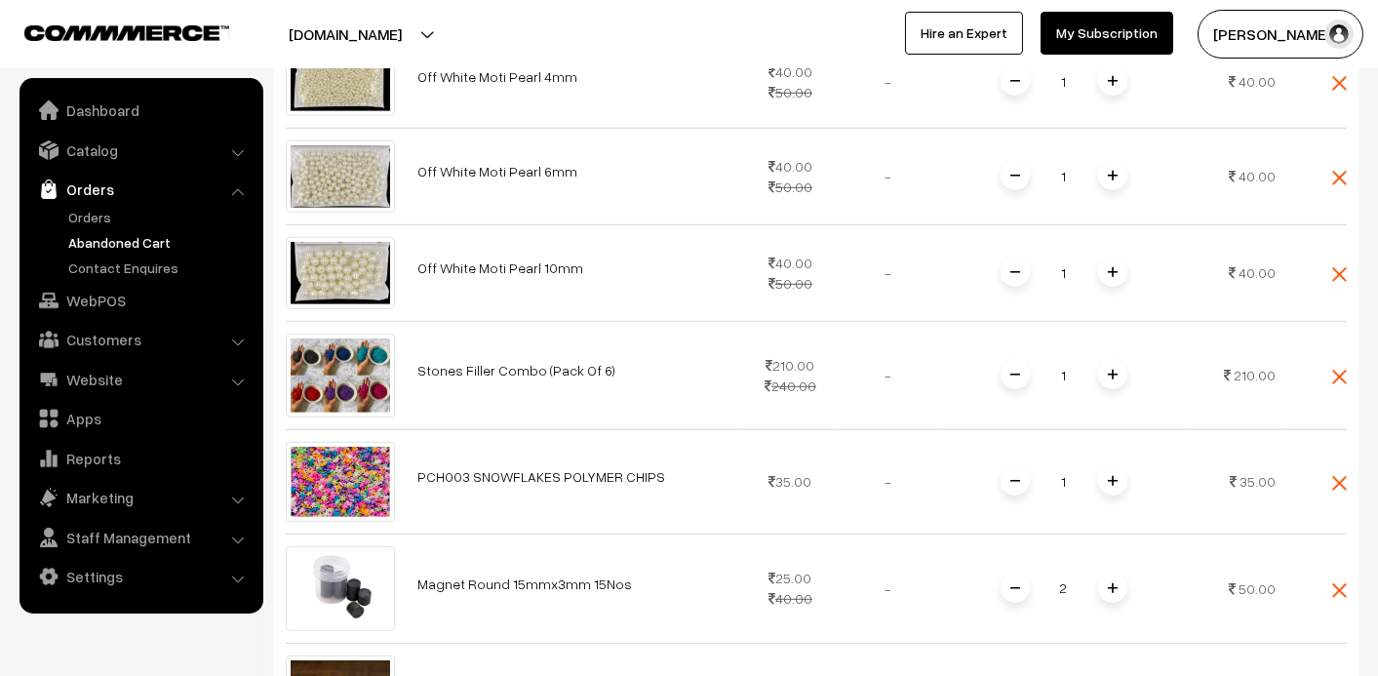
scroll to position [2766, 0]
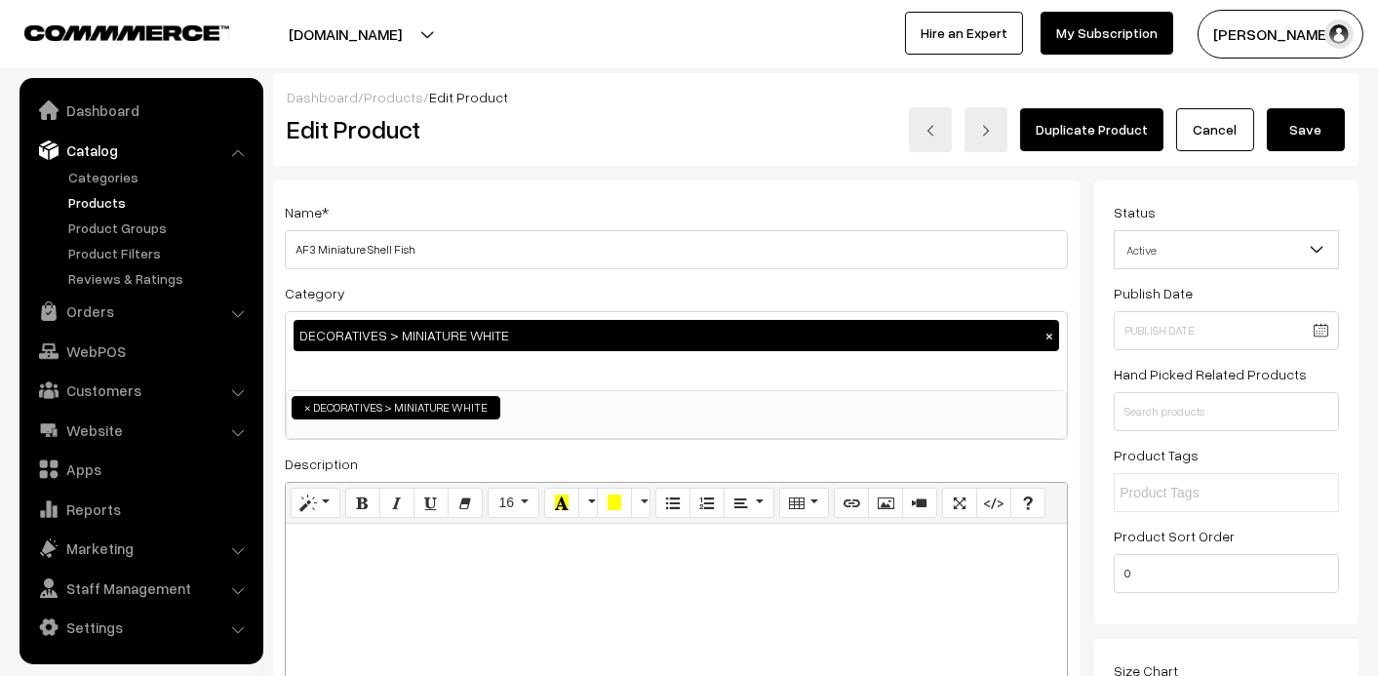
click at [1187, 248] on span "Active" at bounding box center [1226, 250] width 223 height 34
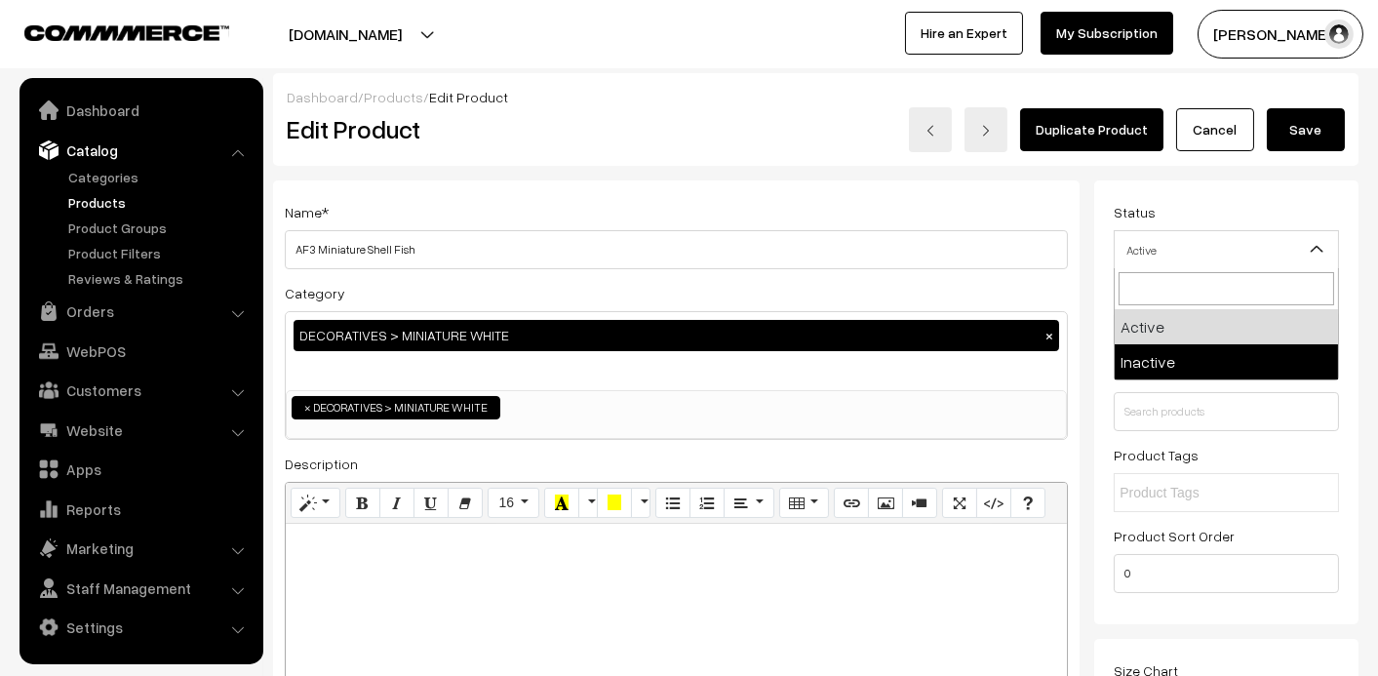
select select "2"
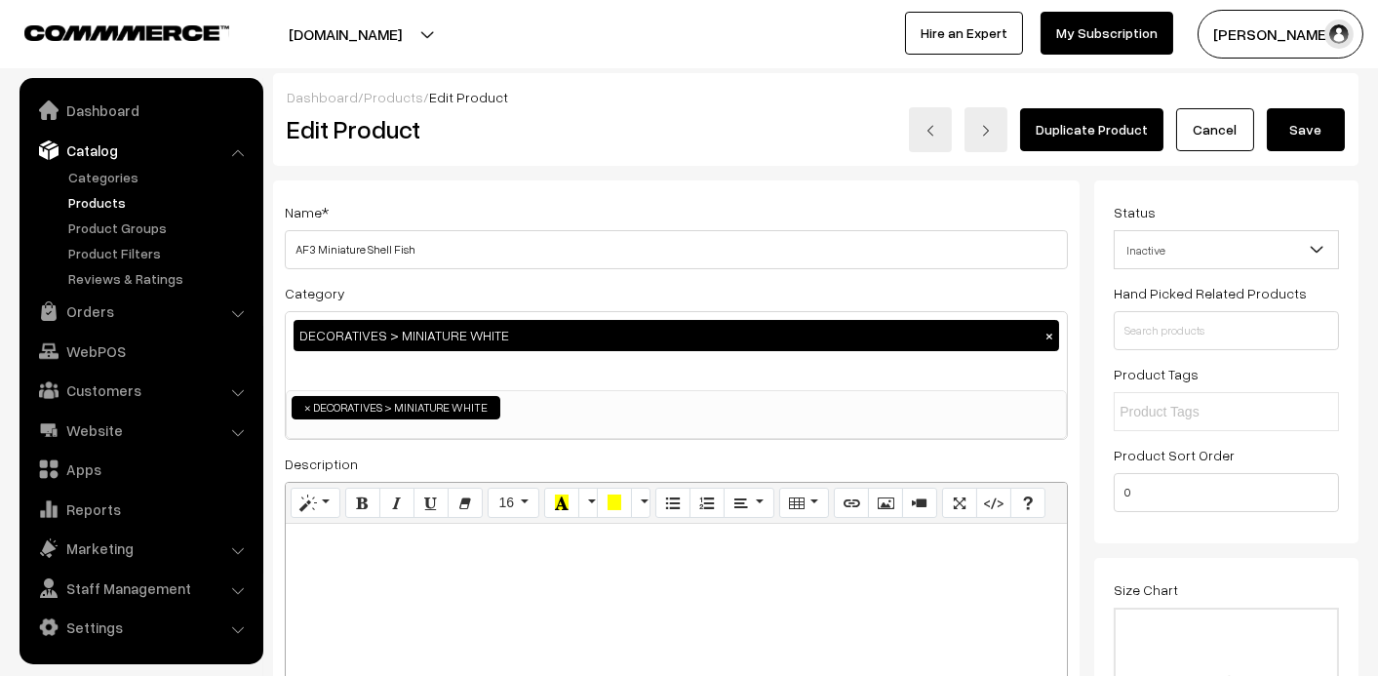
click at [1312, 129] on button "Save" at bounding box center [1306, 129] width 78 height 43
